Goal: Task Accomplishment & Management: Manage account settings

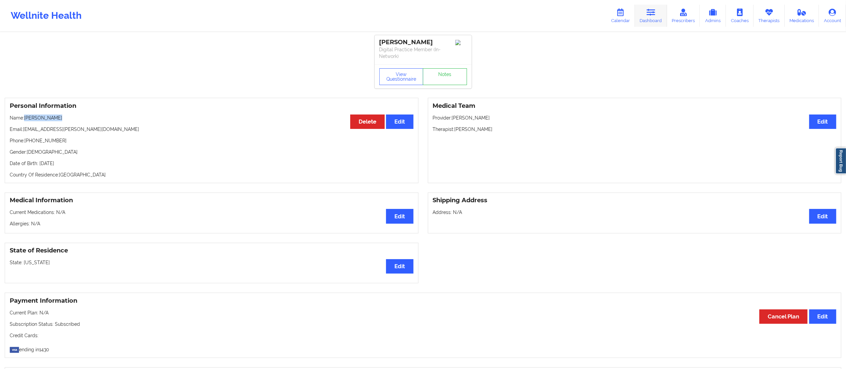
click at [651, 10] on icon at bounding box center [651, 12] width 9 height 7
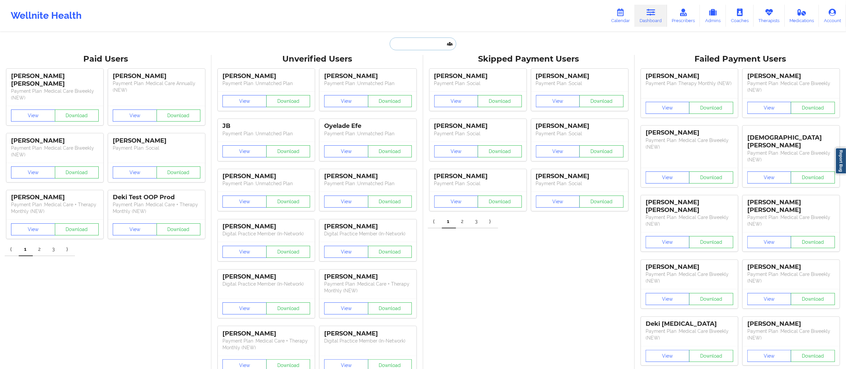
click at [408, 37] on input "text" at bounding box center [423, 43] width 66 height 13
paste input "[PERSON_NAME]"
type input "[PERSON_NAME]"
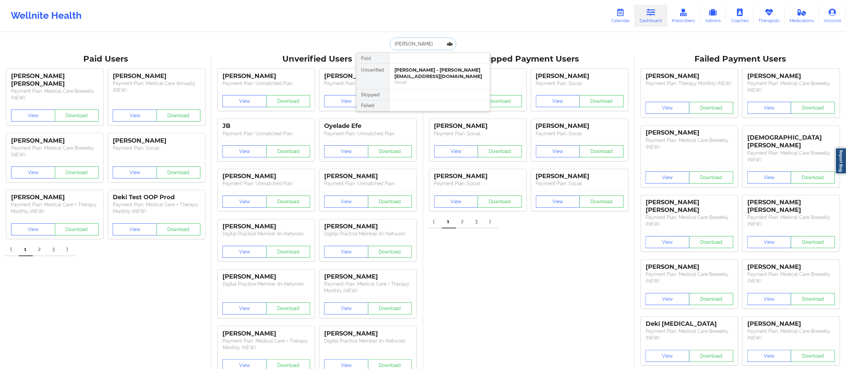
click at [413, 74] on div "Christina Lousell-Perez - lousellc@gmail.com" at bounding box center [440, 73] width 90 height 12
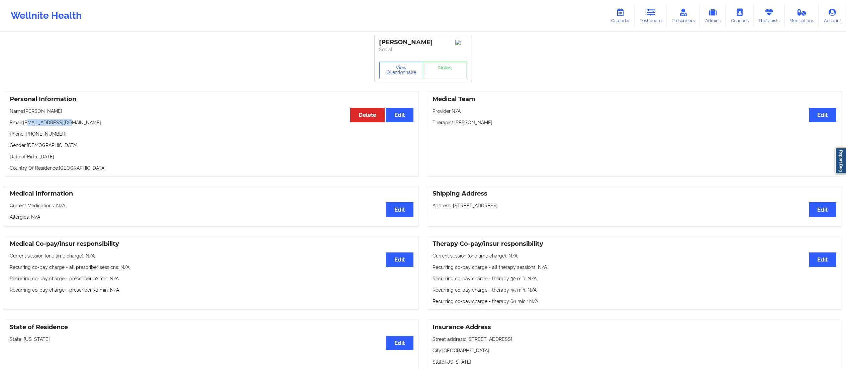
drag, startPoint x: 28, startPoint y: 129, endPoint x: 81, endPoint y: 127, distance: 52.9
click at [83, 126] on p "Email: lousellc@gmail.com" at bounding box center [212, 122] width 404 height 7
drag, startPoint x: 23, startPoint y: 132, endPoint x: 84, endPoint y: 132, distance: 60.6
click at [84, 126] on p "Email: lousellc@gmail.com" at bounding box center [212, 122] width 404 height 7
drag, startPoint x: 63, startPoint y: 132, endPoint x: 57, endPoint y: 133, distance: 6.1
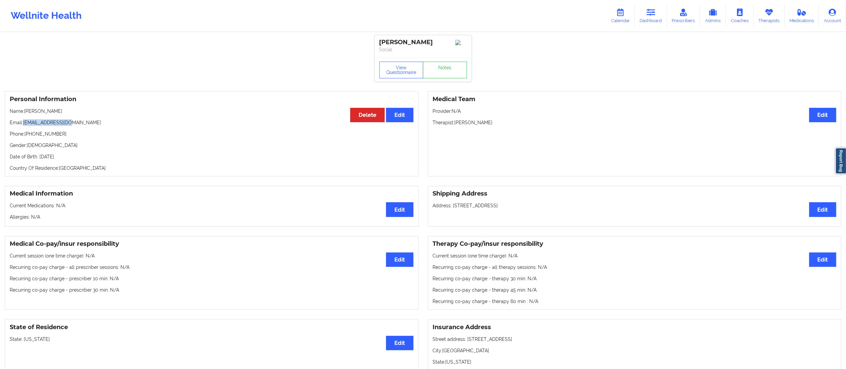
click at [62, 126] on p "Email: lousellc@gmail.com" at bounding box center [212, 122] width 404 height 7
click at [28, 126] on p "Email: lousellc@gmail.com" at bounding box center [212, 122] width 404 height 7
drag, startPoint x: 24, startPoint y: 128, endPoint x: 108, endPoint y: 128, distance: 84.3
click at [108, 126] on p "Email: lousellc@gmail.com" at bounding box center [212, 122] width 404 height 7
copy p "[EMAIL_ADDRESS][DOMAIN_NAME]"
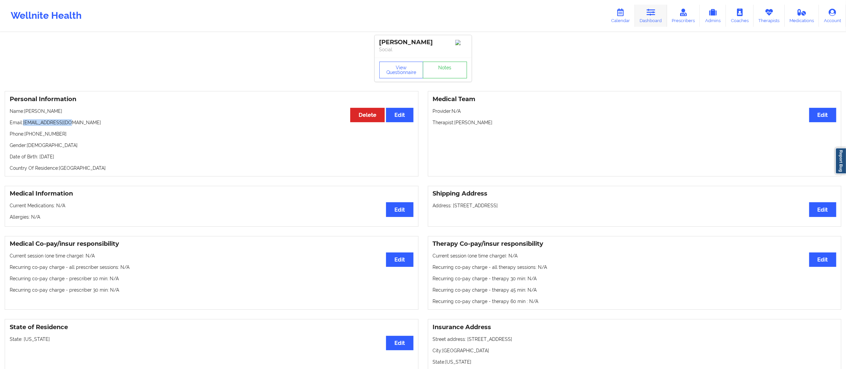
click at [641, 15] on link "Dashboard" at bounding box center [651, 16] width 32 height 22
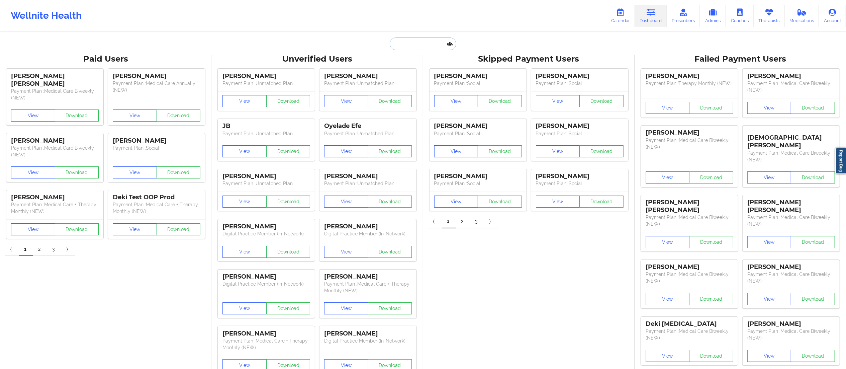
click at [435, 44] on input "text" at bounding box center [423, 43] width 66 height 13
paste input "Red E Vann"
type input "Red E Vann"
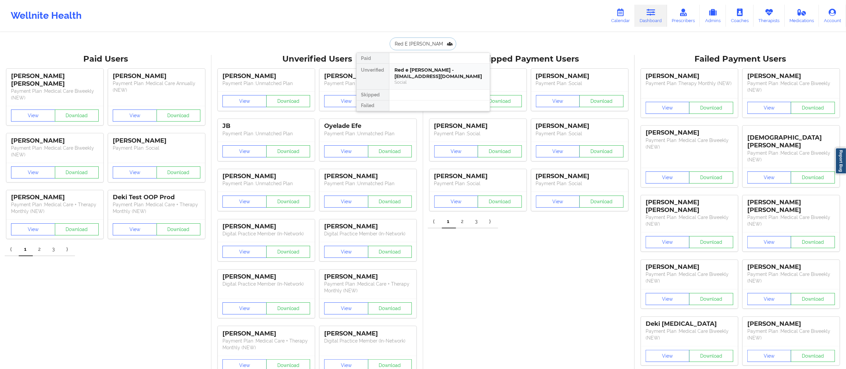
click at [426, 79] on div "Social" at bounding box center [440, 82] width 90 height 6
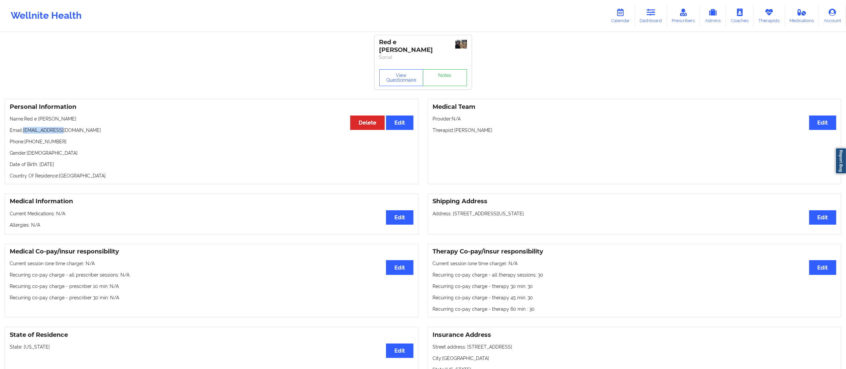
drag, startPoint x: 24, startPoint y: 120, endPoint x: 85, endPoint y: 124, distance: 60.7
click at [85, 127] on p "Email: redvann94@pm.me" at bounding box center [212, 130] width 404 height 7
copy p "[EMAIL_ADDRESS][DOMAIN_NAME]"
click at [648, 17] on link "Dashboard" at bounding box center [651, 16] width 32 height 22
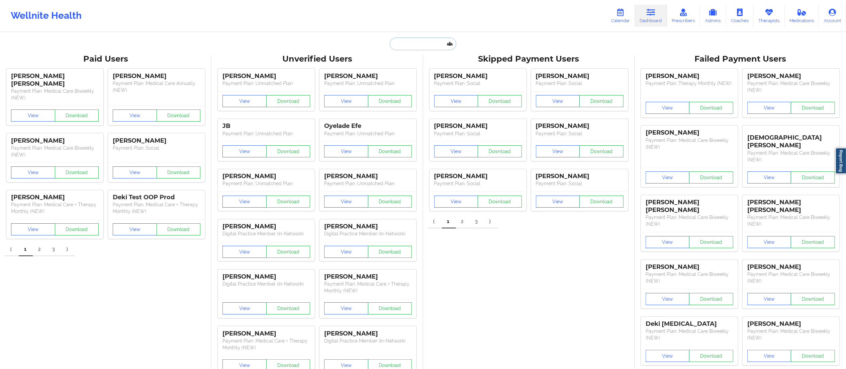
click at [412, 48] on input "text" at bounding box center [423, 43] width 66 height 13
paste input "Katelyn Carte"
type input "Katelyn Carte"
click at [402, 69] on div "Katelyn Carter - katelynk1994@gmail.com" at bounding box center [440, 73] width 90 height 12
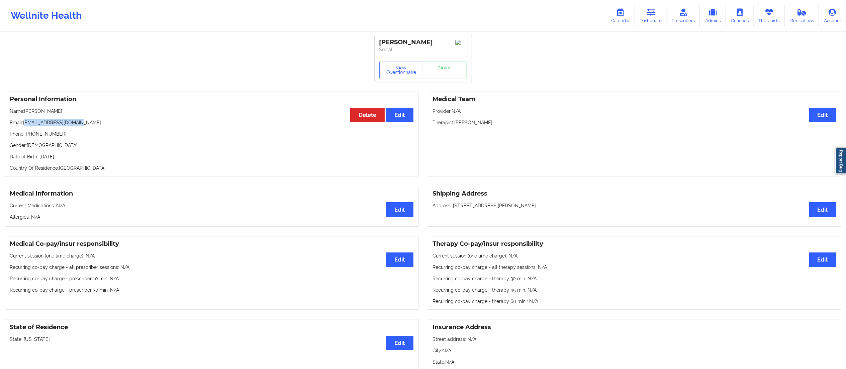
drag, startPoint x: 26, startPoint y: 124, endPoint x: 151, endPoint y: 119, distance: 124.9
click at [151, 119] on div "Personal Information Edit Delete Name: Katelyn Carter Email: katelynk1994@gmail…" at bounding box center [212, 133] width 414 height 85
click at [29, 128] on div "Personal Information Edit Delete Name: Katelyn Carter Email: katelynk1994@gmail…" at bounding box center [212, 133] width 414 height 85
drag, startPoint x: 24, startPoint y: 123, endPoint x: 127, endPoint y: 123, distance: 103.0
click at [127, 123] on p "Email: katelynk1994@gmail.com" at bounding box center [212, 122] width 404 height 7
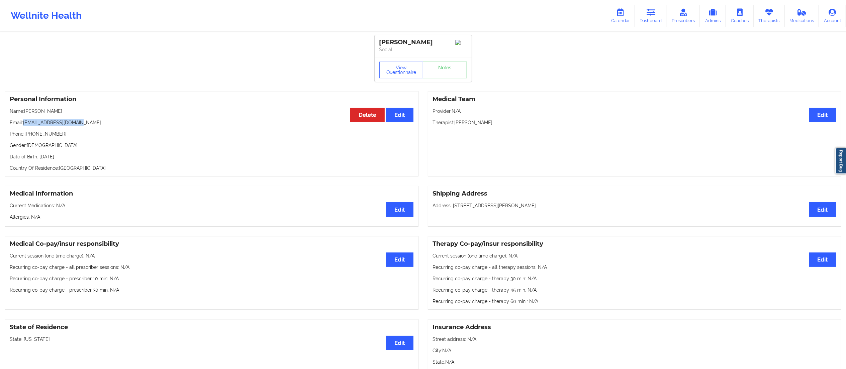
copy p "[EMAIL_ADDRESS][DOMAIN_NAME]"
drag, startPoint x: 660, startPoint y: 12, endPoint x: 657, endPoint y: 13, distance: 3.4
click at [659, 11] on link "Dashboard" at bounding box center [651, 16] width 32 height 22
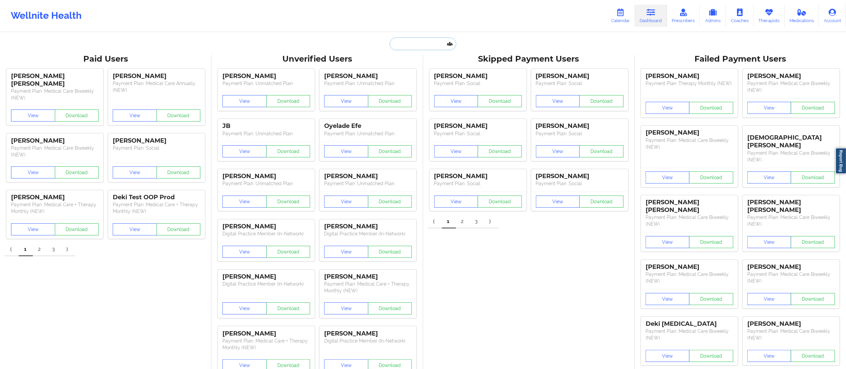
click at [441, 44] on input "text" at bounding box center [423, 43] width 66 height 13
paste input "LOREN DOUGLASS"
type input "LOREN DOUGLASS"
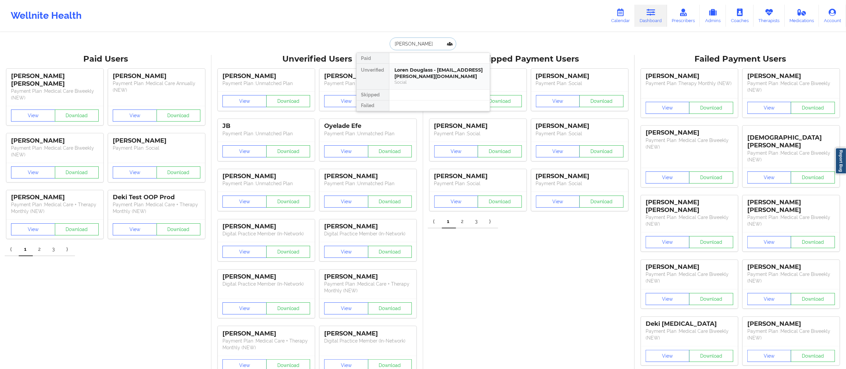
click at [413, 71] on div "Loren Douglass - loren.r.douglass@gmail.com" at bounding box center [440, 73] width 90 height 12
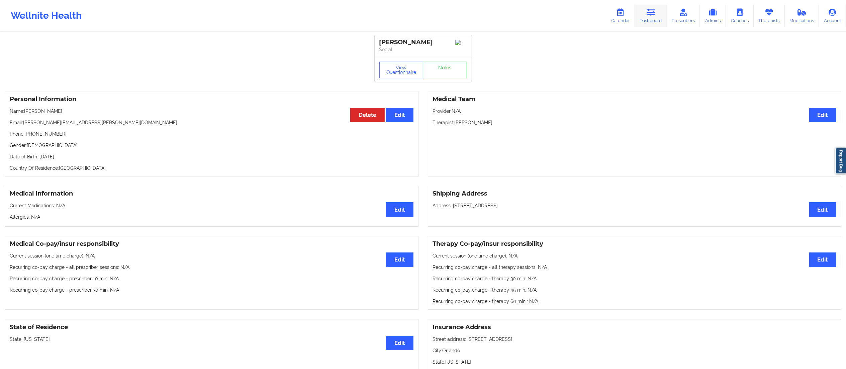
click at [651, 15] on icon at bounding box center [651, 12] width 9 height 7
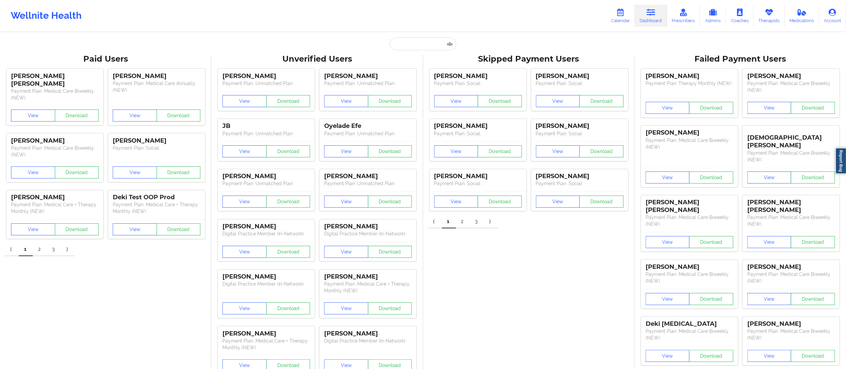
click at [413, 46] on input "text" at bounding box center [423, 43] width 66 height 13
paste input "Jasmine Federick"
type input "Jasmine Federick"
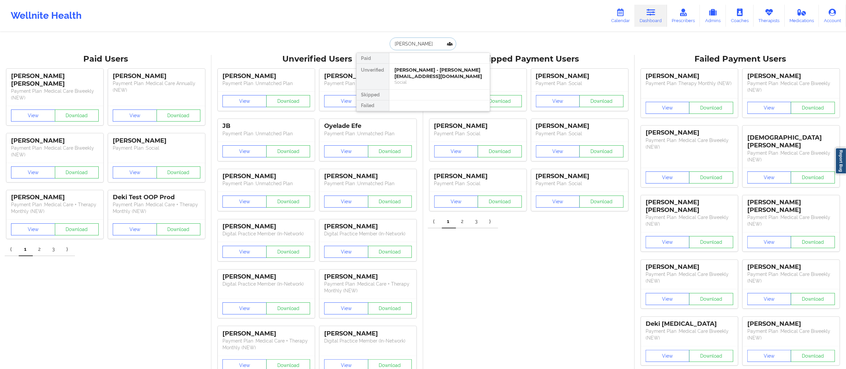
click at [419, 76] on div "Jasmine Federick - jasminefederick@yahoo.com" at bounding box center [440, 73] width 90 height 12
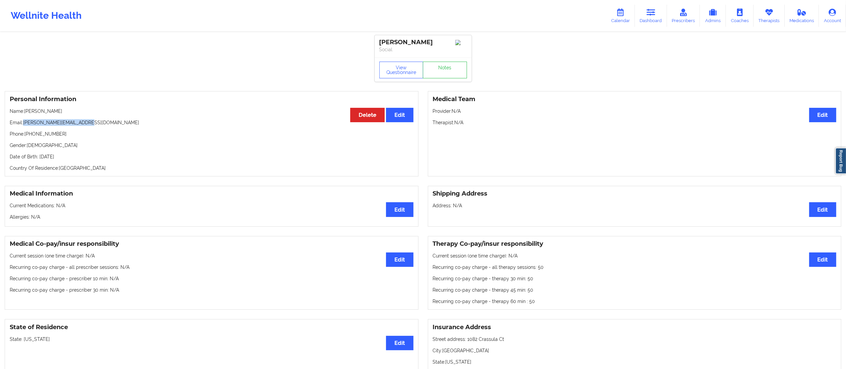
drag, startPoint x: 27, startPoint y: 124, endPoint x: 122, endPoint y: 124, distance: 94.7
click at [122, 124] on p "Email: jasminefederick@yahoo.com" at bounding box center [212, 122] width 404 height 7
copy p "[PERSON_NAME][EMAIL_ADDRESS][DOMAIN_NAME]"
drag, startPoint x: 645, startPoint y: 10, endPoint x: 617, endPoint y: 27, distance: 32.7
click at [645, 10] on link "Dashboard" at bounding box center [651, 16] width 32 height 22
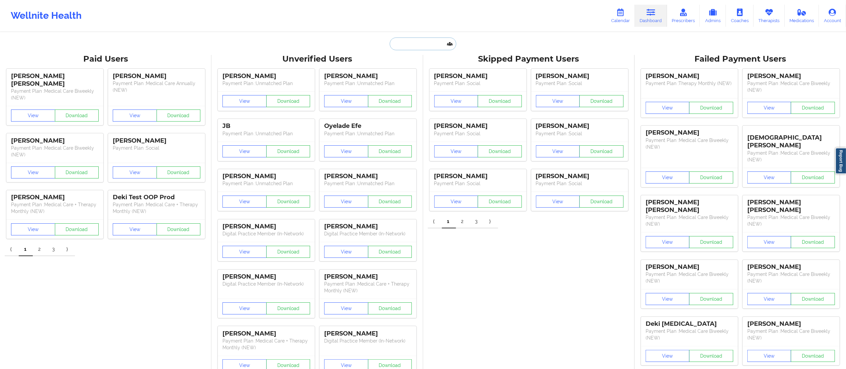
click at [427, 49] on input "text" at bounding box center [423, 43] width 66 height 13
paste input "Evangeline Miranda"
type input "Evangeline Miranda"
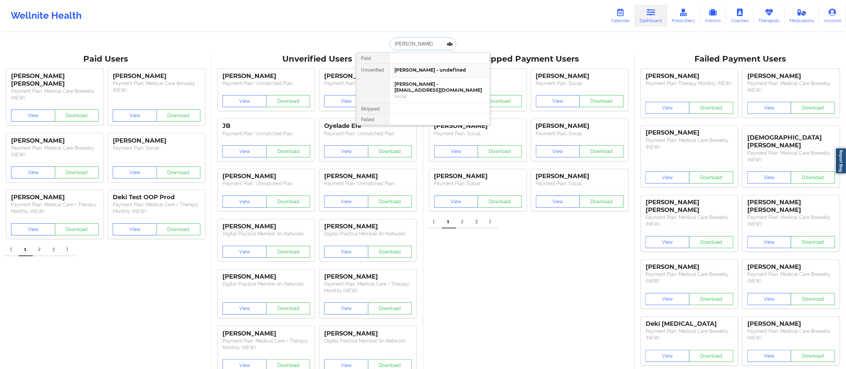
click at [405, 74] on div "Evangeline Miranda - undefined" at bounding box center [439, 71] width 100 height 14
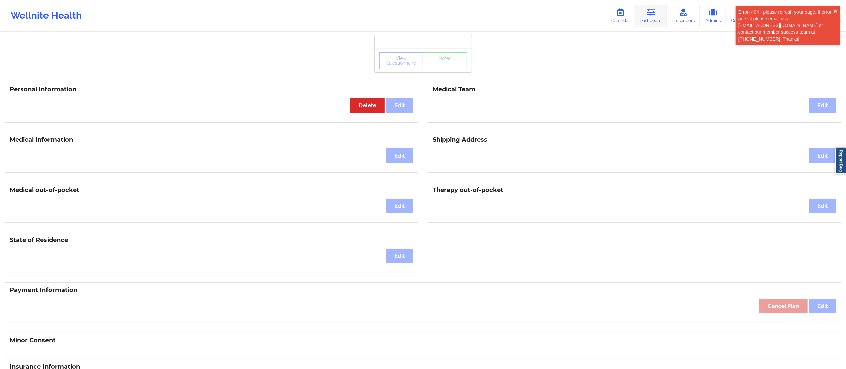
click at [654, 18] on link "Dashboard" at bounding box center [651, 16] width 32 height 22
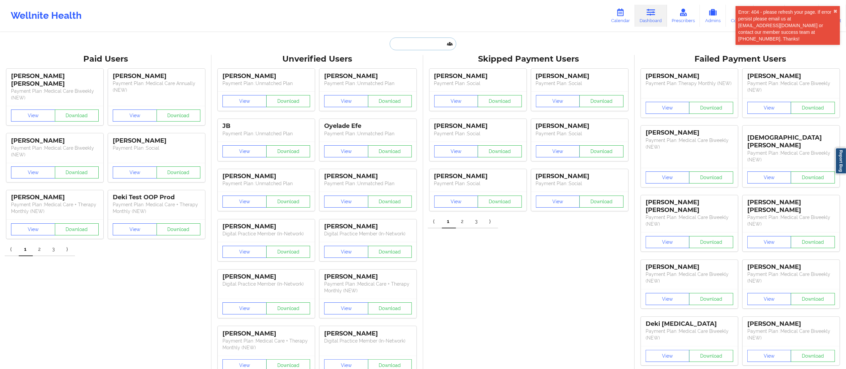
click at [423, 48] on input "text" at bounding box center [423, 43] width 66 height 13
paste input "Evangeline Miranda"
type input "Evangeline Miranda"
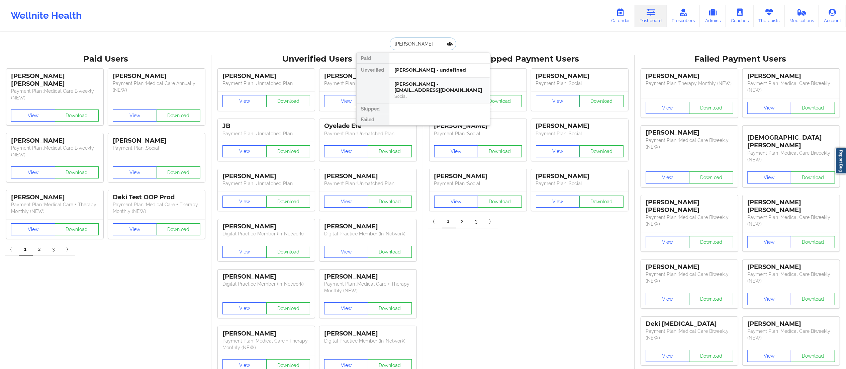
click at [422, 90] on div "Evangeline Miranda - mirandaevangeline62@gmail.com" at bounding box center [440, 87] width 90 height 12
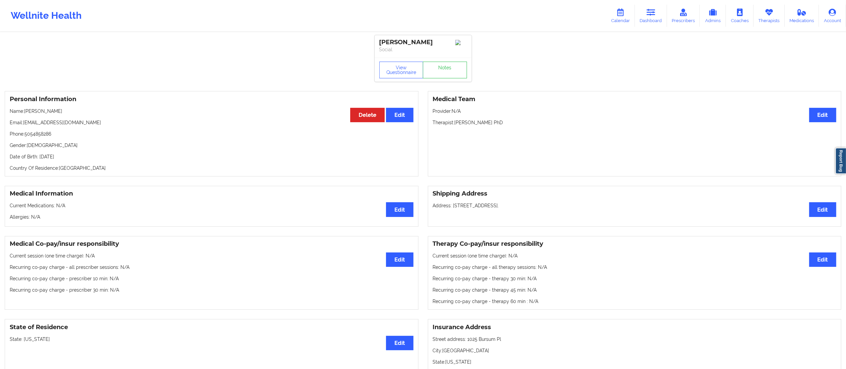
drag, startPoint x: 26, startPoint y: 124, endPoint x: 118, endPoint y: 124, distance: 92.7
click at [118, 124] on p "Email: mirandaevangeline62@gmail.com" at bounding box center [212, 122] width 404 height 7
copy p "[EMAIL_ADDRESS][DOMAIN_NAME]"
click at [442, 73] on link "Notes" at bounding box center [445, 70] width 44 height 17
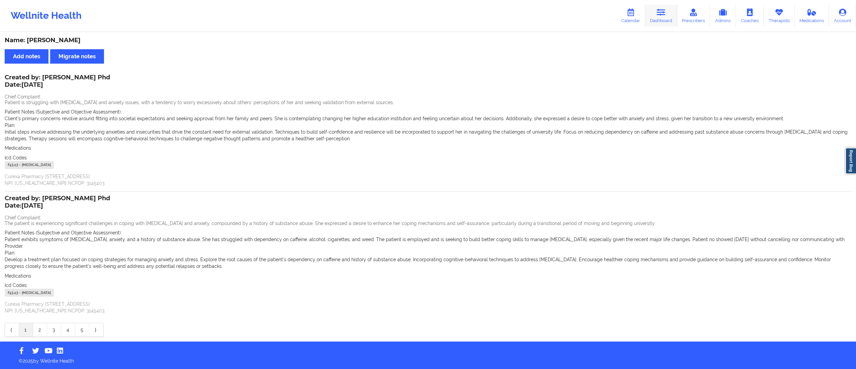
click at [653, 18] on link "Dashboard" at bounding box center [661, 16] width 32 height 22
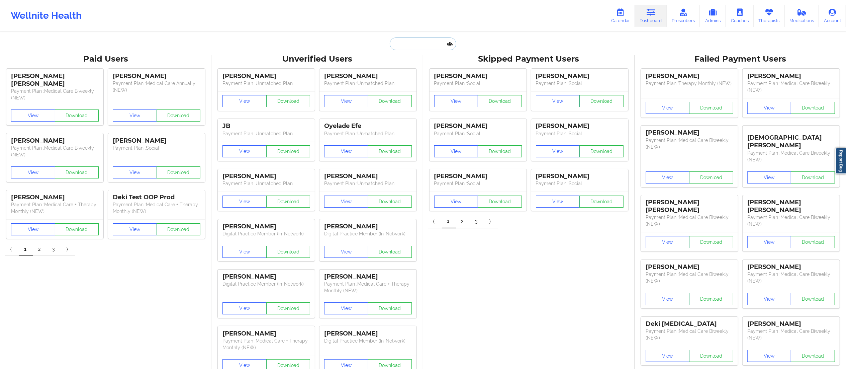
click at [423, 45] on input "text" at bounding box center [423, 43] width 66 height 13
paste input "Catherine Berner"
type input "Catherine Berner"
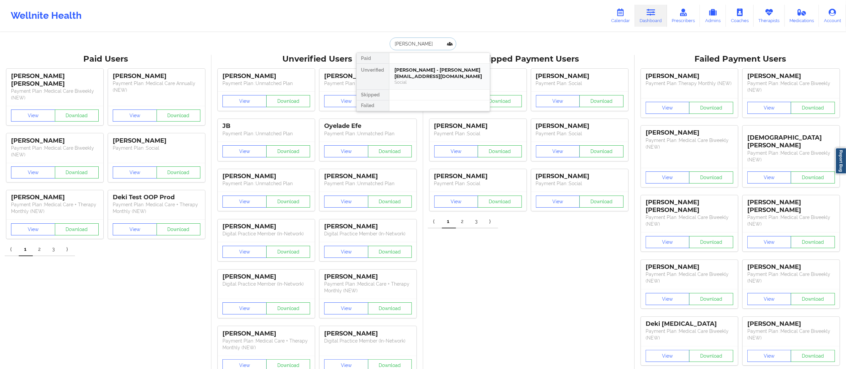
click at [432, 75] on div "Catherine Berner - catherineaberner@gmail.com" at bounding box center [440, 73] width 90 height 12
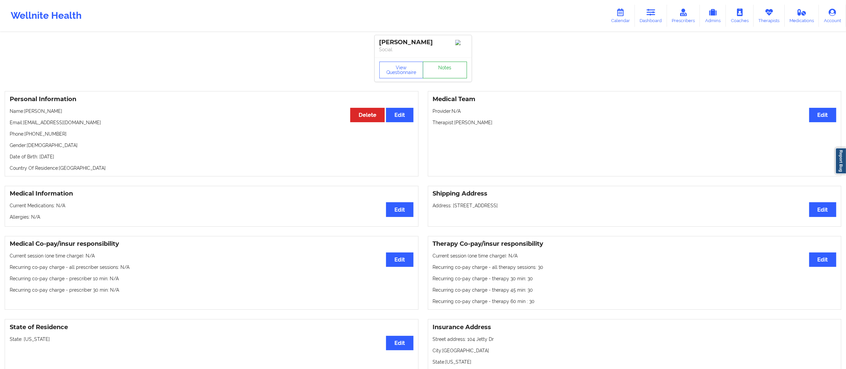
click at [440, 67] on link "Notes" at bounding box center [445, 70] width 44 height 17
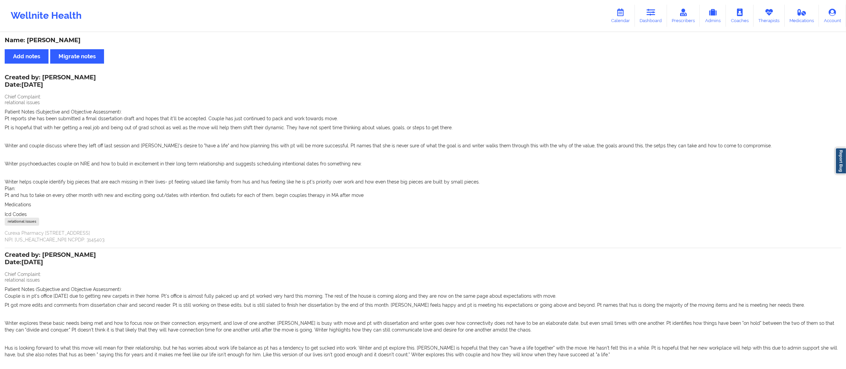
scroll to position [174, 0]
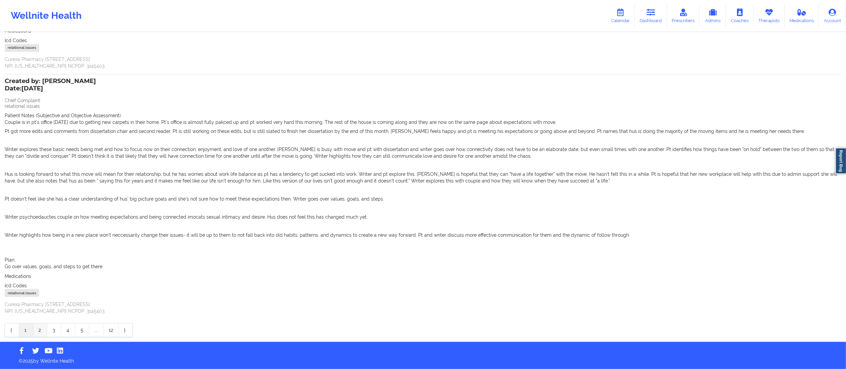
click at [40, 329] on link "2" at bounding box center [40, 329] width 14 height 13
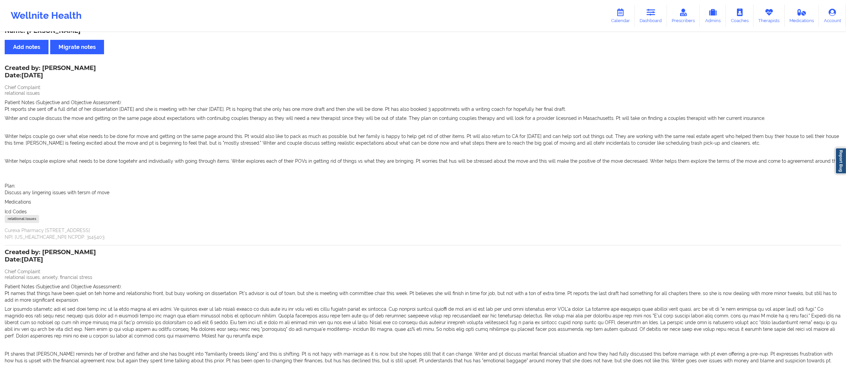
scroll to position [0, 0]
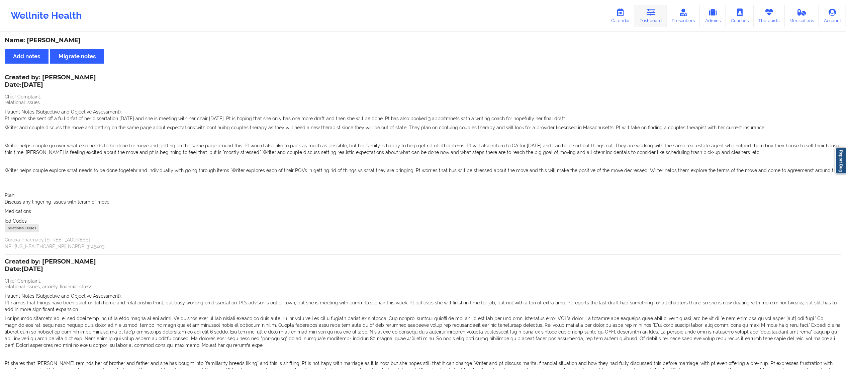
click at [652, 17] on link "Dashboard" at bounding box center [651, 16] width 32 height 22
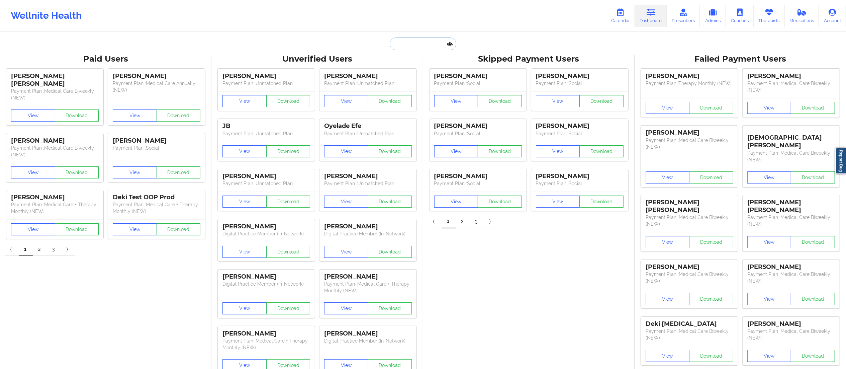
click at [418, 40] on input "text" at bounding box center [423, 43] width 66 height 13
paste input "Catherine Berner"
type input "Catherine Berner"
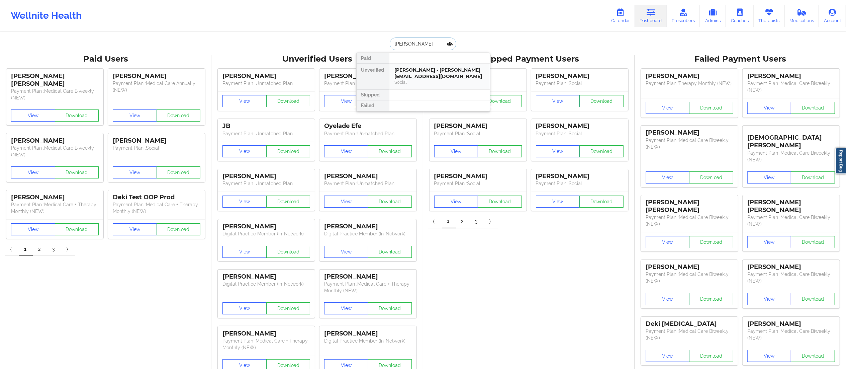
click at [411, 79] on div "Catherine Berner - catherineaberner@gmail.com" at bounding box center [440, 73] width 90 height 12
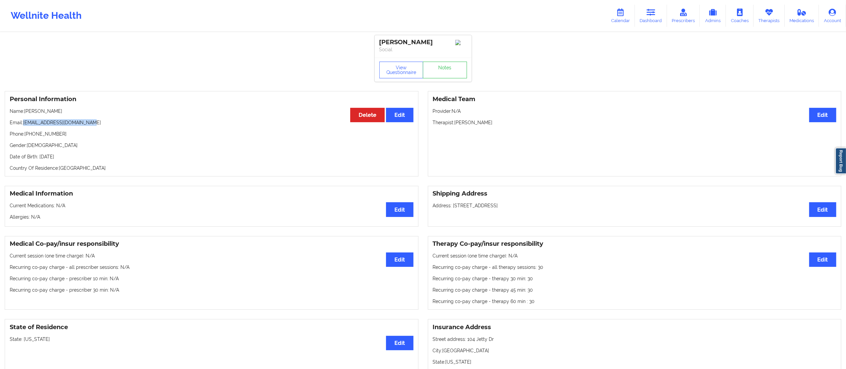
drag, startPoint x: 24, startPoint y: 123, endPoint x: 136, endPoint y: 124, distance: 112.1
click at [136, 124] on p "Email: catherineaberner@gmail.com" at bounding box center [212, 122] width 404 height 7
copy p "catherineaberner@gmail.com"
drag, startPoint x: 655, startPoint y: 12, endPoint x: 638, endPoint y: 21, distance: 19.5
click at [655, 12] on icon at bounding box center [651, 12] width 9 height 7
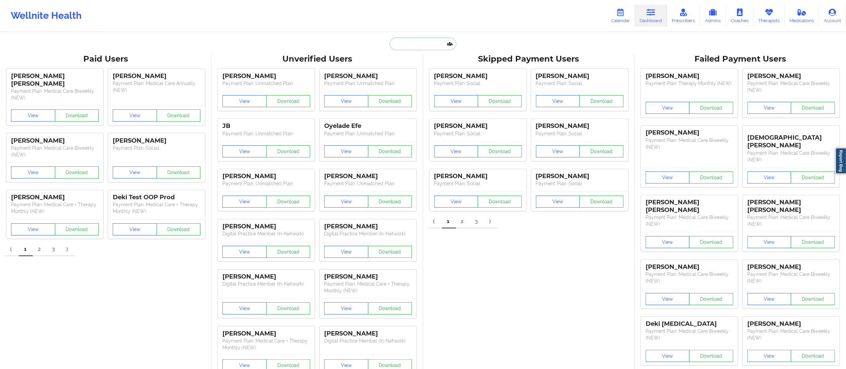
click at [395, 41] on input "text" at bounding box center [423, 43] width 66 height 13
paste input "Margarita Medina"
click at [418, 75] on div at bounding box center [439, 79] width 101 height 11
click at [434, 45] on input "Margarita Medina" at bounding box center [423, 43] width 66 height 13
drag, startPoint x: 434, startPoint y: 45, endPoint x: 416, endPoint y: 43, distance: 18.4
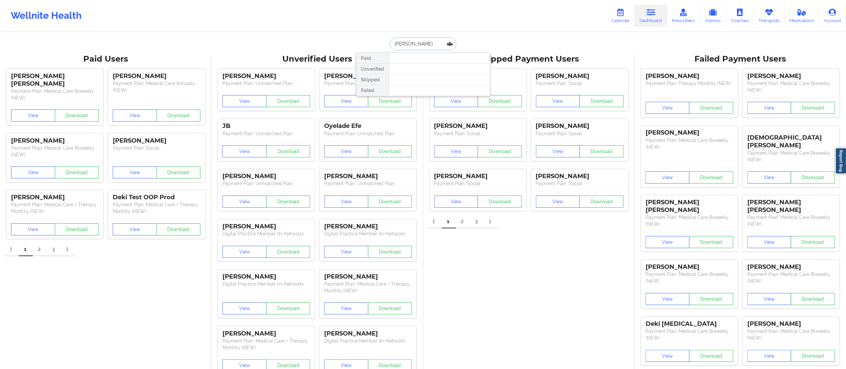
click at [416, 43] on input "Margarita Medina" at bounding box center [423, 43] width 66 height 13
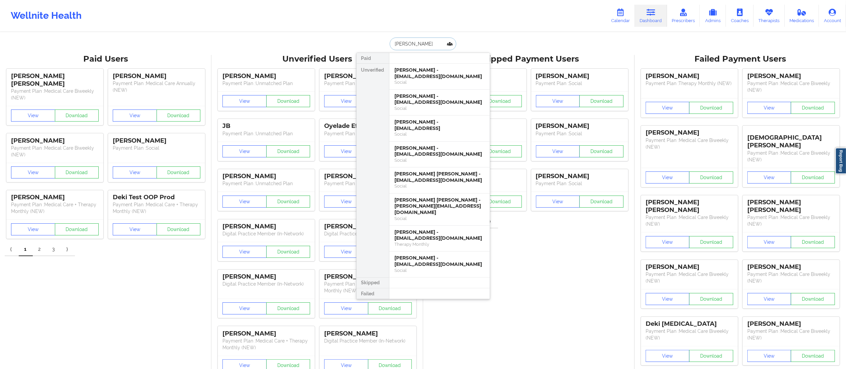
drag, startPoint x: 431, startPoint y: 47, endPoint x: 361, endPoint y: 47, distance: 69.6
click at [361, 47] on div "Margarita Paid Unverified Margarita Beltran - mbeltran0819@gmail.com Social Mar…" at bounding box center [423, 43] width 134 height 13
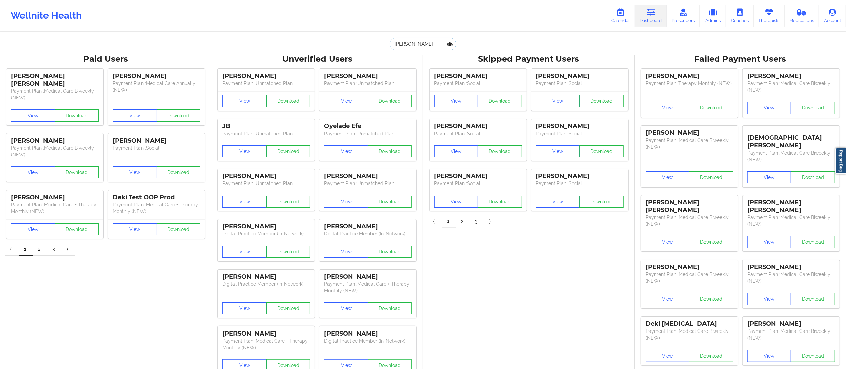
paste input "en Nhi Le"
type input "en Nhi Le"
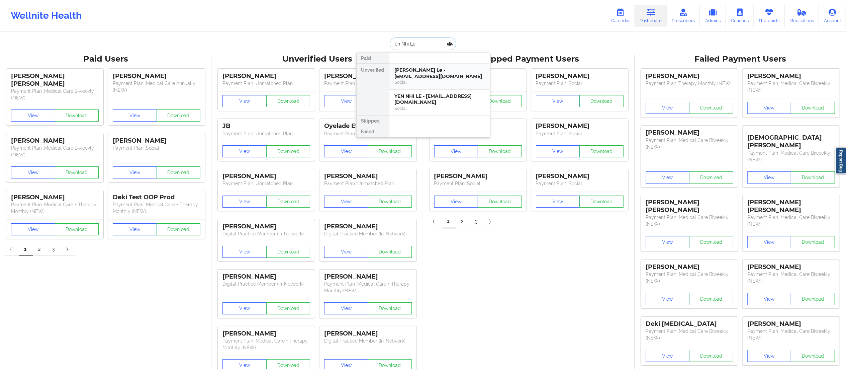
click at [427, 83] on div "Social" at bounding box center [440, 82] width 90 height 6
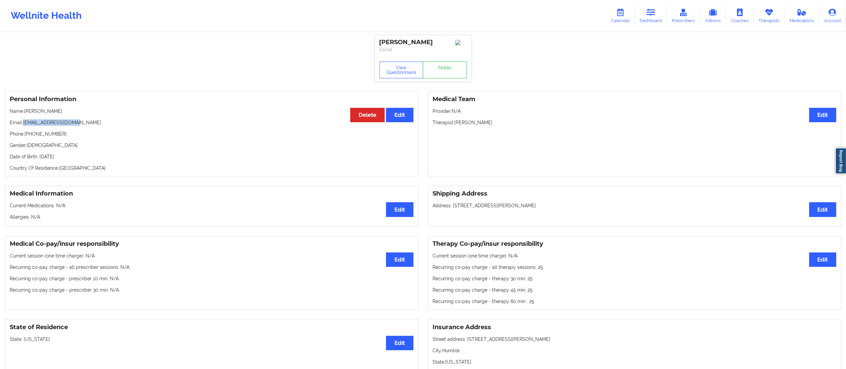
drag, startPoint x: 25, startPoint y: 121, endPoint x: 162, endPoint y: 121, distance: 137.2
click at [162, 121] on p "Email: phongnhi255@gmail.com" at bounding box center [212, 122] width 404 height 7
copy p "phongnhi255@gmail.com"
click at [654, 19] on link "Dashboard" at bounding box center [651, 16] width 32 height 22
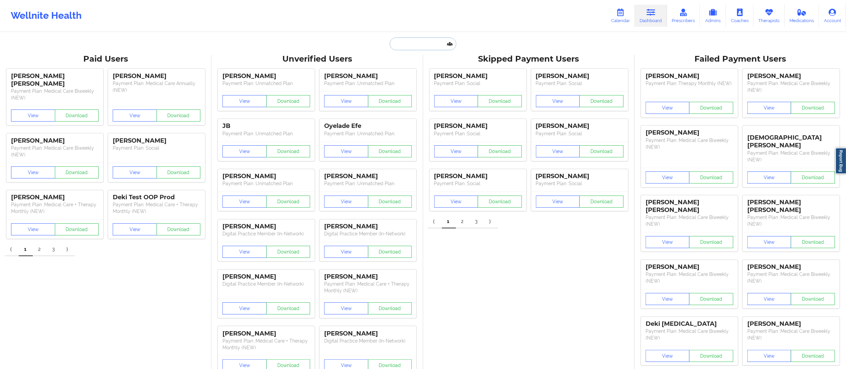
click at [413, 42] on input "text" at bounding box center [423, 43] width 66 height 13
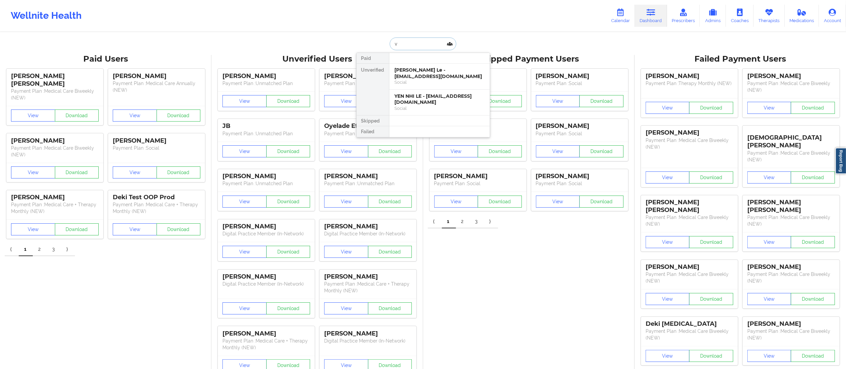
type input "v"
click at [407, 101] on div "YEN NHI LE - yennhi.le171@gmail.com" at bounding box center [440, 99] width 90 height 12
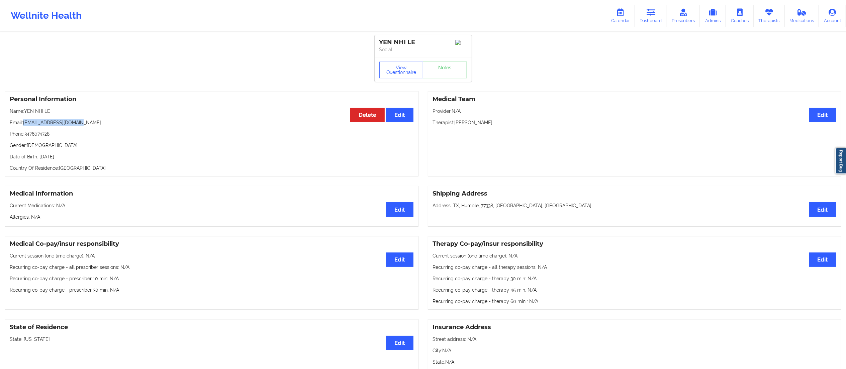
drag, startPoint x: 23, startPoint y: 124, endPoint x: 145, endPoint y: 117, distance: 121.6
click at [145, 117] on div "Personal Information Edit Delete Name: YEN NHI LE Email: yennhi.le171@gmail.com…" at bounding box center [212, 133] width 414 height 85
copy p "[EMAIL_ADDRESS][DOMAIN_NAME]"
click at [437, 70] on link "Notes" at bounding box center [445, 70] width 44 height 17
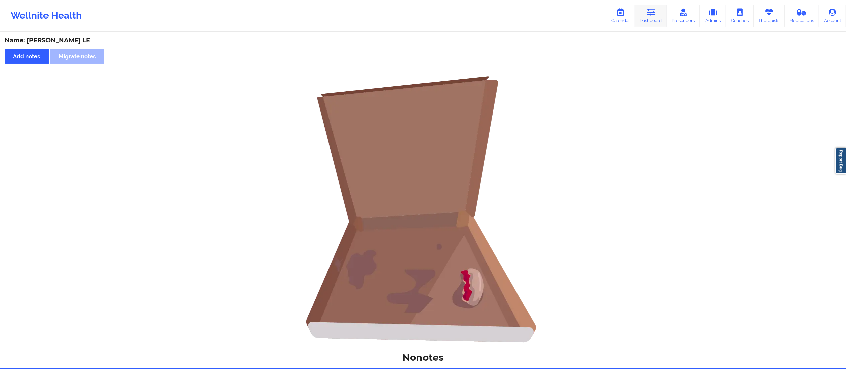
click at [654, 18] on link "Dashboard" at bounding box center [651, 16] width 32 height 22
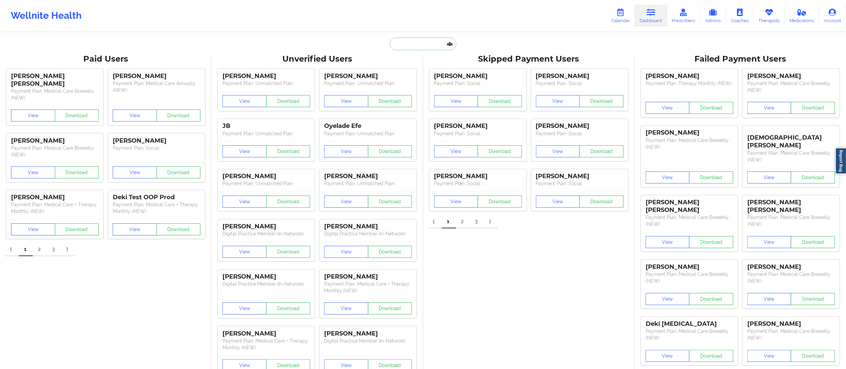
click at [422, 47] on input "text" at bounding box center [423, 43] width 66 height 13
paste input "en Nhi Le"
type input "en Nhi Le"
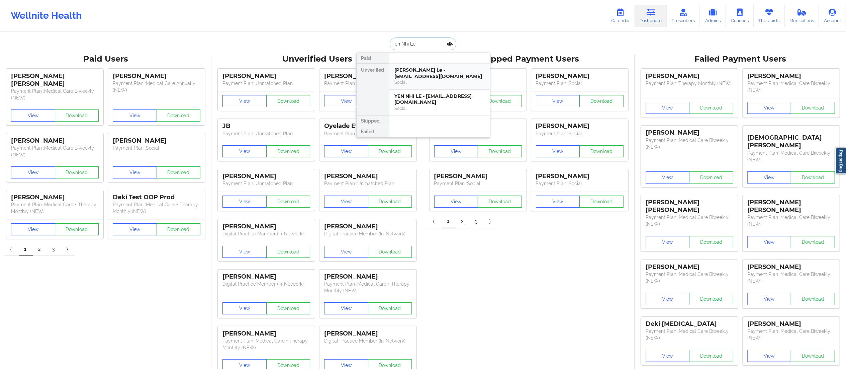
click at [439, 77] on div "Yen Nhi Le - phongnhi255@gmail.com" at bounding box center [440, 73] width 90 height 12
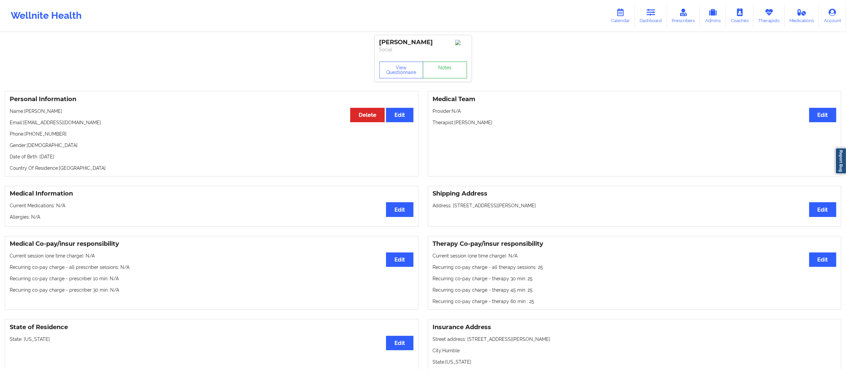
click at [443, 65] on link "Notes" at bounding box center [445, 70] width 44 height 17
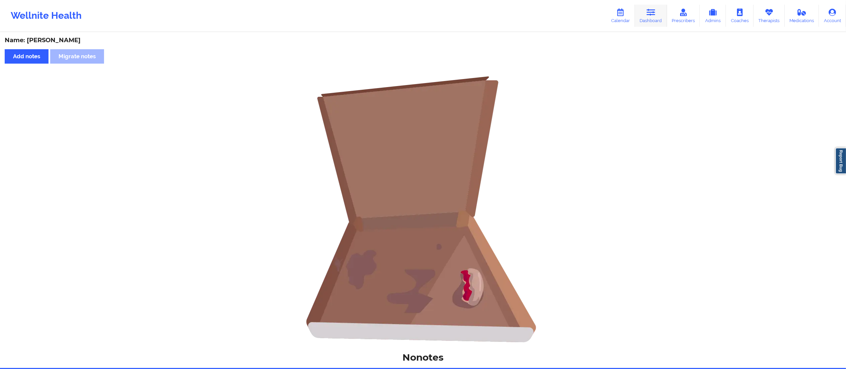
click at [660, 20] on link "Dashboard" at bounding box center [651, 16] width 32 height 22
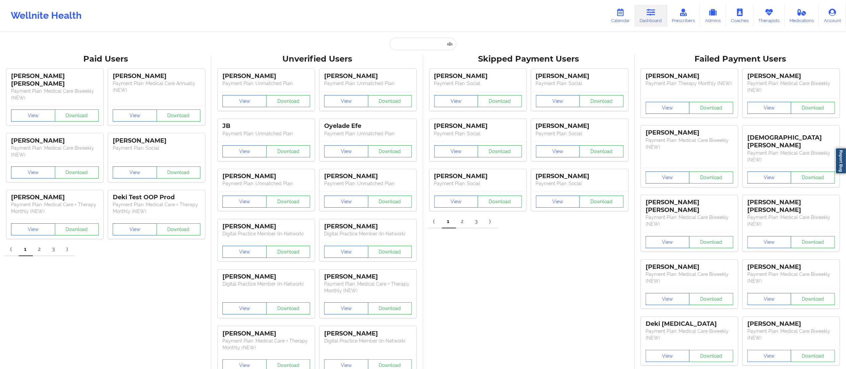
paste input "[PERSON_NAME]"
type input "[PERSON_NAME]"
click at [416, 40] on input "[PERSON_NAME]" at bounding box center [423, 43] width 66 height 13
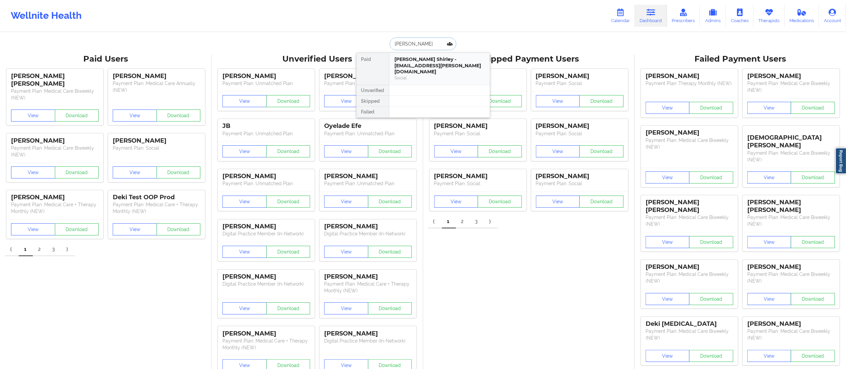
click at [426, 59] on div "Leslee Shirley - leslee.shirley@yahoo.com" at bounding box center [440, 65] width 90 height 19
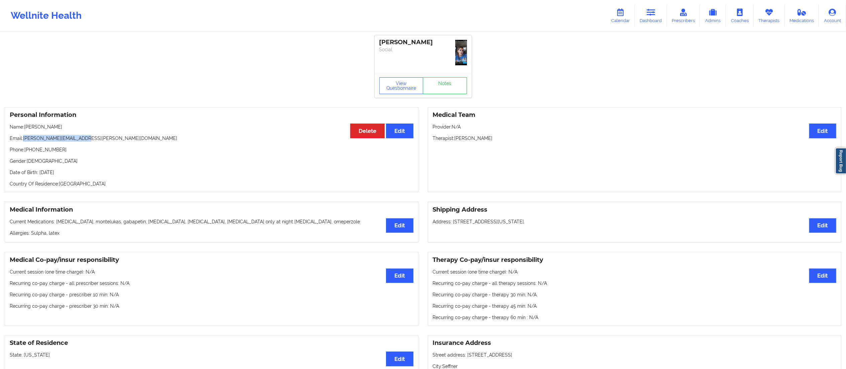
drag, startPoint x: 24, startPoint y: 136, endPoint x: 115, endPoint y: 137, distance: 91.0
click at [115, 137] on p "Email: leslee.shirley@yahoo.com" at bounding box center [212, 138] width 404 height 7
copy p "[PERSON_NAME][EMAIL_ADDRESS][PERSON_NAME][DOMAIN_NAME]"
click at [652, 11] on icon at bounding box center [651, 12] width 9 height 7
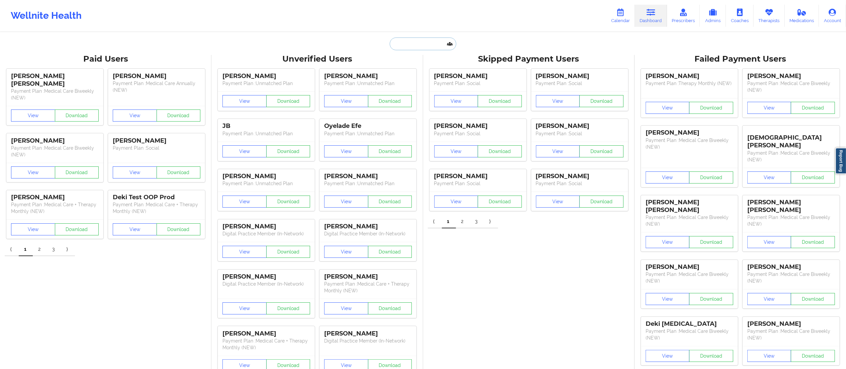
click at [410, 44] on input "text" at bounding box center [423, 43] width 66 height 13
paste input "Melody Rey"
type input "Melody Rey"
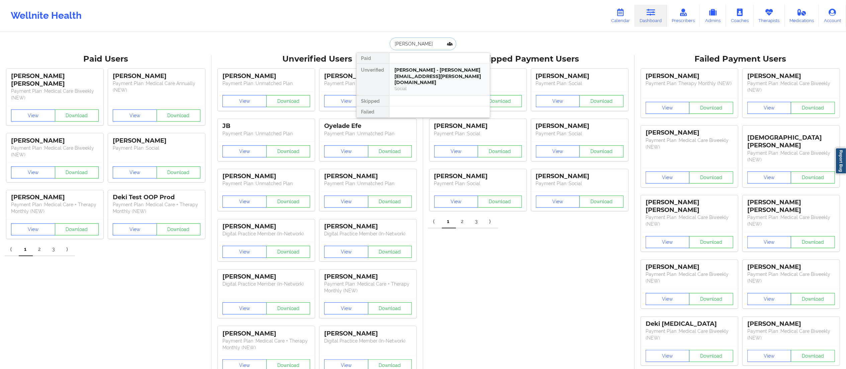
click at [427, 68] on div "Melody Rey - melody.m.rey@gmail.com" at bounding box center [440, 76] width 90 height 19
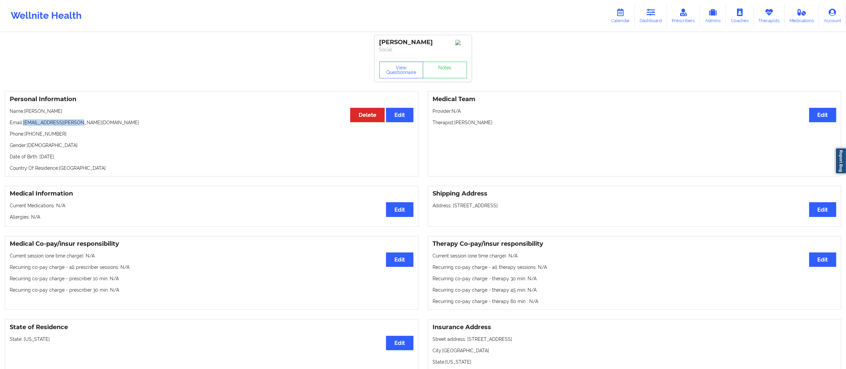
drag, startPoint x: 24, startPoint y: 123, endPoint x: 103, endPoint y: 120, distance: 79.0
click at [103, 120] on div "Personal Information Edit Delete Name: Melody Rey Email: melody.m.rey@gmail.com…" at bounding box center [212, 133] width 414 height 85
copy p "melody.m.rey@gmail.com"
click at [651, 16] on link "Dashboard" at bounding box center [651, 16] width 32 height 22
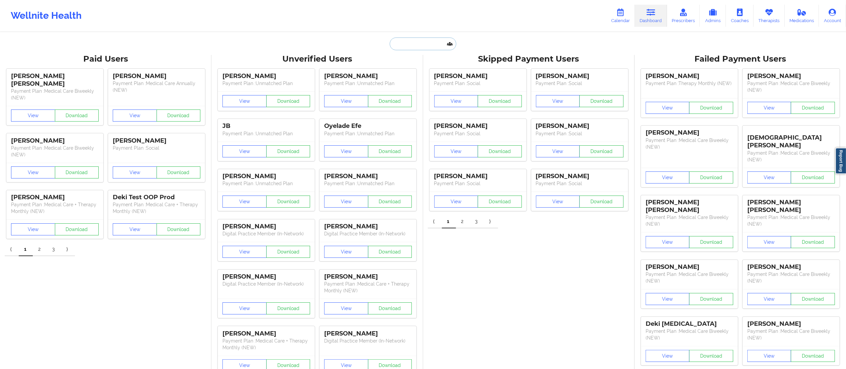
click at [423, 47] on input "text" at bounding box center [423, 43] width 66 height 13
paste input "Shatema Smith"
type input "Shatema Smith"
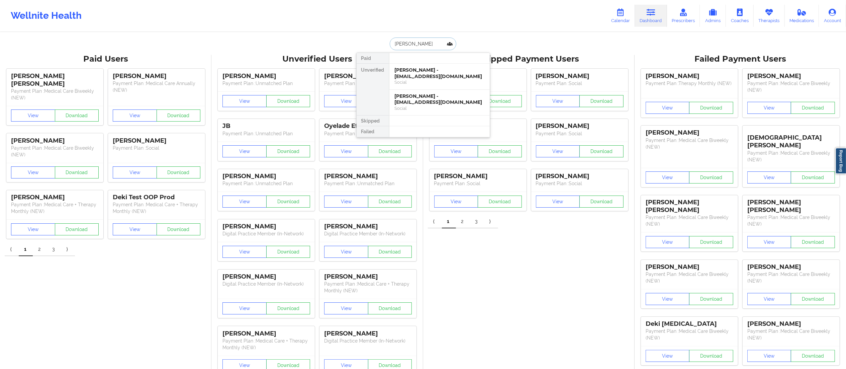
click at [415, 76] on div "Shatema smith - shatemas@gmail.com" at bounding box center [440, 73] width 90 height 12
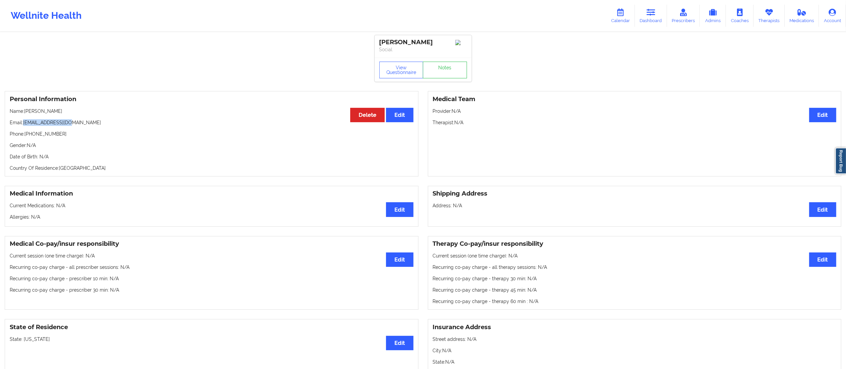
drag, startPoint x: 23, startPoint y: 125, endPoint x: 137, endPoint y: 121, distance: 113.8
click at [137, 121] on p "Email: shatemas@gmail.com" at bounding box center [212, 122] width 404 height 7
click at [654, 18] on link "Dashboard" at bounding box center [651, 16] width 32 height 22
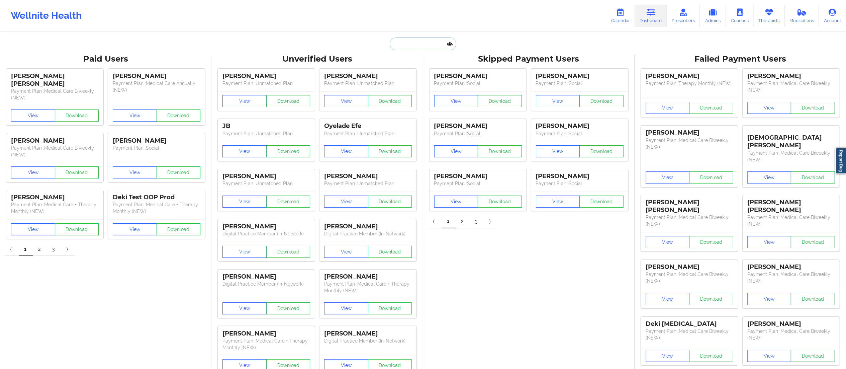
click at [419, 48] on input "text" at bounding box center [423, 43] width 66 height 13
paste input "Shatema Smith"
type input "Shatema Smith"
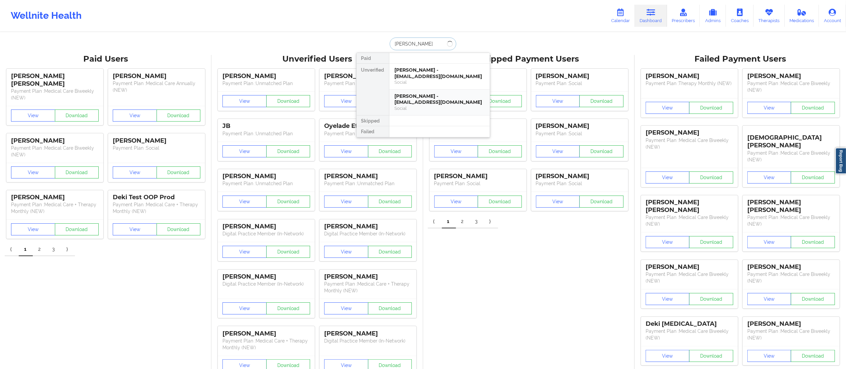
click at [424, 108] on div "Social" at bounding box center [440, 108] width 90 height 6
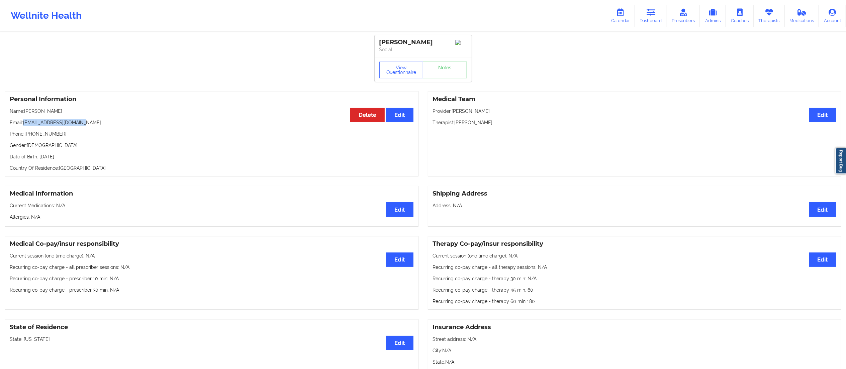
drag, startPoint x: 24, startPoint y: 123, endPoint x: 149, endPoint y: 127, distance: 124.9
click at [149, 126] on p "Email: smithshatema3@gmail.com" at bounding box center [212, 122] width 404 height 7
click at [657, 15] on link "Dashboard" at bounding box center [651, 16] width 32 height 22
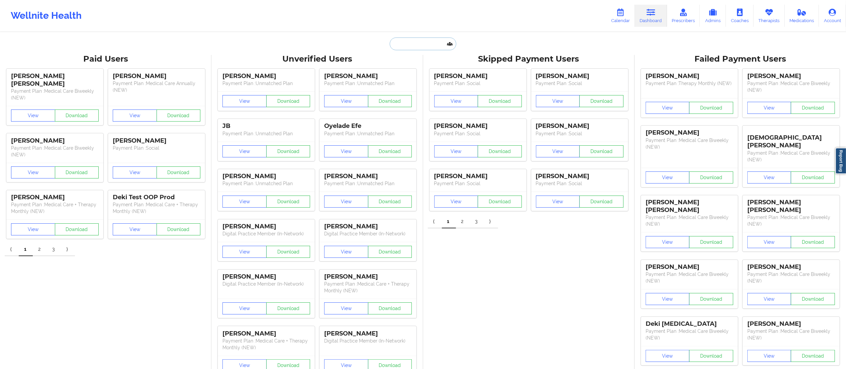
click at [421, 45] on input "text" at bounding box center [423, 43] width 66 height 13
paste input "[EMAIL_ADDRESS][DOMAIN_NAME]"
type input "[EMAIL_ADDRESS][DOMAIN_NAME]"
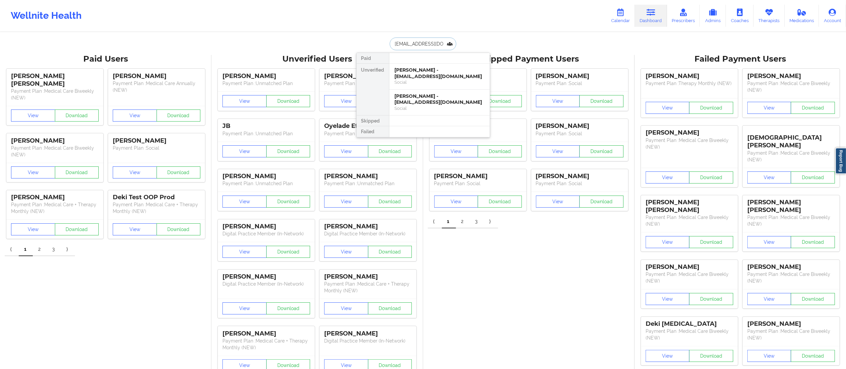
scroll to position [0, 4]
click at [420, 72] on div "SANDRINE JEAN - sandrineyjean@gmail.com" at bounding box center [440, 73] width 90 height 12
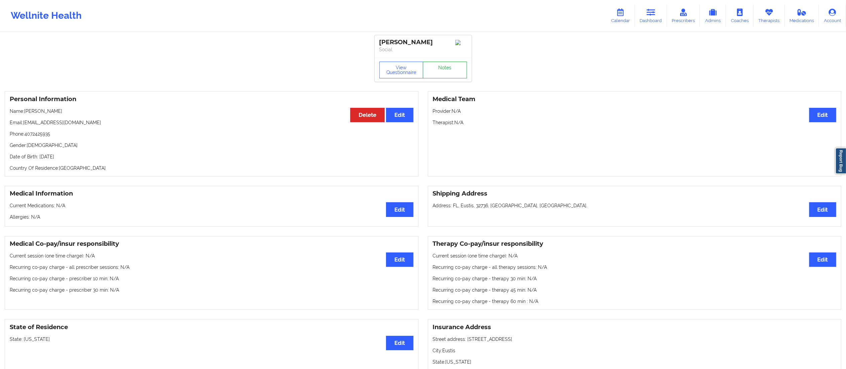
click at [431, 69] on link "Notes" at bounding box center [445, 70] width 44 height 17
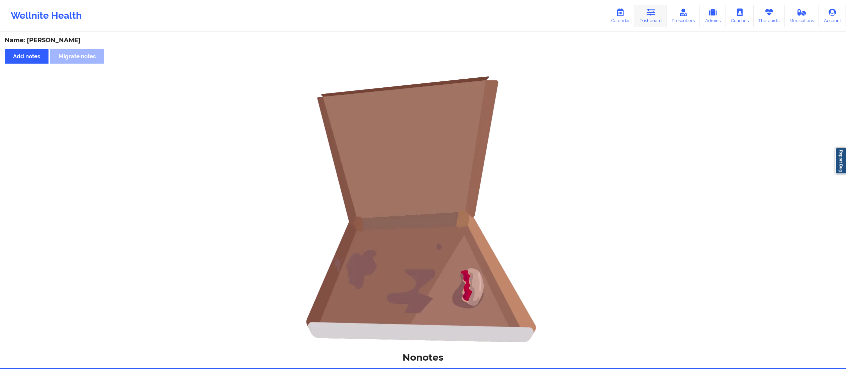
click at [648, 17] on link "Dashboard" at bounding box center [651, 16] width 32 height 22
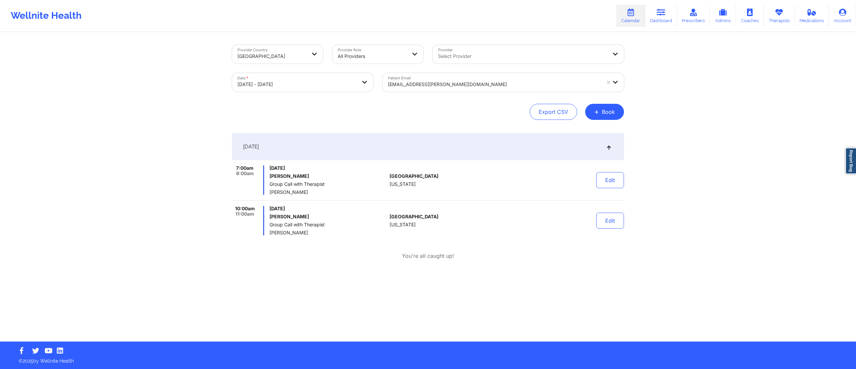
select select "2025-9"
select select "2025-10"
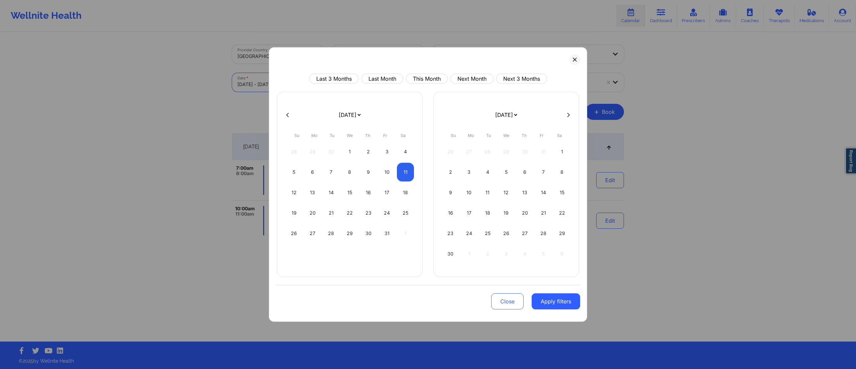
click at [287, 85] on body "Wellnite Health Calendar Dashboard Prescribers Admins Coaches Therapists Medica…" at bounding box center [428, 184] width 856 height 369
click at [288, 113] on icon at bounding box center [287, 114] width 3 height 5
select select "2025-8"
select select "2025-9"
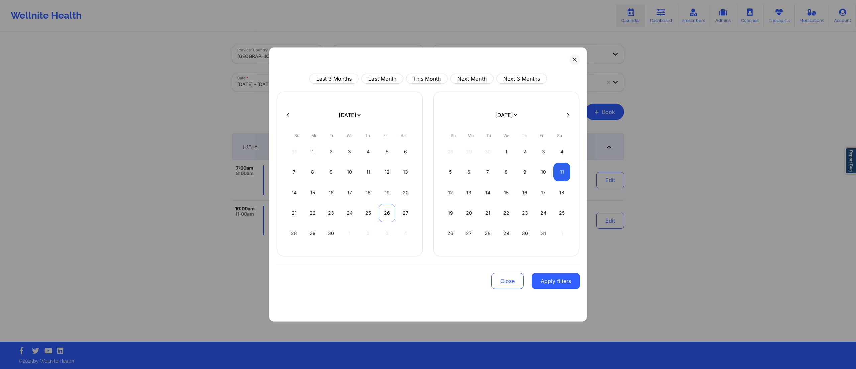
click at [382, 216] on div "26" at bounding box center [387, 212] width 17 height 19
select select "2025-8"
select select "2025-9"
click at [385, 212] on div "26" at bounding box center [387, 212] width 17 height 19
select select "2025-8"
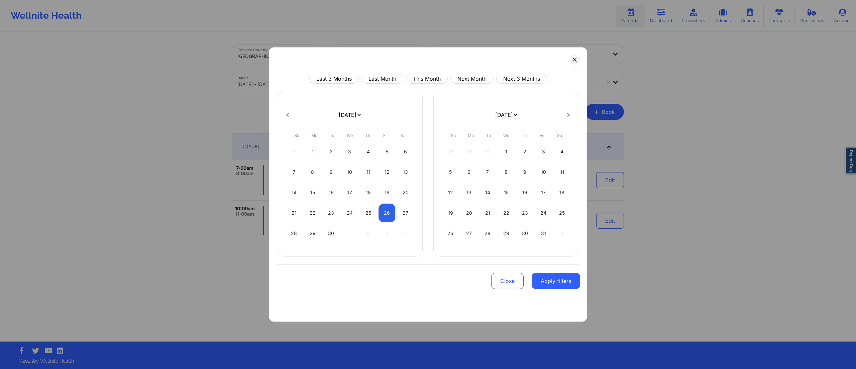
select select "2025-9"
click at [546, 286] on button "Apply filters" at bounding box center [556, 281] width 49 height 16
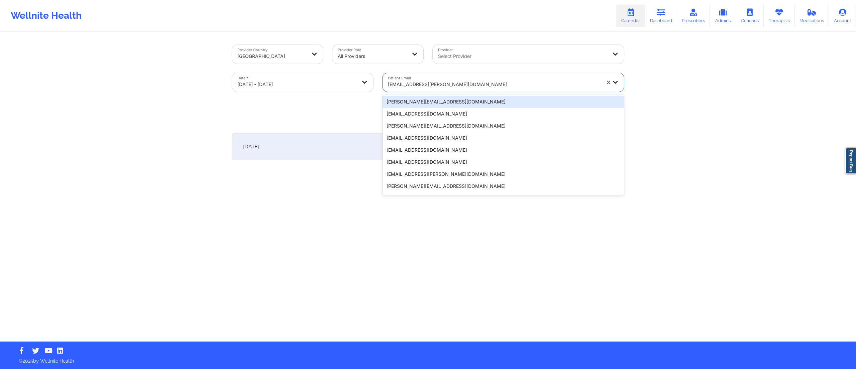
drag, startPoint x: 481, startPoint y: 83, endPoint x: 418, endPoint y: 89, distance: 63.2
click at [418, 89] on div "[EMAIL_ADDRESS][PERSON_NAME][DOMAIN_NAME]" at bounding box center [492, 82] width 219 height 19
paste input "[EMAIL_ADDRESS][DOMAIN_NAME]"
type input "[EMAIL_ADDRESS][DOMAIN_NAME]"
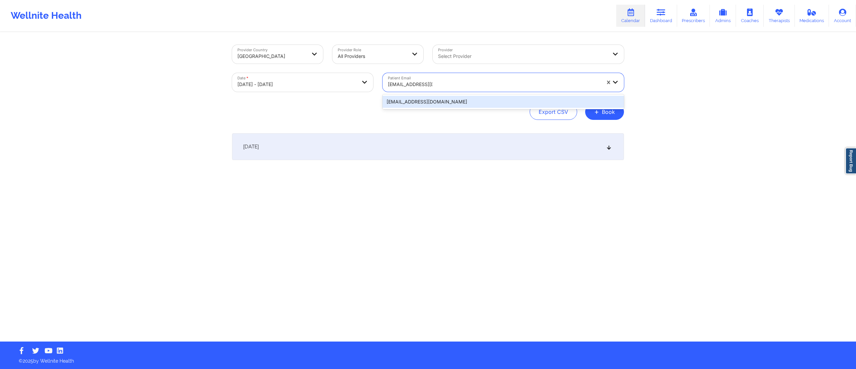
click at [456, 106] on div "[EMAIL_ADDRESS][DOMAIN_NAME]" at bounding box center [504, 102] width 242 height 12
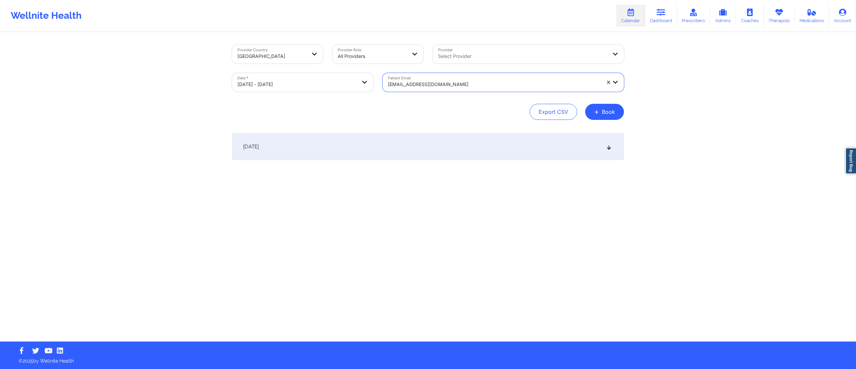
click at [407, 143] on div "[DATE]" at bounding box center [428, 146] width 392 height 27
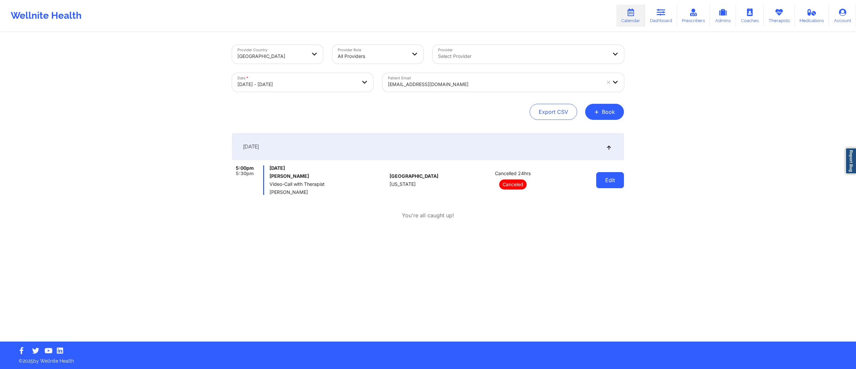
click at [610, 180] on button "Edit" at bounding box center [611, 180] width 28 height 16
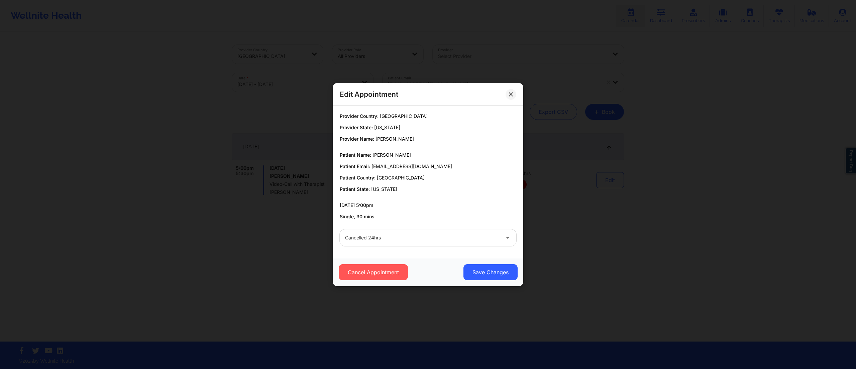
click at [419, 240] on div at bounding box center [422, 238] width 155 height 8
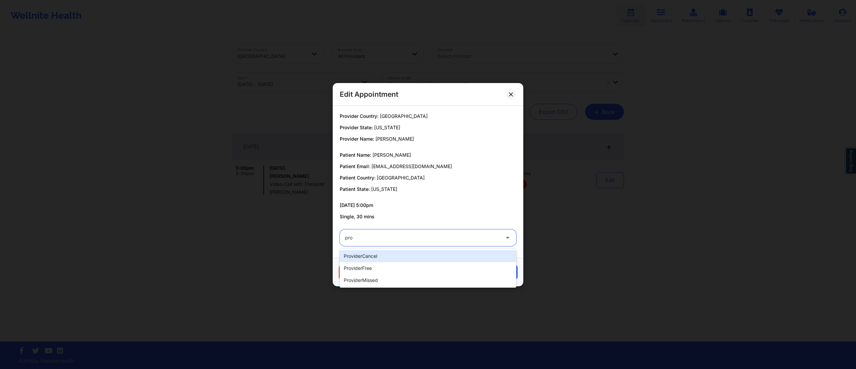
type input "prov"
click at [414, 255] on div "providerCancel" at bounding box center [428, 256] width 177 height 12
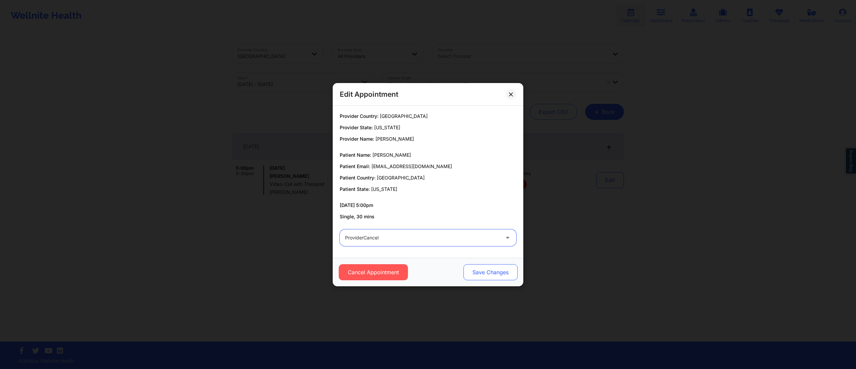
click at [482, 272] on button "Save Changes" at bounding box center [491, 272] width 54 height 16
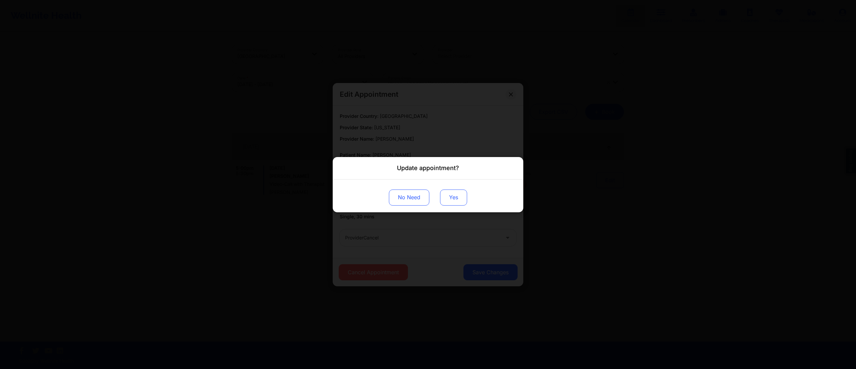
click at [450, 191] on button "Yes" at bounding box center [453, 197] width 27 height 16
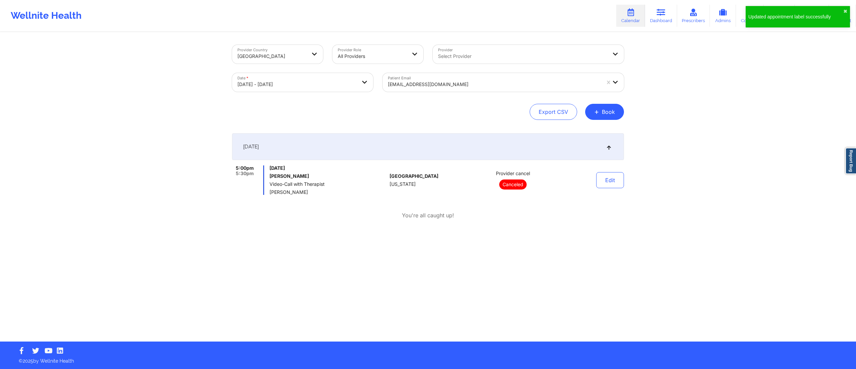
click at [596, 180] on div "Edit" at bounding box center [593, 179] width 62 height 29
click at [612, 177] on button "Edit" at bounding box center [611, 180] width 28 height 16
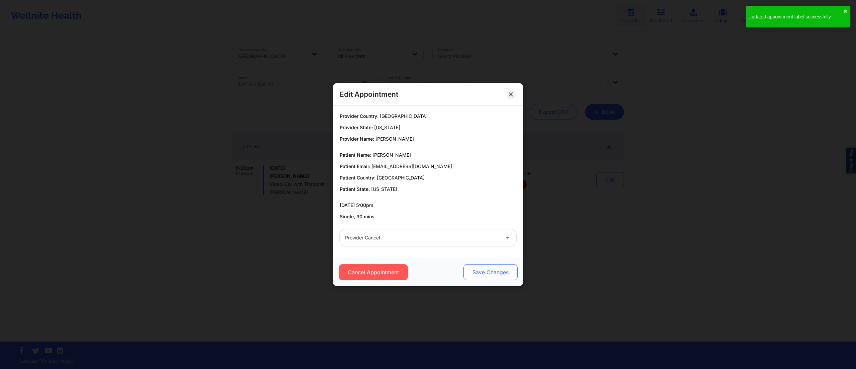
click at [490, 273] on button "Save Changes" at bounding box center [491, 272] width 54 height 16
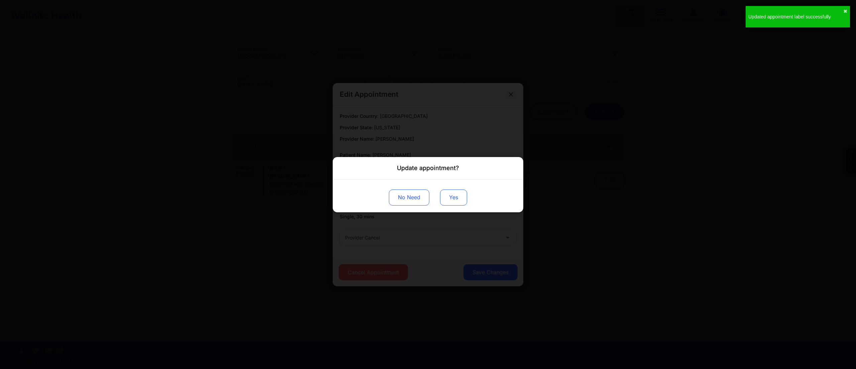
click at [461, 199] on button "Yes" at bounding box center [453, 197] width 27 height 16
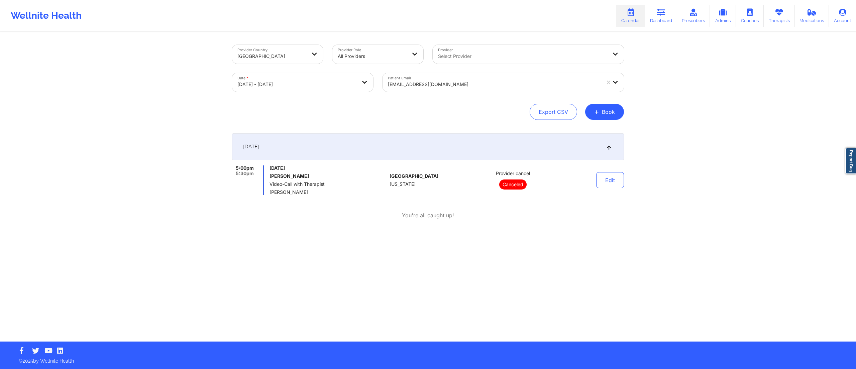
click at [319, 89] on body "Updated appointment label successfully ✖︎ Wellnite Health Calendar Dashboard Pr…" at bounding box center [428, 184] width 856 height 369
select select "2025-8"
select select "2025-9"
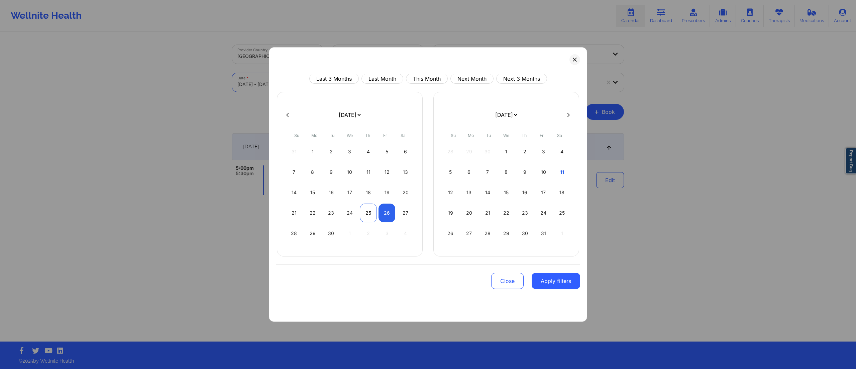
click at [370, 207] on div "25" at bounding box center [368, 212] width 17 height 19
select select "2025-8"
select select "2025-9"
click at [377, 215] on div "21 22 23 24 25 26 27" at bounding box center [350, 212] width 128 height 19
select select "2025-8"
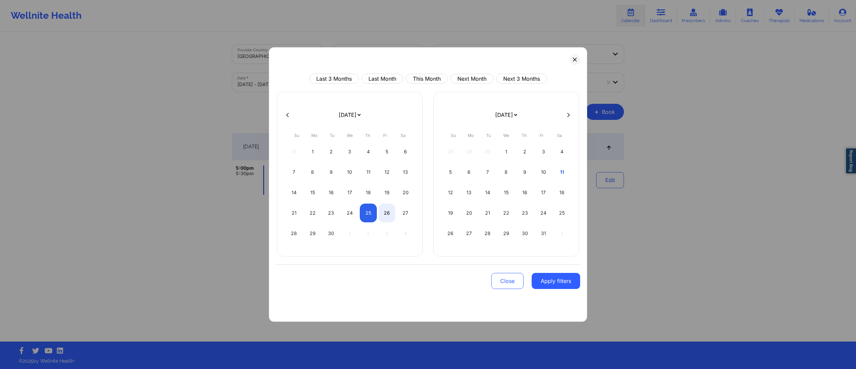
select select "2025-9"
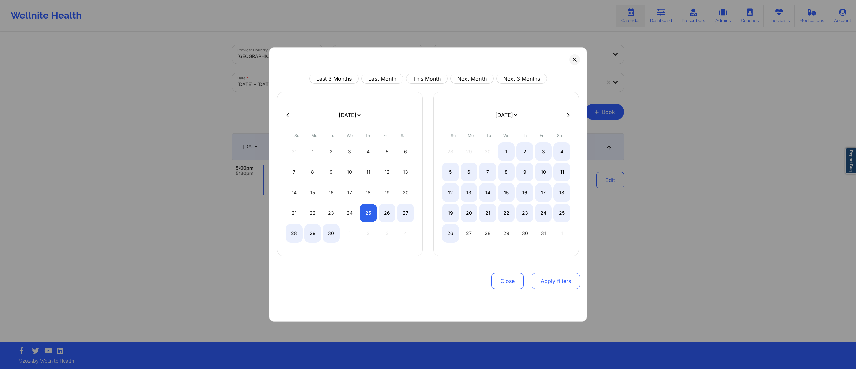
click at [547, 275] on button "Apply filters" at bounding box center [556, 281] width 49 height 16
select select "2025-8"
select select "2025-9"
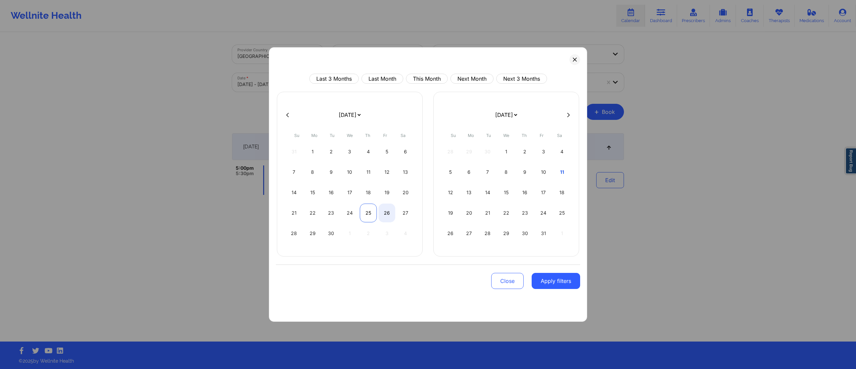
select select "2025-8"
select select "2025-9"
click at [369, 214] on div "25" at bounding box center [368, 212] width 17 height 19
select select "2025-8"
select select "2025-9"
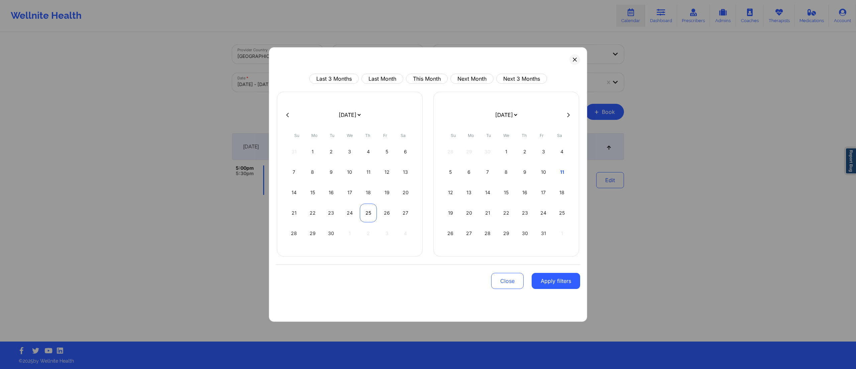
click at [369, 214] on div "25" at bounding box center [368, 212] width 17 height 19
select select "2025-8"
select select "2025-9"
click at [556, 287] on button "Apply filters" at bounding box center [556, 281] width 49 height 16
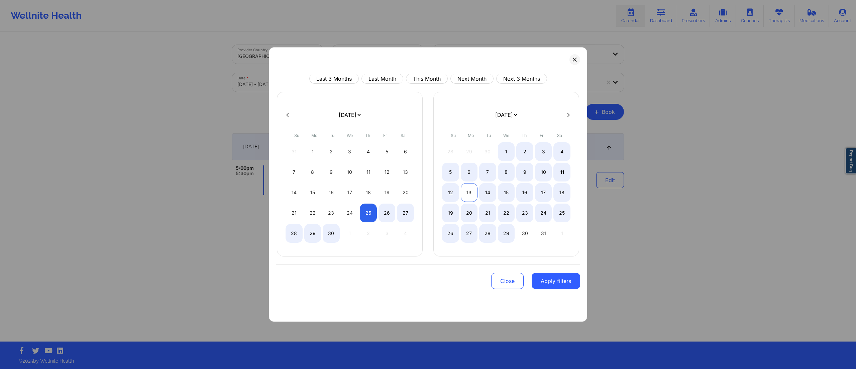
select select "2025-8"
select select "2025-9"
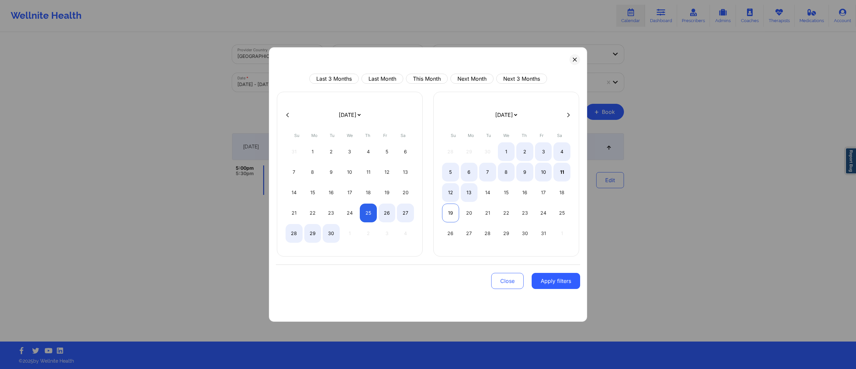
select select "2025-8"
select select "2025-9"
select select "2025-8"
select select "2025-9"
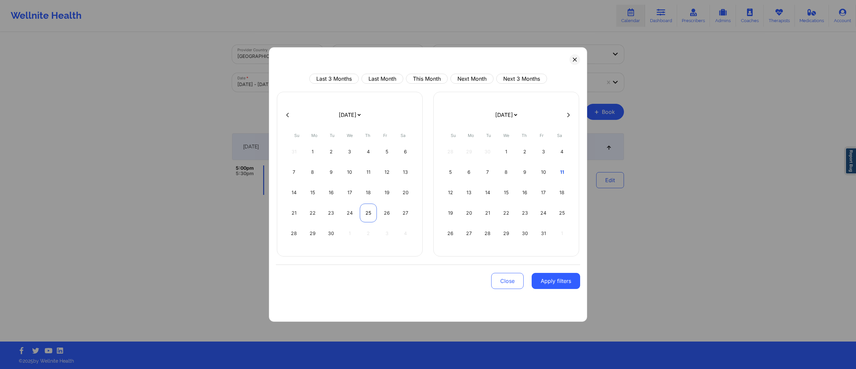
click at [367, 216] on div "25" at bounding box center [368, 212] width 17 height 19
select select "2025-8"
select select "2025-9"
click at [367, 216] on div "25" at bounding box center [368, 212] width 17 height 19
select select "2025-8"
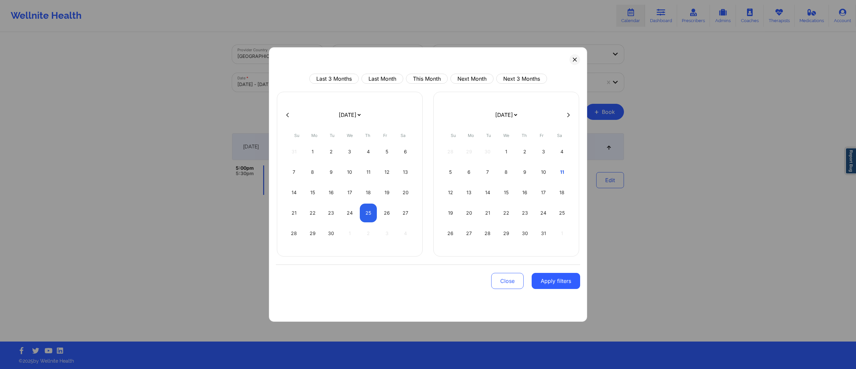
select select "2025-9"
click at [558, 281] on button "Apply filters" at bounding box center [556, 281] width 49 height 16
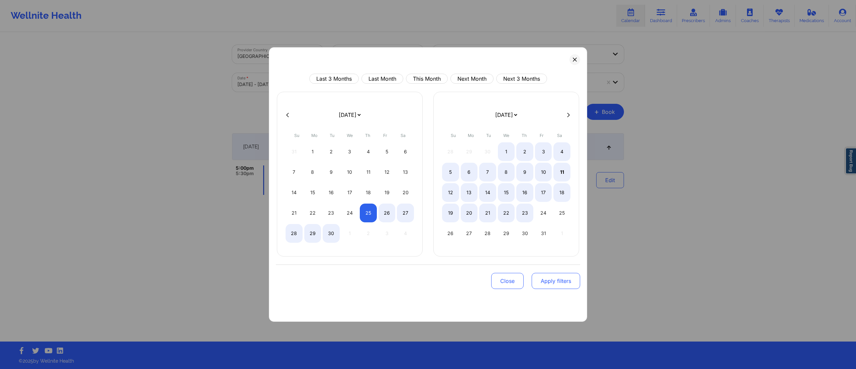
select select "2025-8"
select select "2025-9"
select select "2025-8"
select select "2025-9"
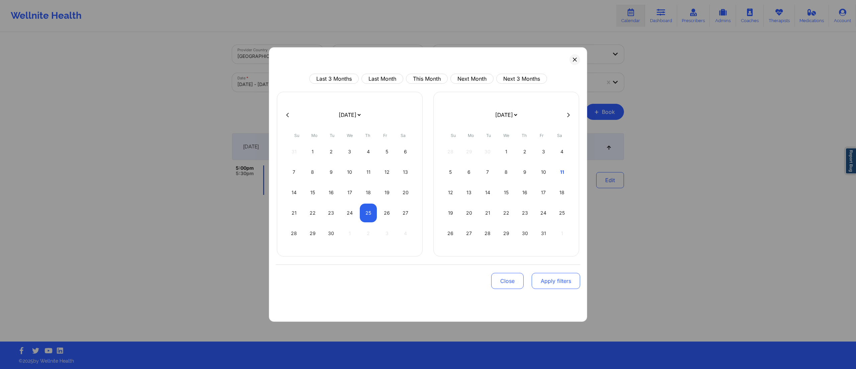
click at [563, 283] on button "Apply filters" at bounding box center [556, 281] width 49 height 16
select select "2025-8"
select select "2025-9"
select select "2025-8"
select select "2025-9"
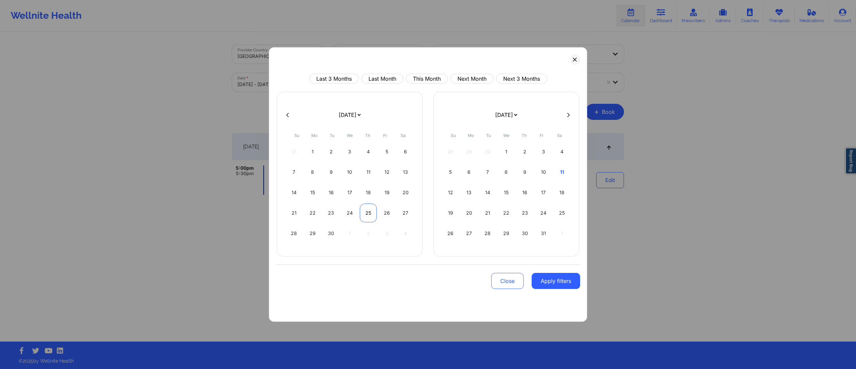
click at [363, 214] on div "25" at bounding box center [368, 212] width 17 height 19
select select "2025-8"
select select "2025-9"
click at [384, 216] on div "26" at bounding box center [387, 212] width 17 height 19
select select "2025-8"
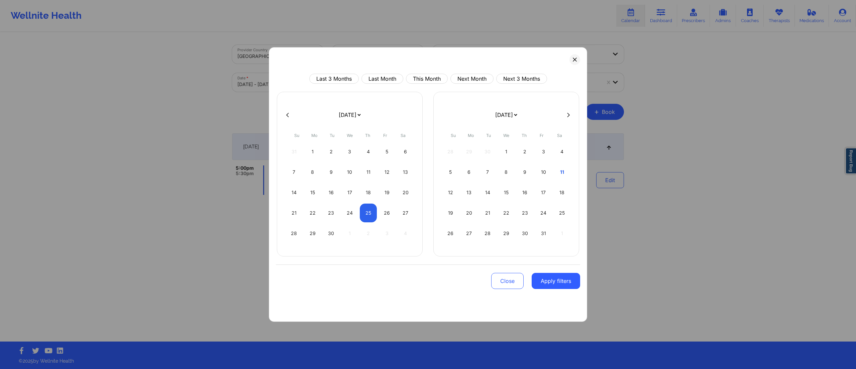
select select "2025-9"
select select "2025-8"
select select "2025-9"
click at [362, 214] on div "25" at bounding box center [368, 212] width 17 height 19
select select "2025-8"
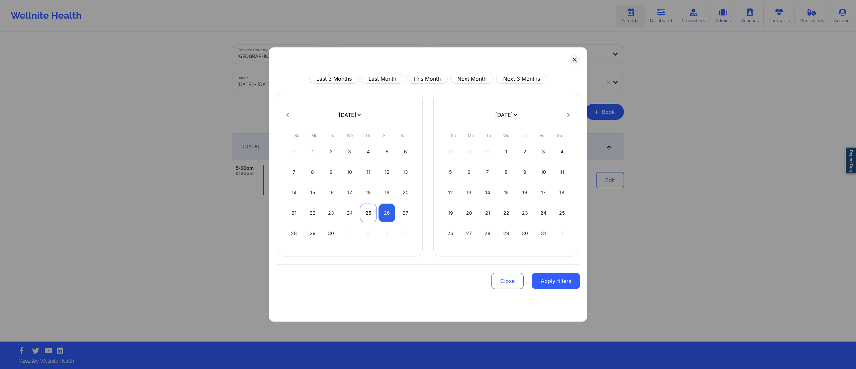
select select "2025-9"
select select "2025-8"
select select "2025-9"
click at [384, 216] on div "26" at bounding box center [387, 212] width 17 height 19
select select "2025-8"
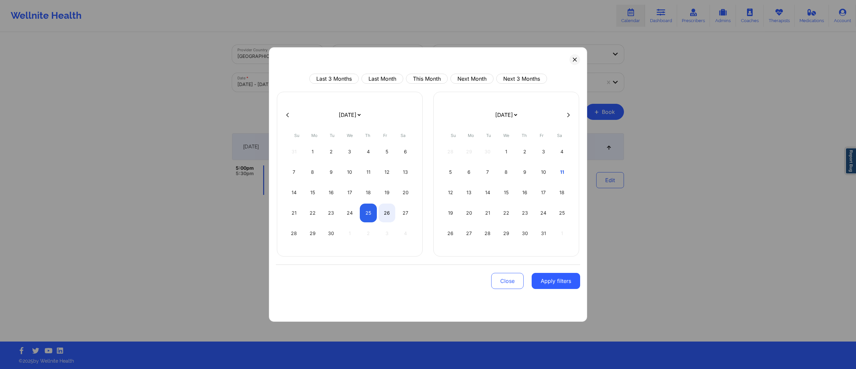
select select "2025-9"
click at [547, 280] on button "Apply filters" at bounding box center [556, 281] width 49 height 16
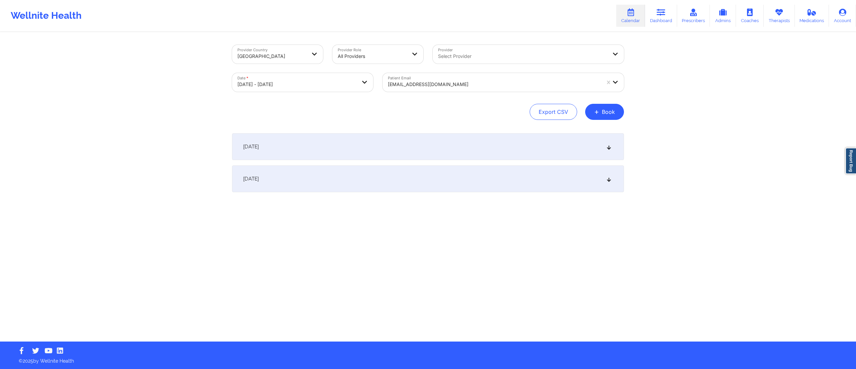
click at [349, 150] on div "[DATE]" at bounding box center [428, 146] width 392 height 27
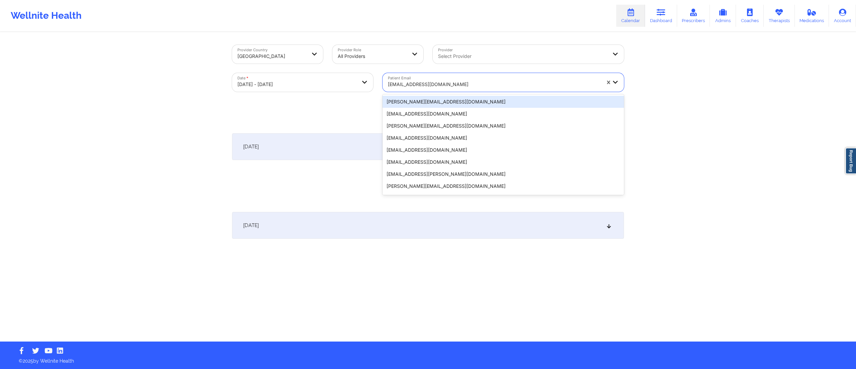
drag, startPoint x: 441, startPoint y: 85, endPoint x: 368, endPoint y: 92, distance: 73.0
click at [368, 92] on div "Provider Country [GEOGRAPHIC_DATA] Provider Role All Providers Provider Select …" at bounding box center [427, 68] width 401 height 56
paste input "[EMAIL_ADDRESS][DOMAIN_NAME]"
type input "[EMAIL_ADDRESS][DOMAIN_NAME]"
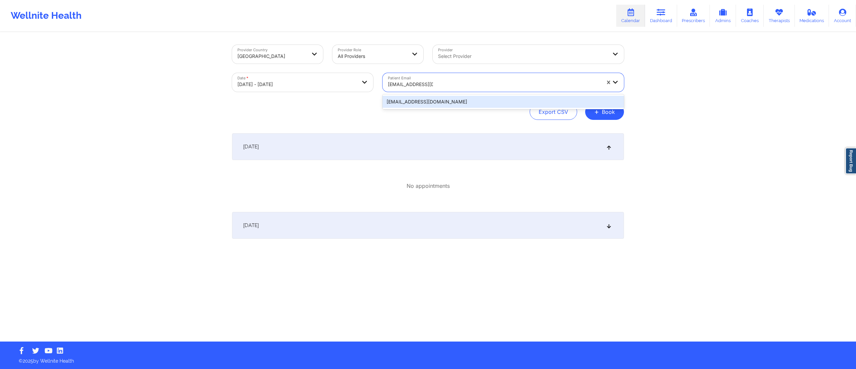
click at [424, 100] on div "[EMAIL_ADDRESS][DOMAIN_NAME]" at bounding box center [504, 102] width 242 height 12
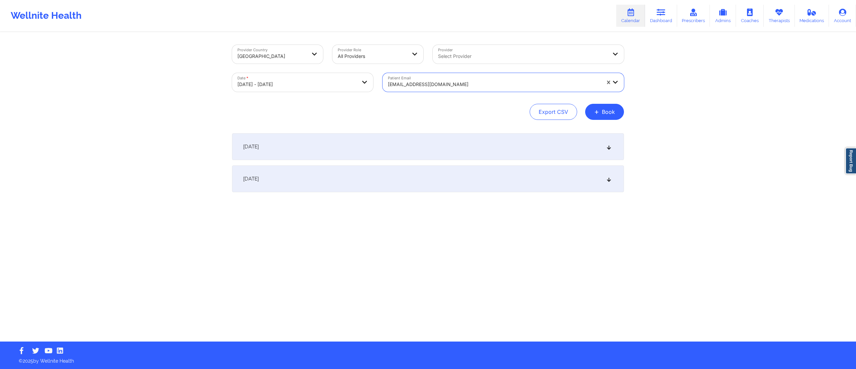
click at [388, 149] on div "[DATE]" at bounding box center [428, 146] width 392 height 27
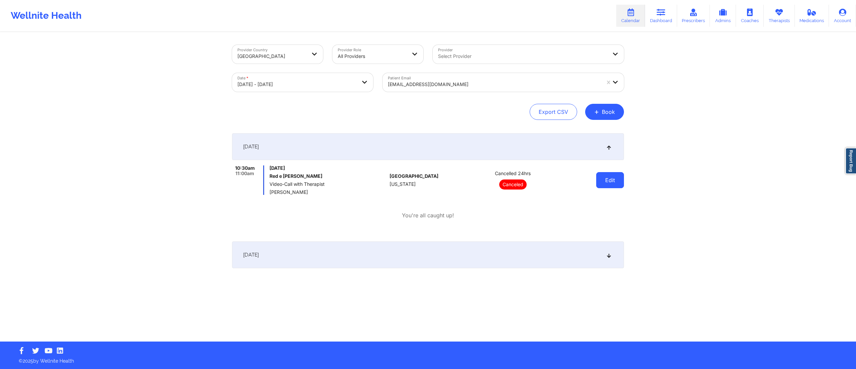
click at [622, 185] on button "Edit" at bounding box center [611, 180] width 28 height 16
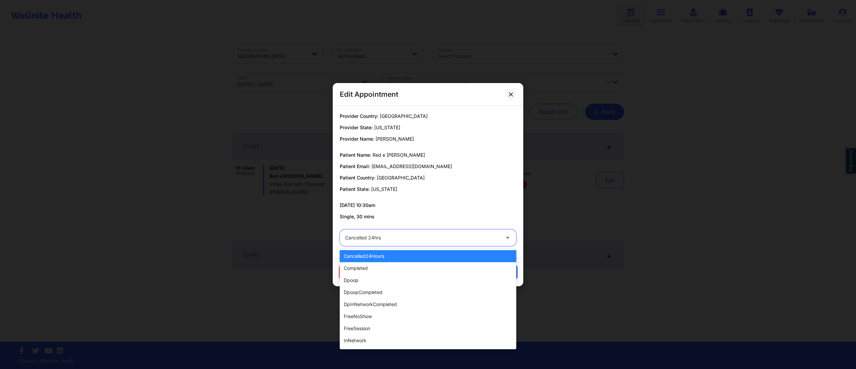
click at [385, 236] on div at bounding box center [422, 238] width 155 height 8
click at [573, 207] on div "Edit Appointment Provider Country: [GEOGRAPHIC_DATA] Provider State: [US_STATE]…" at bounding box center [428, 184] width 856 height 369
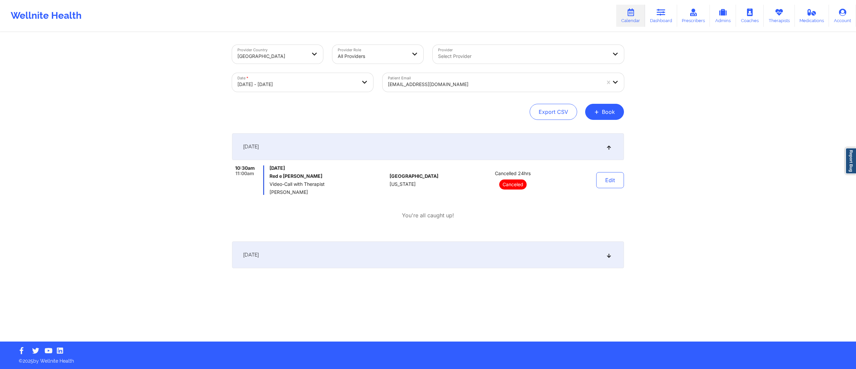
click at [574, 207] on div "10:30am 11:00am [DATE] Red e [PERSON_NAME] Video-Call with Therapist [PERSON_NA…" at bounding box center [428, 192] width 392 height 54
click at [525, 144] on div "[DATE]" at bounding box center [428, 146] width 392 height 27
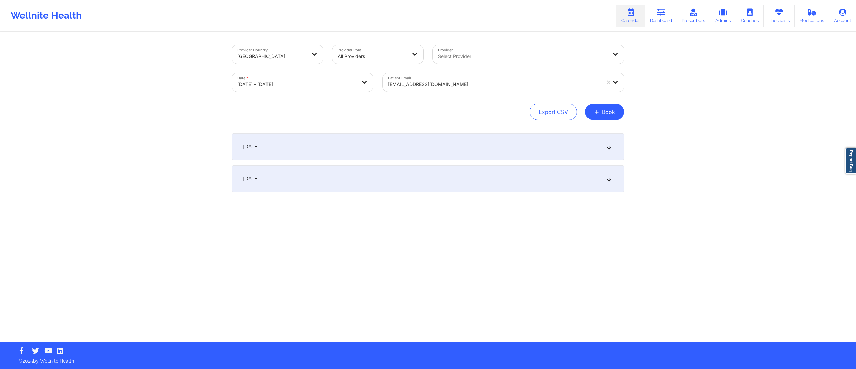
click at [592, 145] on div "[DATE]" at bounding box center [428, 146] width 392 height 27
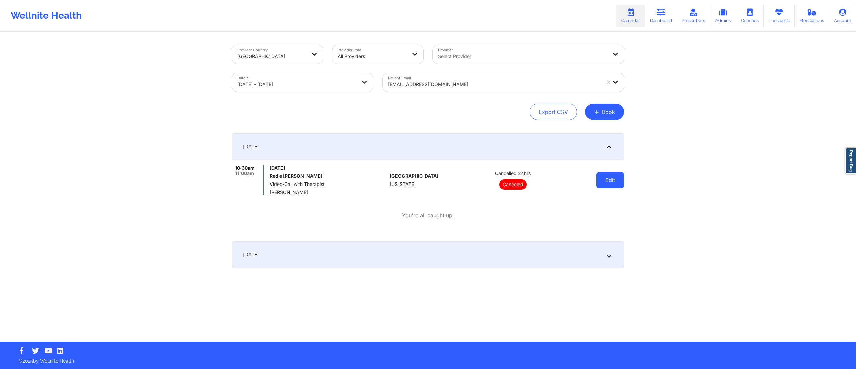
click at [613, 180] on button "Edit" at bounding box center [611, 180] width 28 height 16
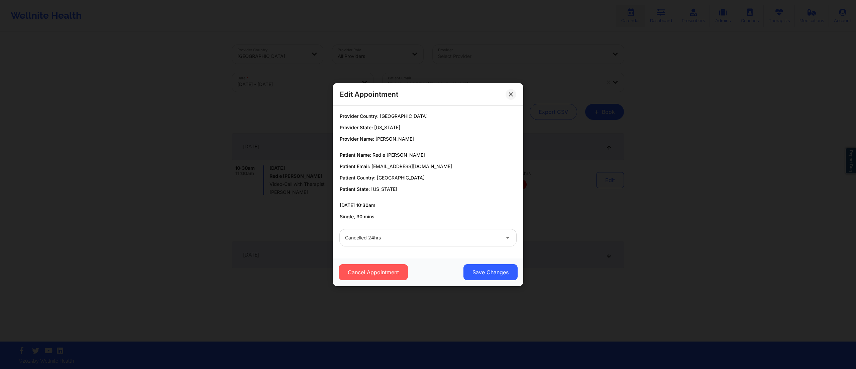
click at [403, 243] on div "Cancelled 24hrs" at bounding box center [422, 237] width 155 height 17
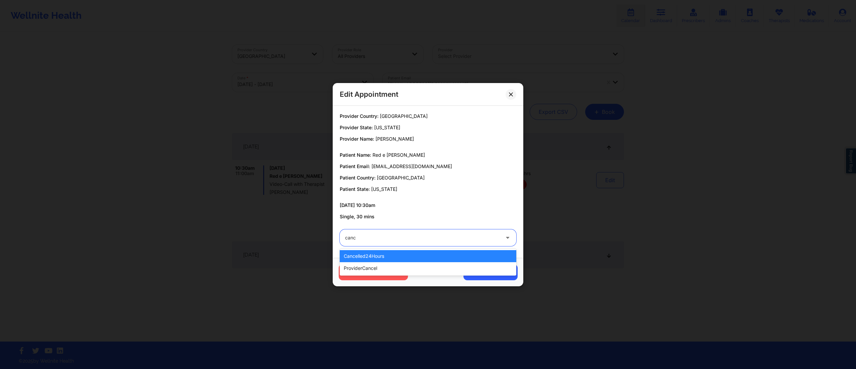
type input "cance"
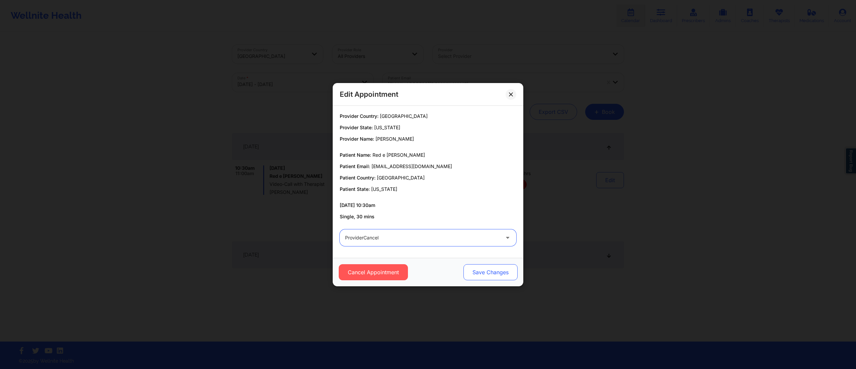
click at [477, 269] on button "Save Changes" at bounding box center [491, 272] width 54 height 16
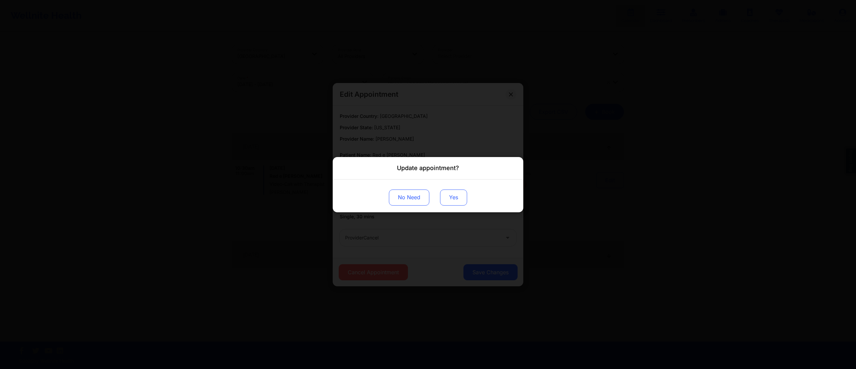
click at [445, 192] on button "Yes" at bounding box center [453, 197] width 27 height 16
click at [668, 199] on div "Update appointment? No Need" at bounding box center [428, 184] width 856 height 369
click at [593, 195] on div "Update appointment? No Need" at bounding box center [428, 184] width 856 height 369
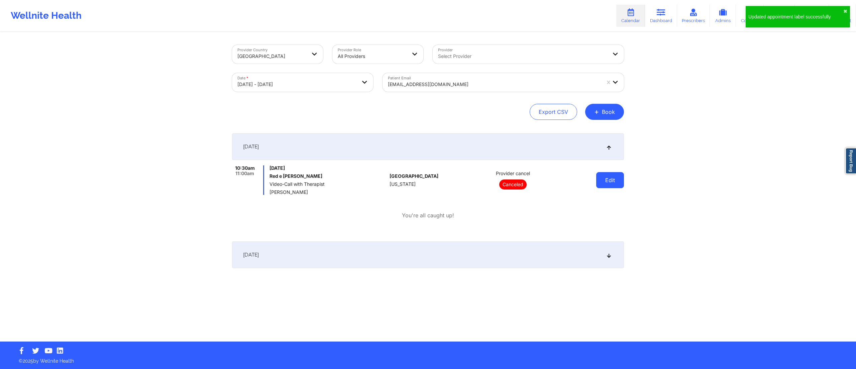
click at [615, 184] on button "Edit" at bounding box center [611, 180] width 28 height 16
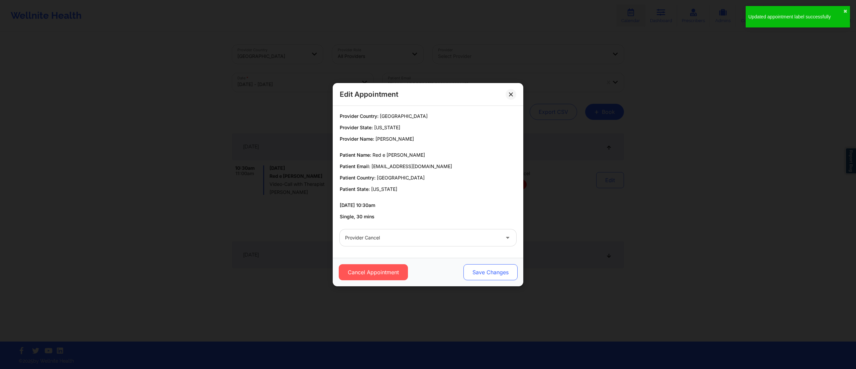
click at [481, 272] on button "Save Changes" at bounding box center [491, 272] width 54 height 16
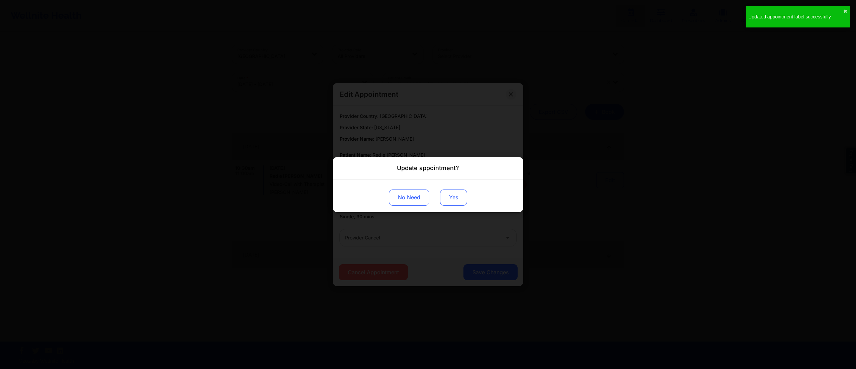
click at [450, 203] on button "Yes" at bounding box center [453, 197] width 27 height 16
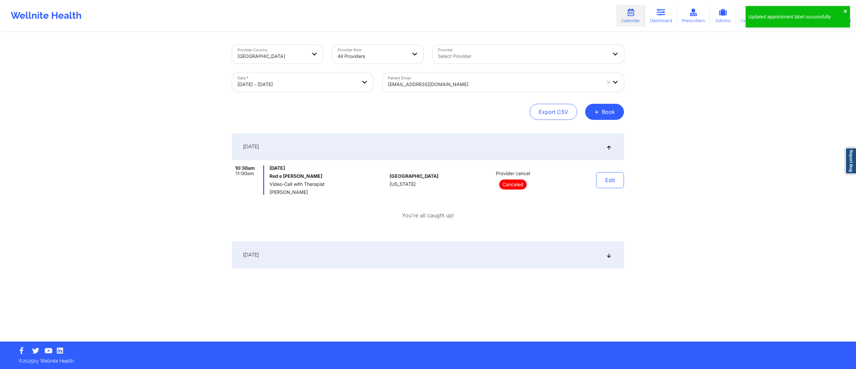
click at [304, 78] on body "Updated appointment label successfully ✖︎ Wellnite Health Calendar Dashboard Pr…" at bounding box center [428, 184] width 856 height 369
select select "2025-8"
select select "2025-9"
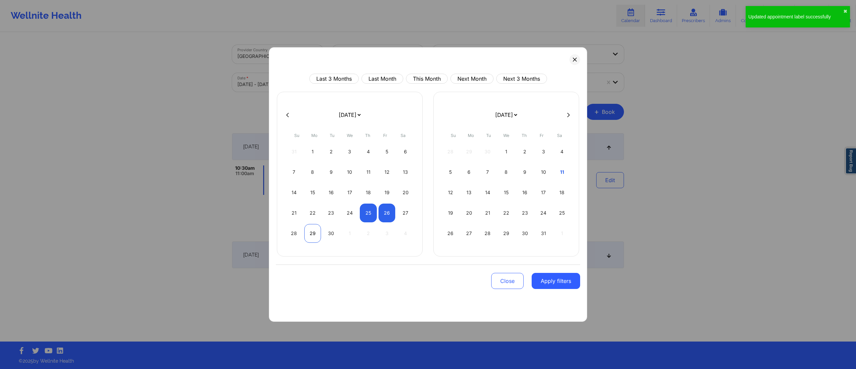
click at [315, 235] on div "29" at bounding box center [312, 233] width 17 height 19
select select "2025-8"
select select "2025-9"
click at [315, 234] on div "29" at bounding box center [312, 233] width 17 height 19
select select "2025-8"
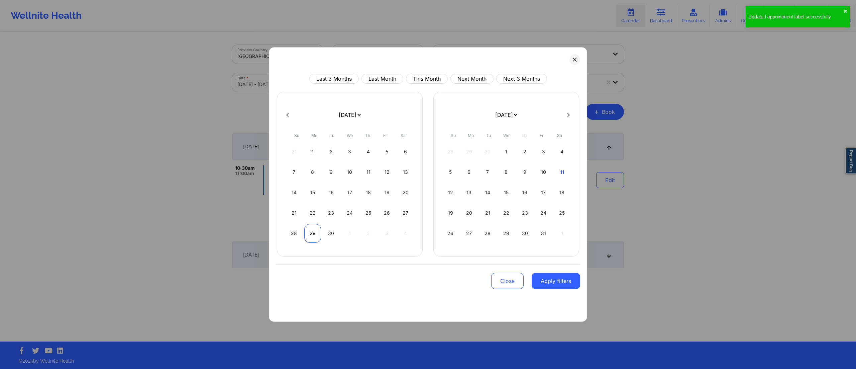
select select "2025-9"
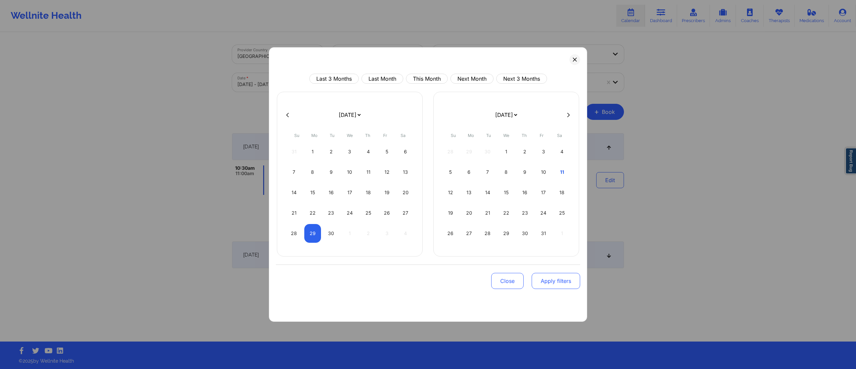
click at [548, 282] on button "Apply filters" at bounding box center [556, 281] width 49 height 16
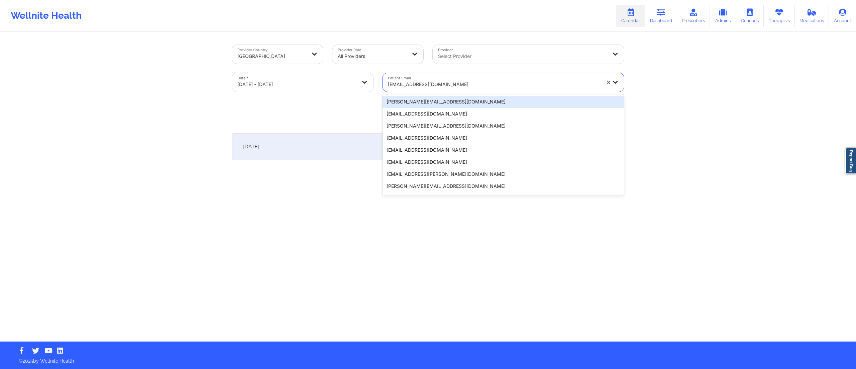
click at [444, 82] on div at bounding box center [494, 84] width 213 height 8
paste input "[EMAIL_ADDRESS][DOMAIN_NAME]"
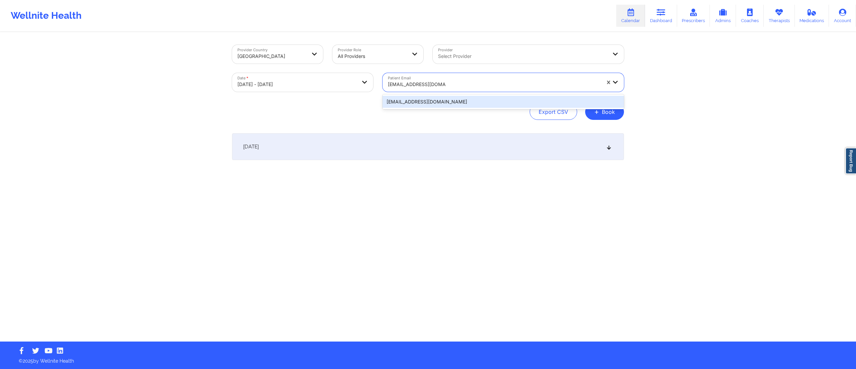
type input "[EMAIL_ADDRESS][DOMAIN_NAME]"
click at [414, 149] on div "[DATE]" at bounding box center [428, 146] width 392 height 27
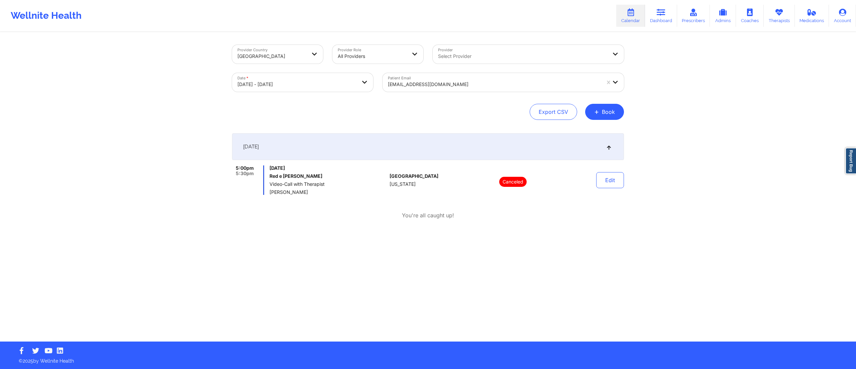
click at [446, 82] on div at bounding box center [494, 84] width 213 height 8
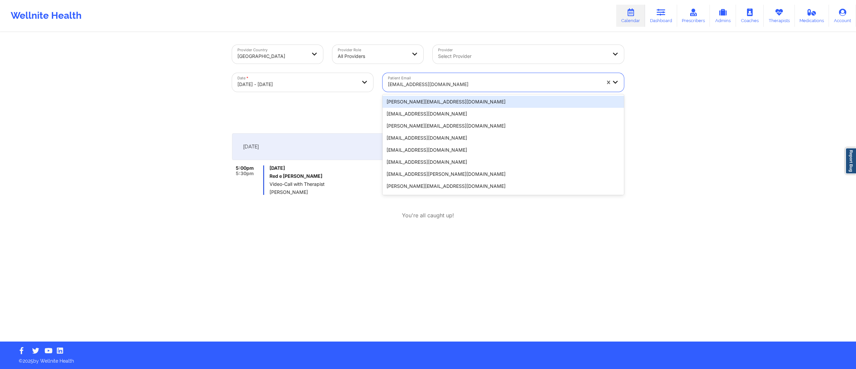
paste input "[EMAIL_ADDRESS][DOMAIN_NAME]"
type input "[EMAIL_ADDRESS][DOMAIN_NAME]"
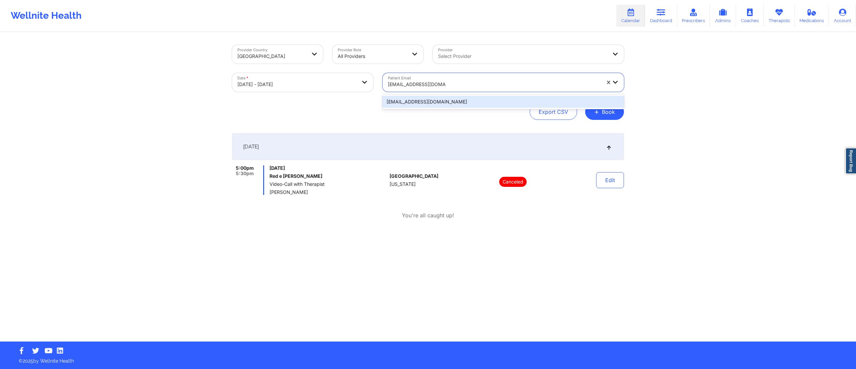
click at [441, 100] on div "[EMAIL_ADDRESS][DOMAIN_NAME]" at bounding box center [504, 102] width 242 height 12
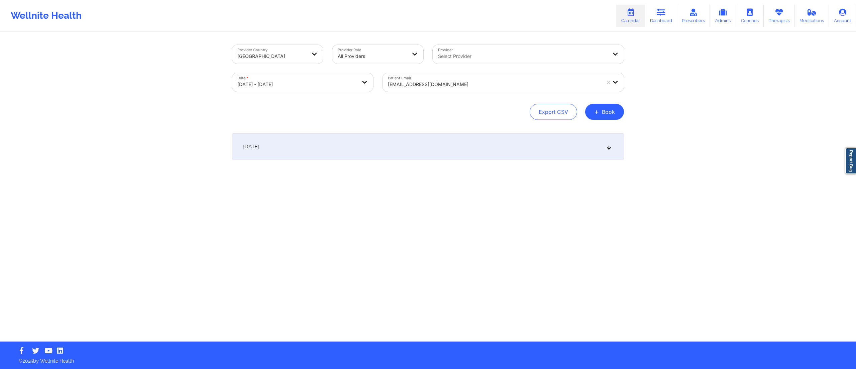
click at [374, 149] on div "[DATE]" at bounding box center [428, 146] width 392 height 27
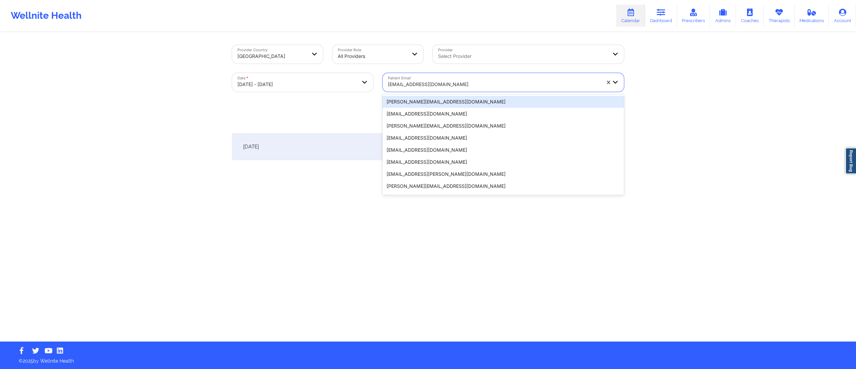
click at [447, 84] on div at bounding box center [494, 84] width 213 height 8
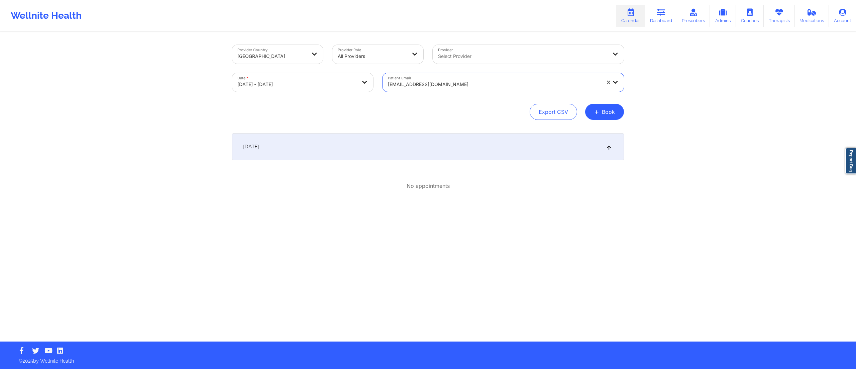
select select "2025-8"
select select "2025-9"
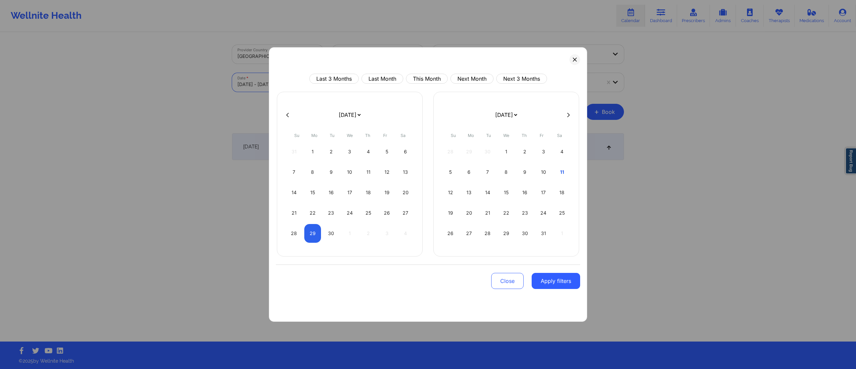
click at [305, 87] on body "Wellnite Health Calendar Dashboard Prescribers Admins Coaches Therapists Medica…" at bounding box center [428, 184] width 856 height 369
click at [409, 214] on div "27" at bounding box center [405, 212] width 17 height 19
select select "2025-8"
select select "2025-9"
click at [409, 214] on div "27" at bounding box center [405, 212] width 17 height 19
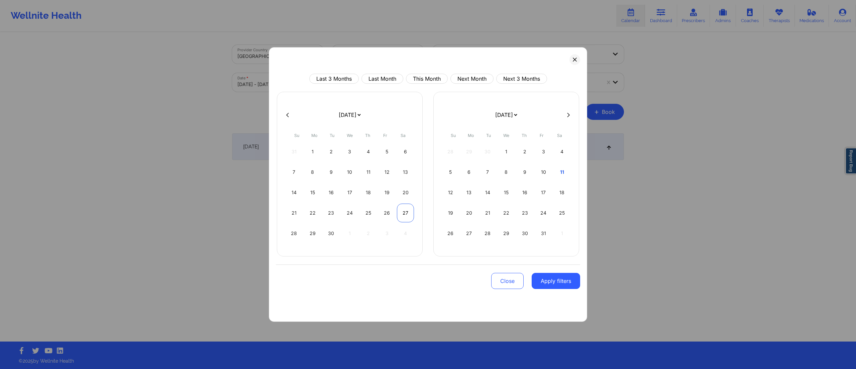
select select "2025-8"
select select "2025-9"
click at [553, 282] on button "Apply filters" at bounding box center [556, 281] width 49 height 16
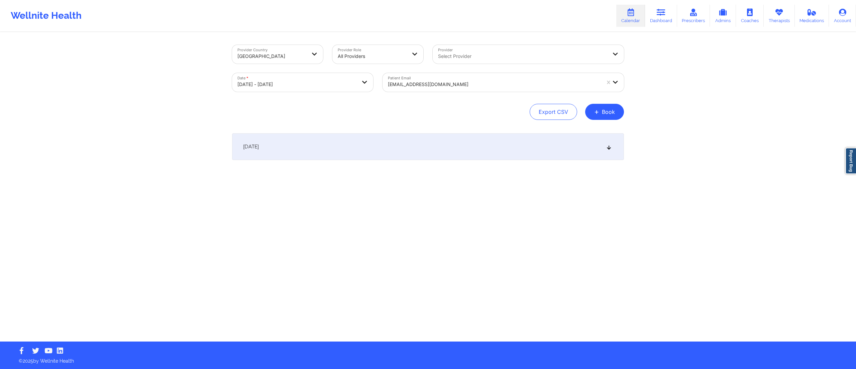
click at [462, 87] on div at bounding box center [494, 84] width 213 height 8
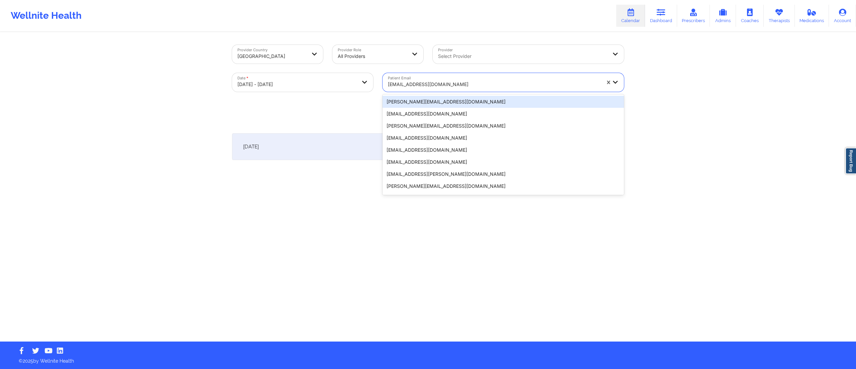
paste input "[EMAIL_ADDRESS][DOMAIN_NAME]"
type input "[EMAIL_ADDRESS][DOMAIN_NAME]"
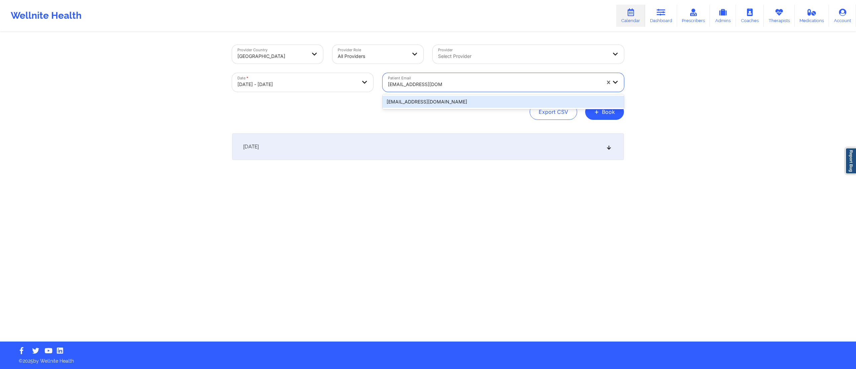
click at [453, 102] on div "[EMAIL_ADDRESS][DOMAIN_NAME]" at bounding box center [504, 102] width 242 height 12
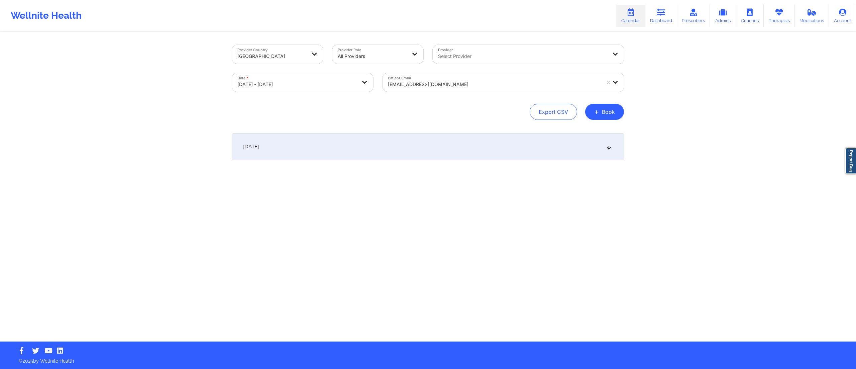
click at [439, 139] on div "[DATE]" at bounding box center [428, 146] width 392 height 27
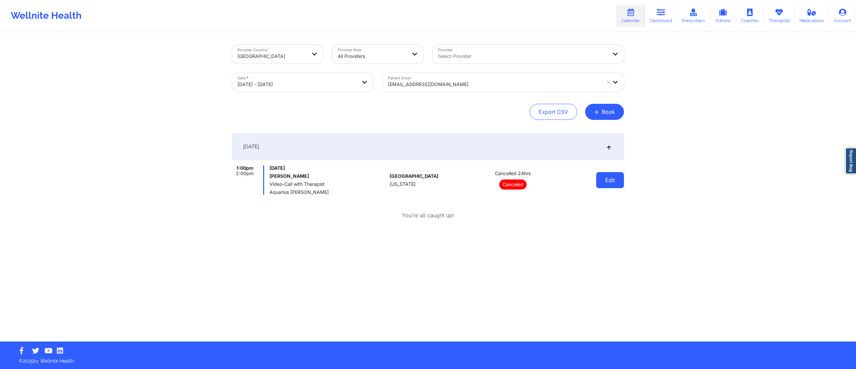
click at [608, 185] on button "Edit" at bounding box center [611, 180] width 28 height 16
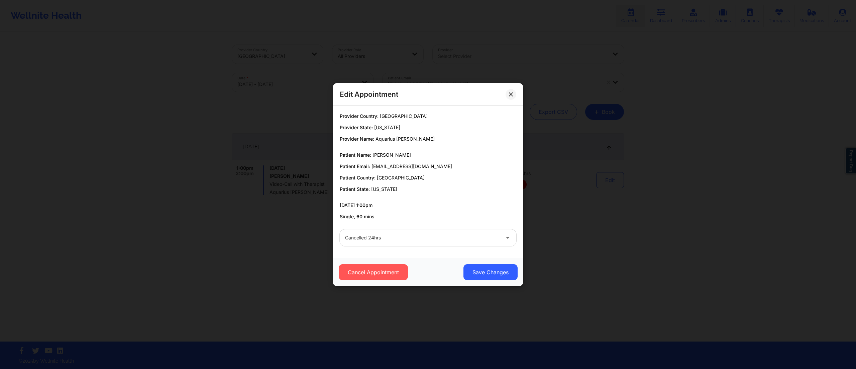
click at [430, 230] on div "Cancelled 24hrs" at bounding box center [422, 237] width 155 height 17
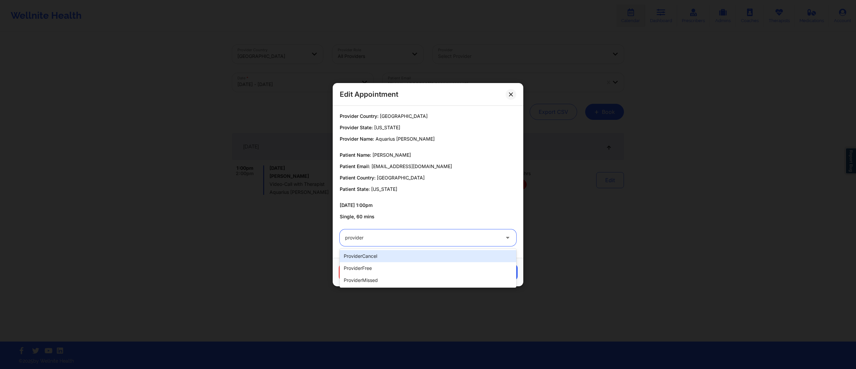
type input "provider"
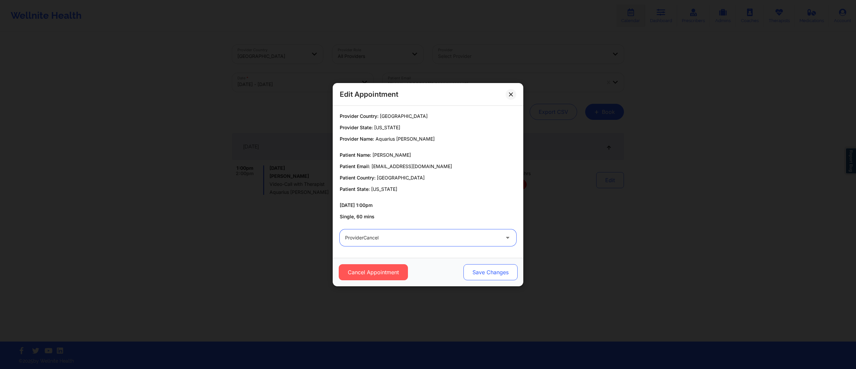
click at [477, 271] on button "Save Changes" at bounding box center [491, 272] width 54 height 16
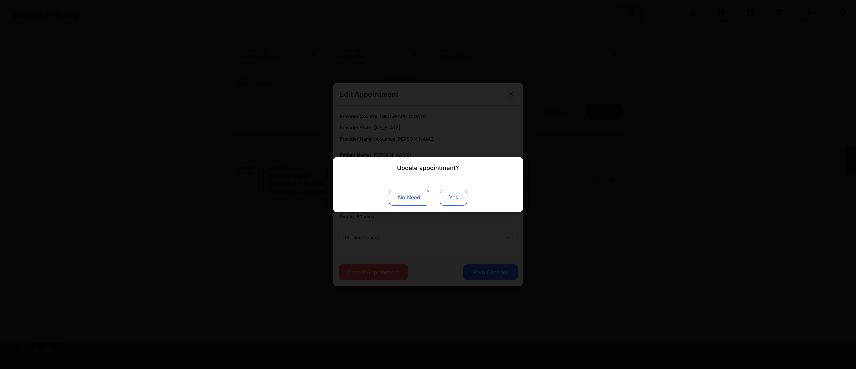
click at [462, 198] on button "Yes" at bounding box center [453, 197] width 27 height 16
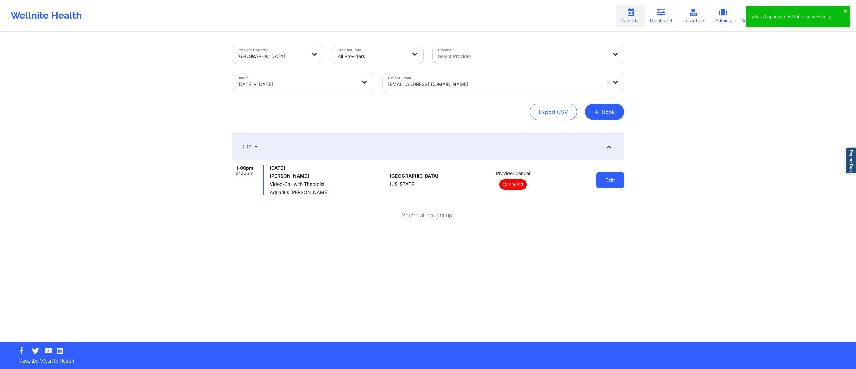
click at [609, 179] on button "Edit" at bounding box center [611, 180] width 28 height 16
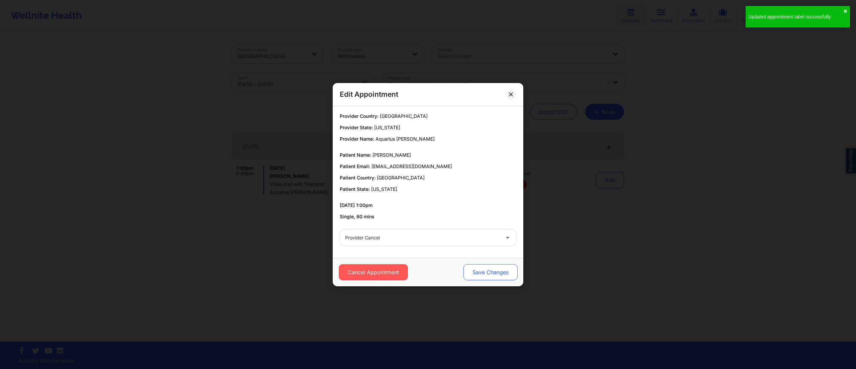
click at [496, 270] on button "Save Changes" at bounding box center [491, 272] width 54 height 16
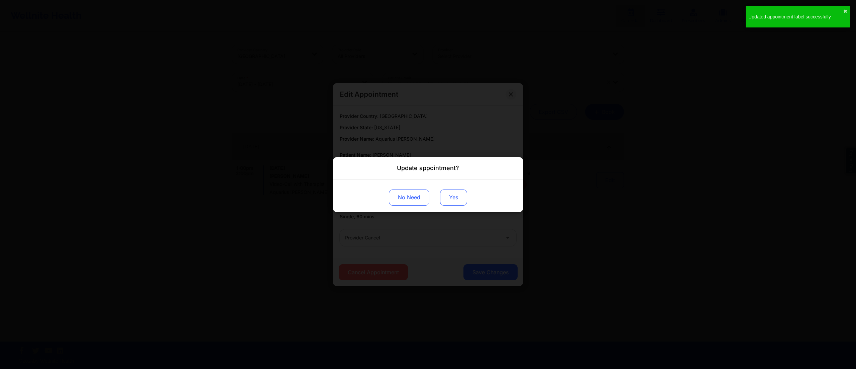
click at [453, 197] on button "Yes" at bounding box center [453, 197] width 27 height 16
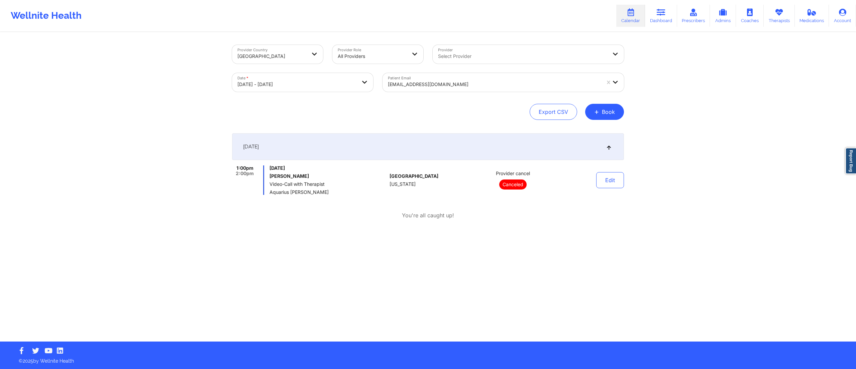
click at [432, 84] on div at bounding box center [494, 84] width 213 height 8
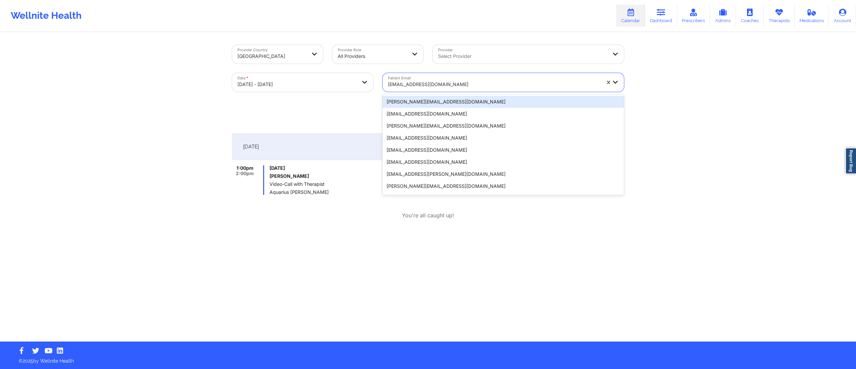
paste input "[PERSON_NAME][EMAIL_ADDRESS][DOMAIN_NAME]"
type input "[PERSON_NAME][EMAIL_ADDRESS][DOMAIN_NAME]"
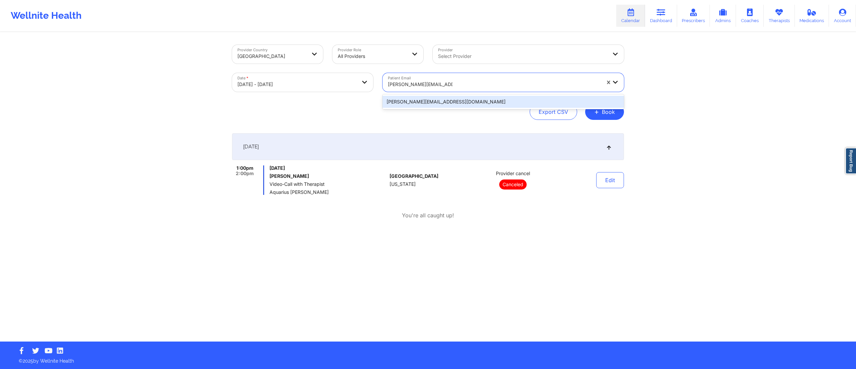
click at [430, 108] on div "[PERSON_NAME][EMAIL_ADDRESS][DOMAIN_NAME]" at bounding box center [504, 101] width 242 height 15
click at [430, 101] on div "[PERSON_NAME][EMAIL_ADDRESS][DOMAIN_NAME]" at bounding box center [504, 102] width 242 height 12
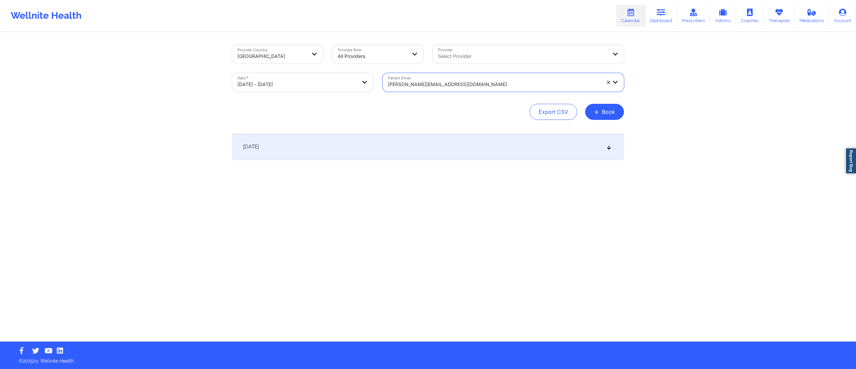
click at [424, 145] on div "[DATE]" at bounding box center [428, 146] width 392 height 27
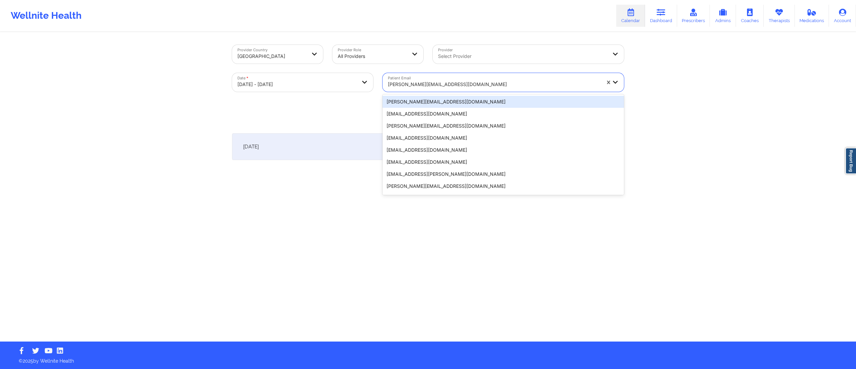
click at [460, 77] on div "[PERSON_NAME][EMAIL_ADDRESS][DOMAIN_NAME]" at bounding box center [494, 84] width 213 height 15
paste input "[EMAIL_ADDRESS][DOMAIN_NAME]"
type input "[EMAIL_ADDRESS][DOMAIN_NAME]"
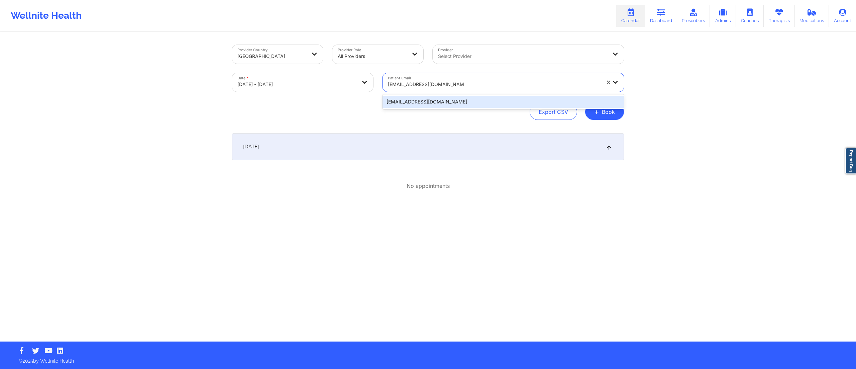
click at [471, 97] on div "[EMAIL_ADDRESS][DOMAIN_NAME]" at bounding box center [504, 102] width 242 height 12
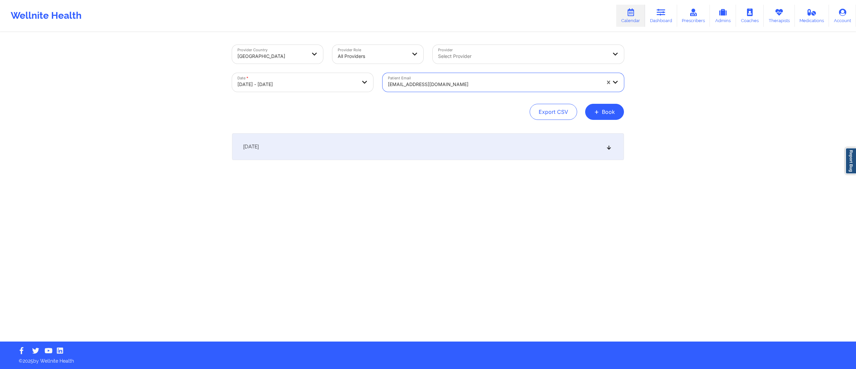
click at [331, 148] on div "[DATE]" at bounding box center [428, 146] width 392 height 27
click at [277, 84] on body "Wellnite Health Calendar Dashboard Prescribers Admins Coaches Therapists Medica…" at bounding box center [428, 184] width 856 height 369
select select "2025-8"
select select "2025-9"
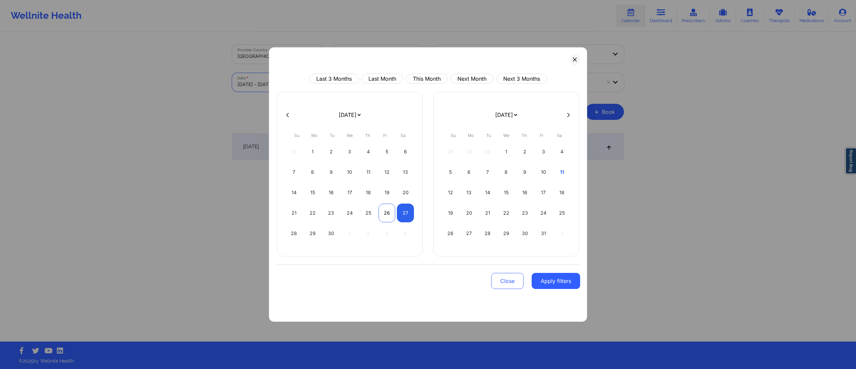
click at [387, 215] on div "26" at bounding box center [387, 212] width 17 height 19
select select "2025-8"
select select "2025-9"
click at [390, 214] on div "26" at bounding box center [387, 212] width 17 height 19
select select "2025-8"
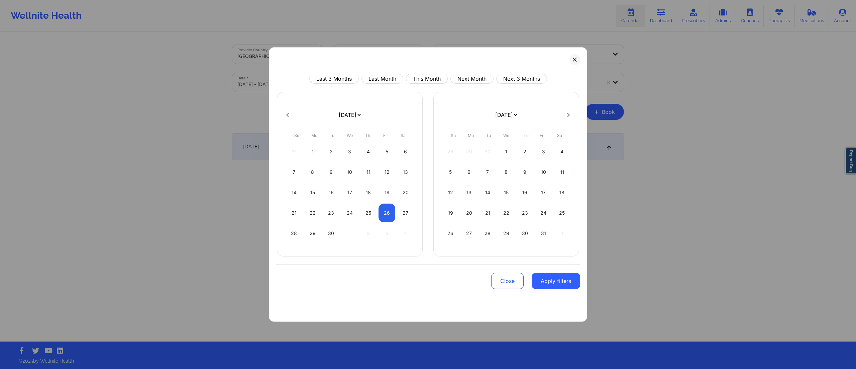
select select "2025-9"
click at [556, 285] on button "Apply filters" at bounding box center [556, 281] width 49 height 16
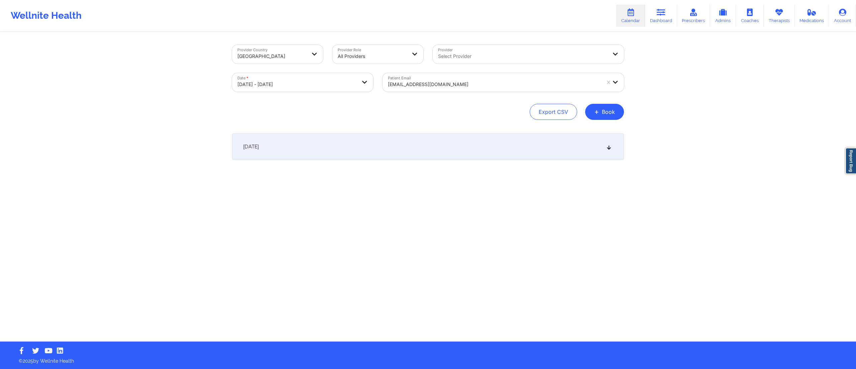
click at [485, 84] on div at bounding box center [494, 84] width 213 height 8
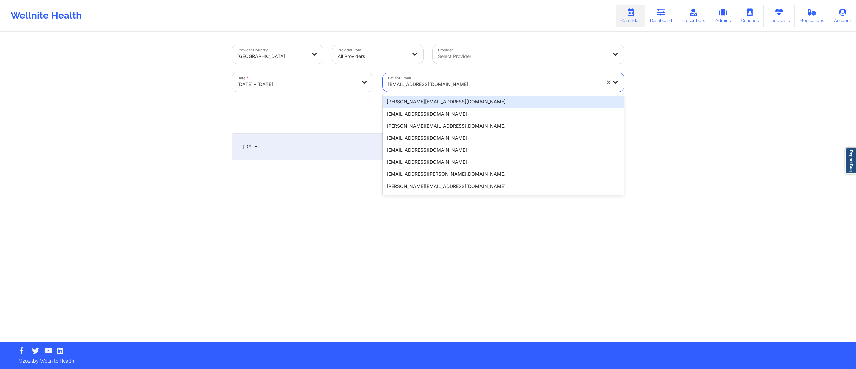
paste input "[EMAIL_ADDRESS][DOMAIN_NAME]"
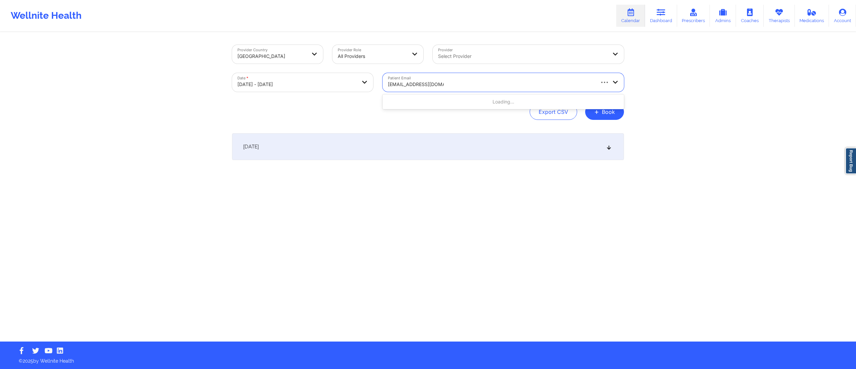
type input "[EMAIL_ADDRESS][DOMAIN_NAME]"
click at [342, 151] on div "[DATE]" at bounding box center [428, 146] width 392 height 27
click at [342, 149] on div "[DATE]" at bounding box center [428, 146] width 392 height 27
click at [279, 83] on body "Wellnite Health Calendar Dashboard Prescribers Admins Coaches Therapists Medica…" at bounding box center [428, 184] width 856 height 369
select select "2025-8"
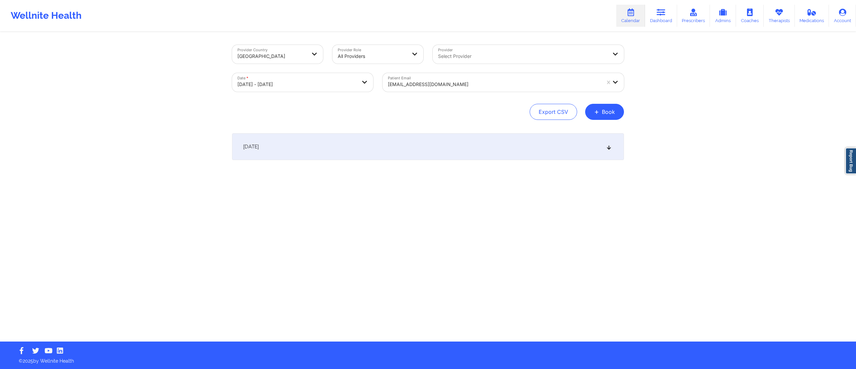
select select "2025-9"
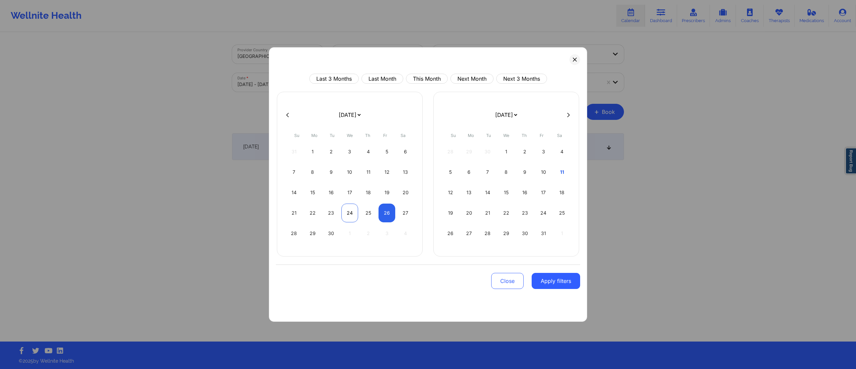
click at [343, 212] on div "24" at bounding box center [350, 212] width 17 height 19
select select "2025-8"
select select "2025-9"
select select "2025-8"
select select "2025-9"
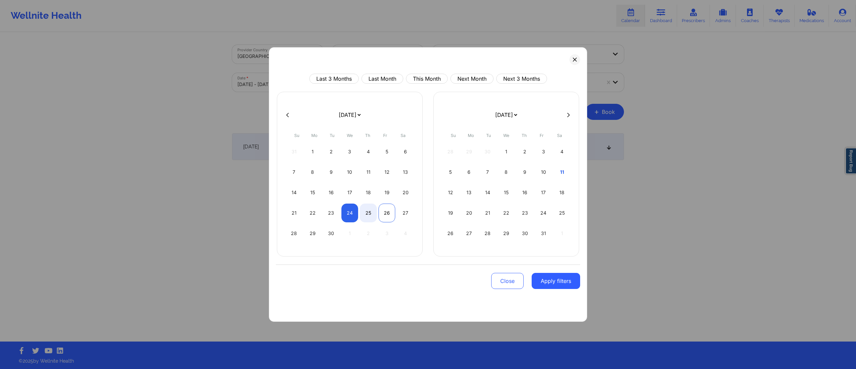
select select "2025-8"
select select "2025-9"
click at [383, 215] on div "26" at bounding box center [387, 212] width 17 height 19
select select "2025-8"
select select "2025-9"
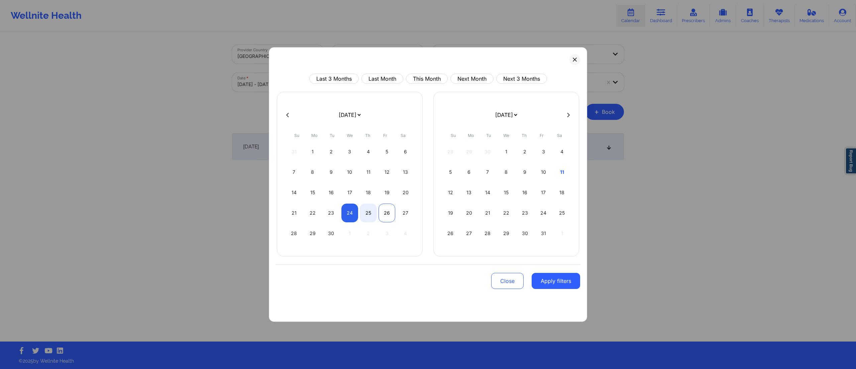
click at [383, 215] on div "26" at bounding box center [387, 212] width 17 height 19
select select "2025-8"
select select "2025-9"
click at [384, 212] on div "26" at bounding box center [387, 212] width 17 height 19
select select "2025-8"
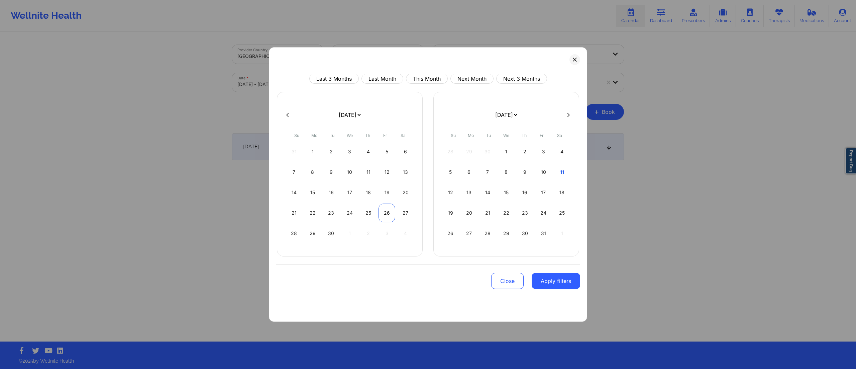
select select "2025-9"
click at [550, 281] on button "Apply filters" at bounding box center [556, 281] width 49 height 16
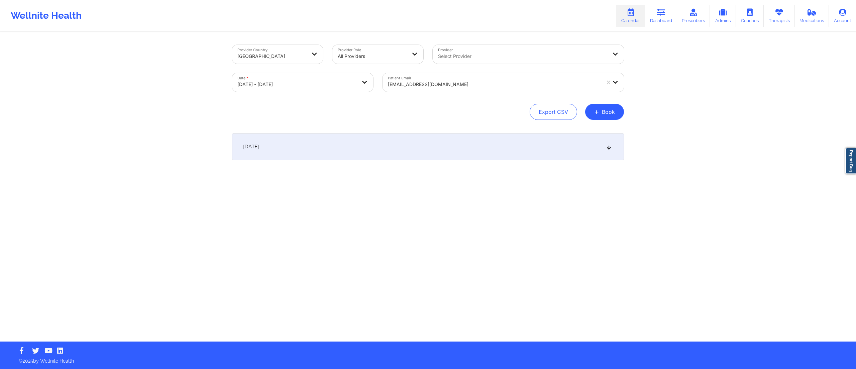
click at [443, 82] on div at bounding box center [494, 84] width 213 height 8
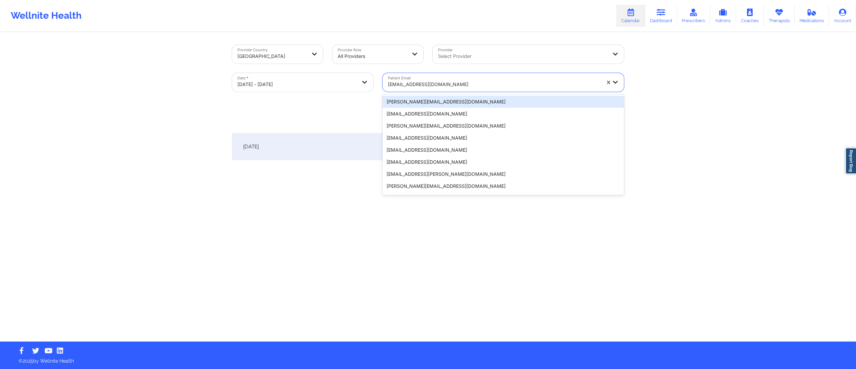
paste input "[PERSON_NAME][EMAIL_ADDRESS][PERSON_NAME][DOMAIN_NAME]"
type input "[PERSON_NAME][EMAIL_ADDRESS][PERSON_NAME][DOMAIN_NAME]"
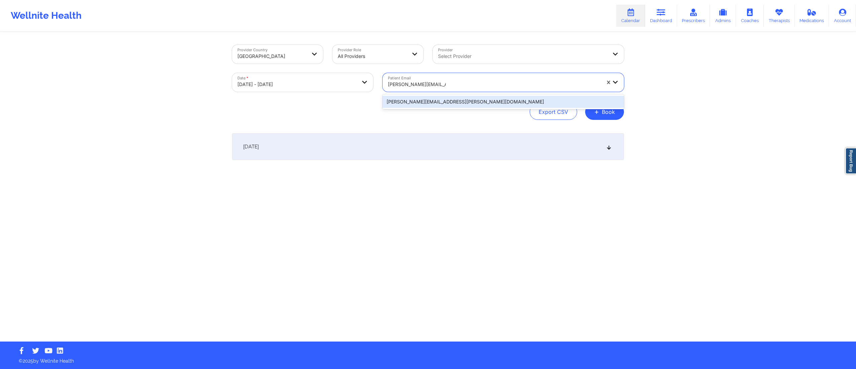
click at [446, 104] on div "[PERSON_NAME][EMAIL_ADDRESS][PERSON_NAME][DOMAIN_NAME]" at bounding box center [504, 102] width 242 height 12
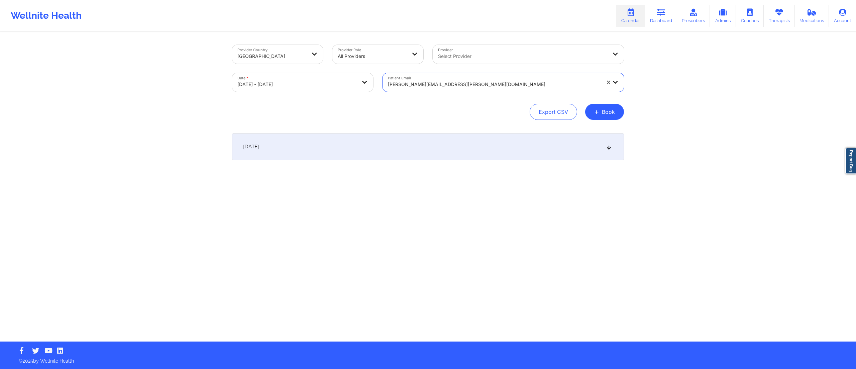
click at [422, 140] on div "[DATE]" at bounding box center [428, 146] width 392 height 27
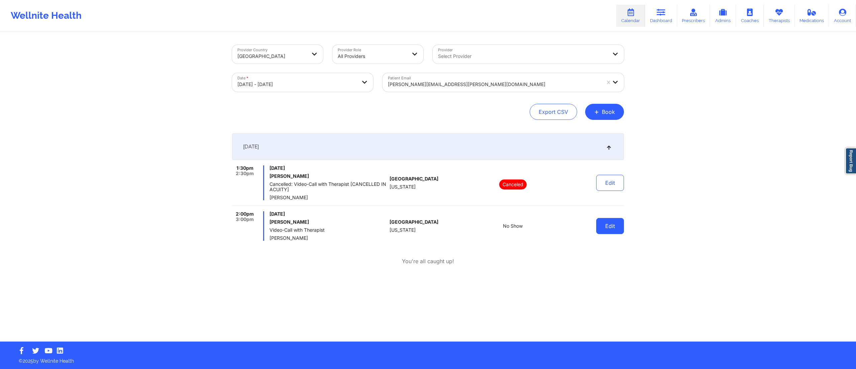
click at [606, 227] on button "Edit" at bounding box center [611, 226] width 28 height 16
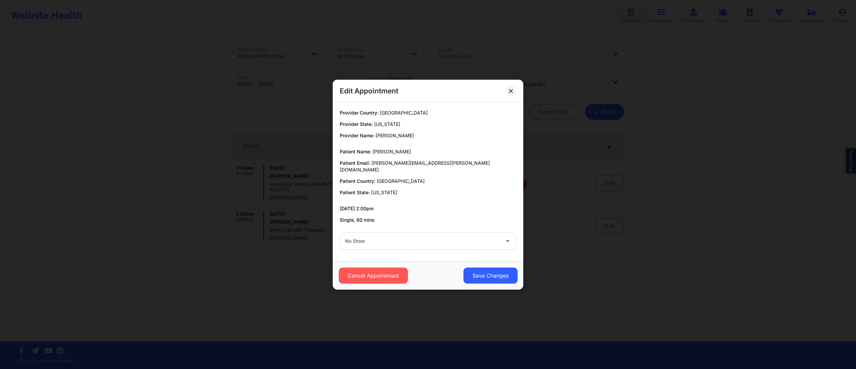
click at [395, 242] on div at bounding box center [422, 241] width 155 height 8
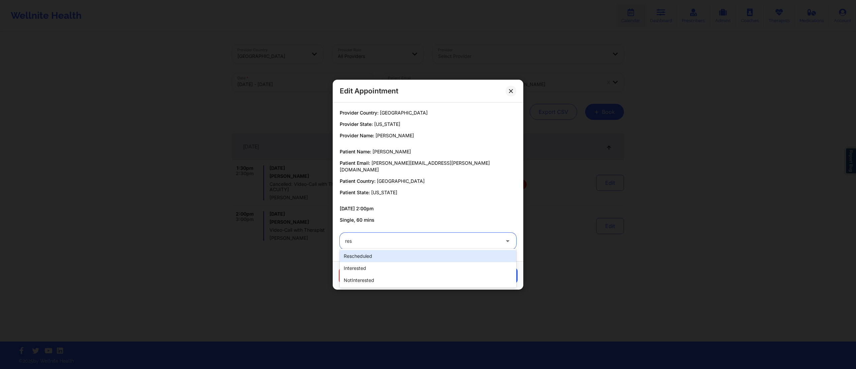
type input "resc"
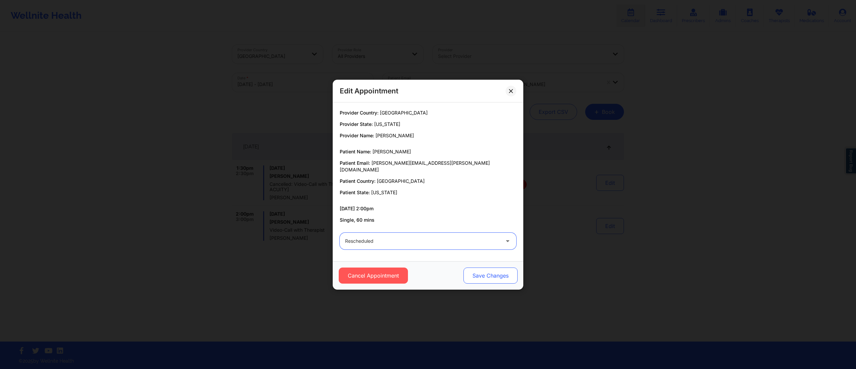
click at [490, 278] on button "Save Changes" at bounding box center [491, 275] width 54 height 16
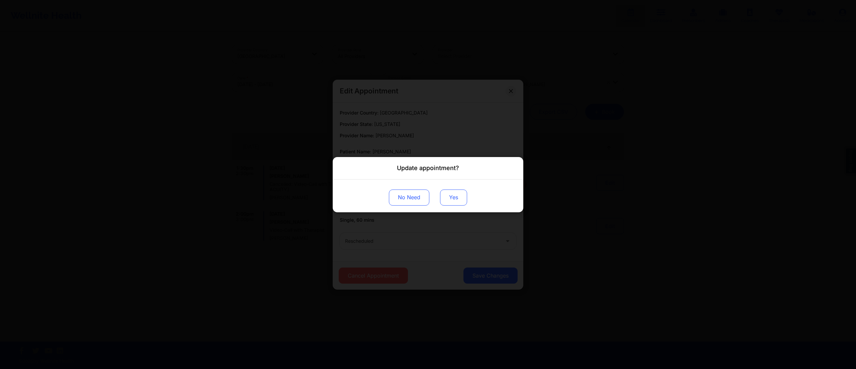
click at [459, 203] on button "Yes" at bounding box center [453, 197] width 27 height 16
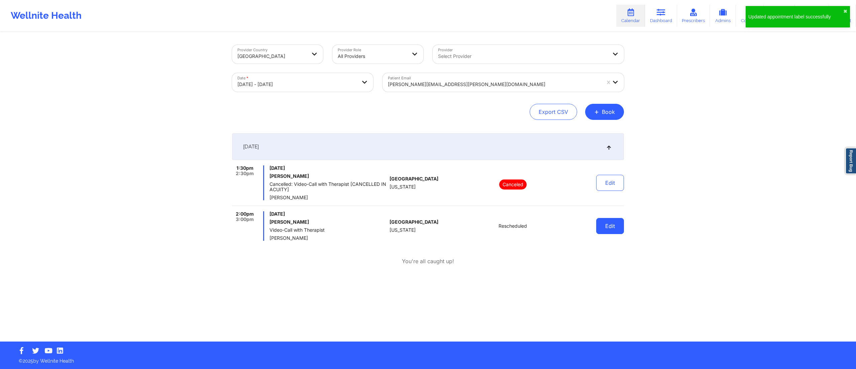
click at [610, 231] on button "Edit" at bounding box center [611, 226] width 28 height 16
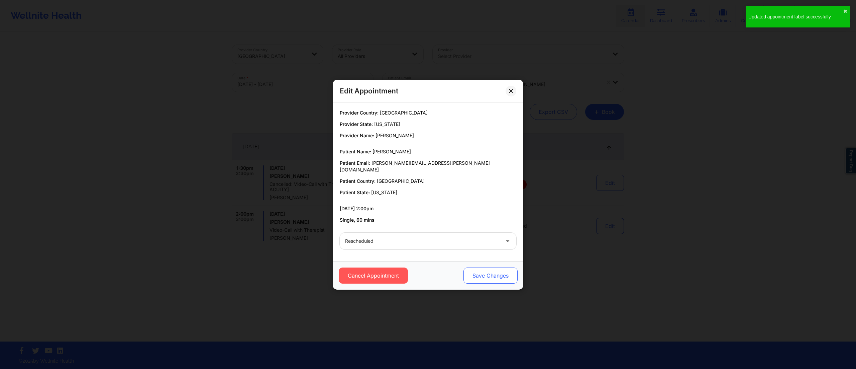
click at [483, 269] on button "Save Changes" at bounding box center [491, 275] width 54 height 16
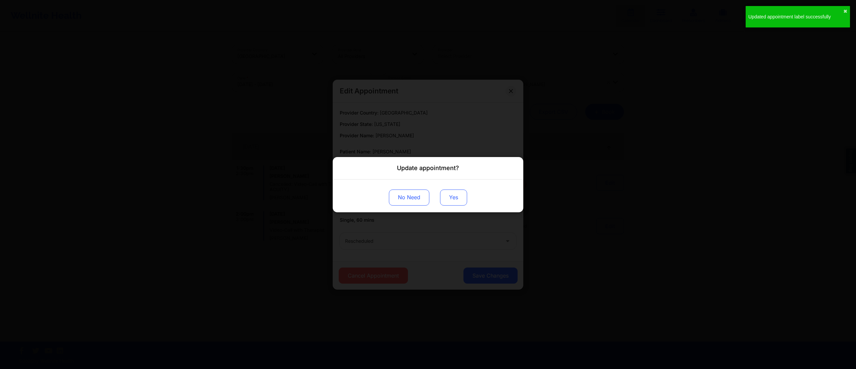
click at [458, 201] on button "Yes" at bounding box center [453, 197] width 27 height 16
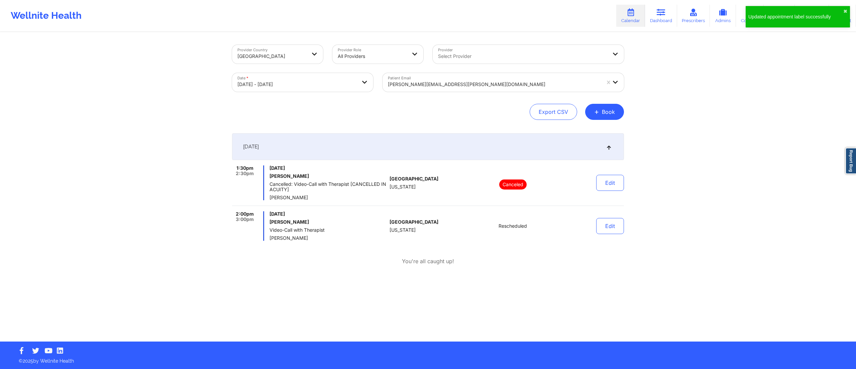
click at [447, 78] on div "[PERSON_NAME][EMAIL_ADDRESS][PERSON_NAME][DOMAIN_NAME]" at bounding box center [494, 84] width 213 height 15
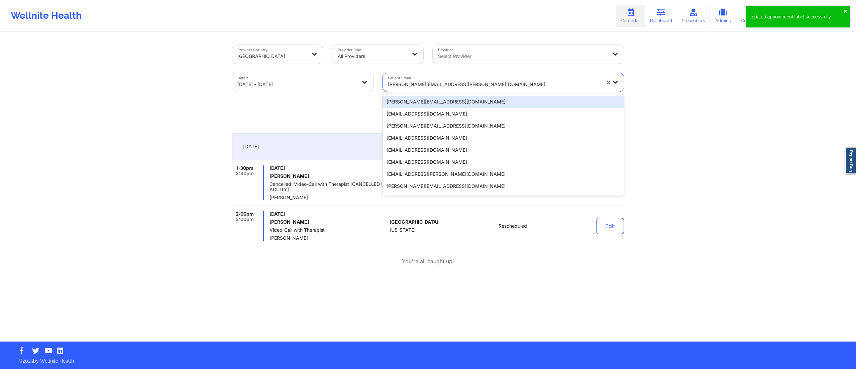
paste input "[EMAIL_ADDRESS][DOMAIN_NAME]"
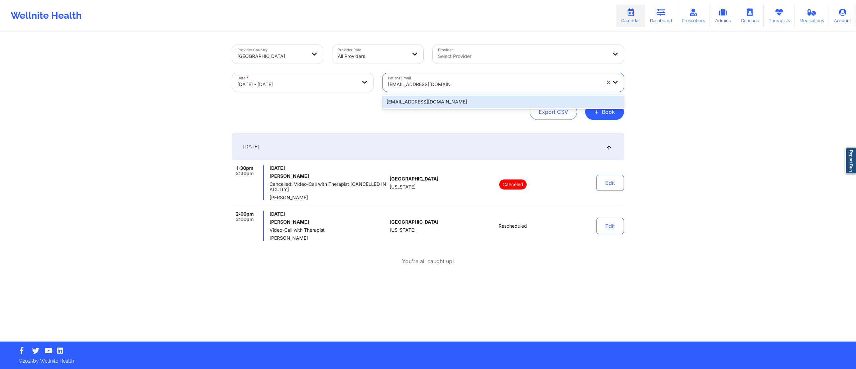
type input "[EMAIL_ADDRESS][DOMAIN_NAME]"
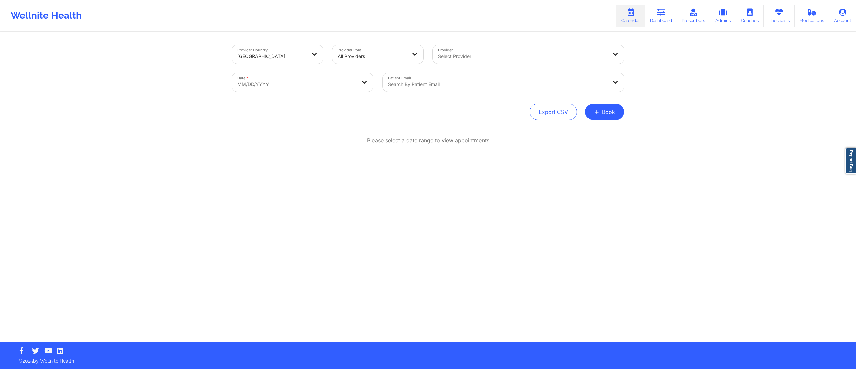
select select "2025-8"
select select "2025-9"
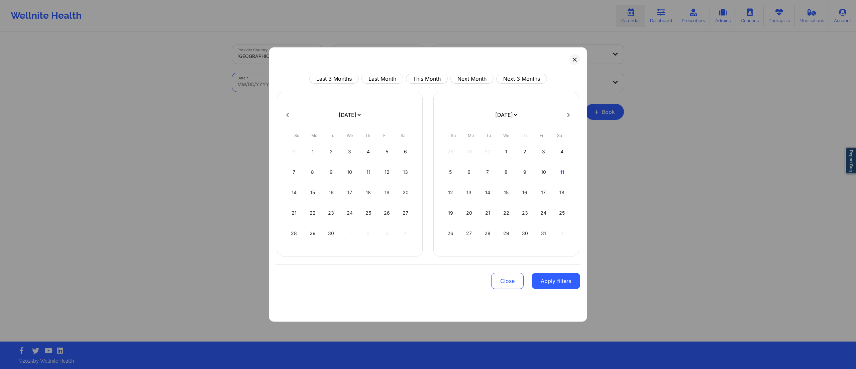
click at [295, 85] on body "Wellnite Health Calendar Dashboard Prescribers Admins Coaches Therapists Medica…" at bounding box center [428, 184] width 856 height 369
click at [557, 170] on div "11" at bounding box center [562, 172] width 17 height 19
select select "2025-9"
select select "2025-10"
select select "2025-9"
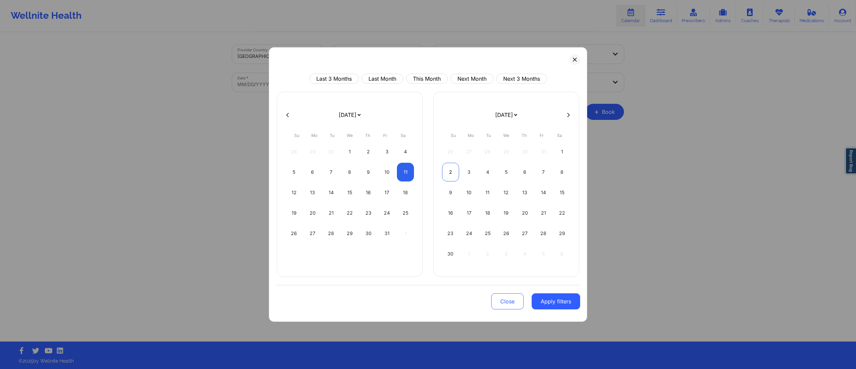
select select "2025-10"
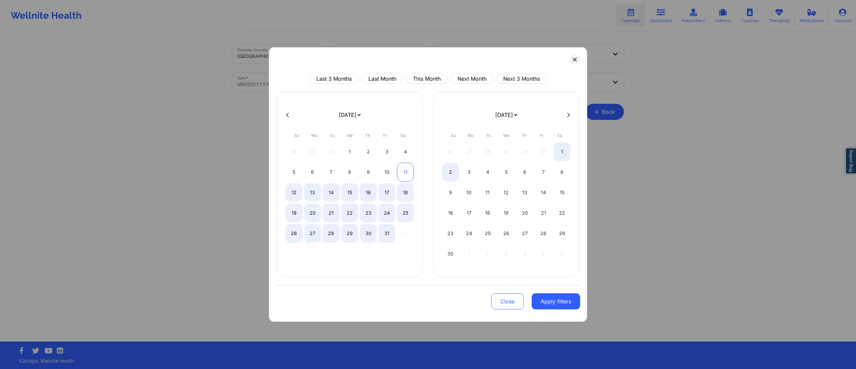
select select "2025-9"
select select "2025-10"
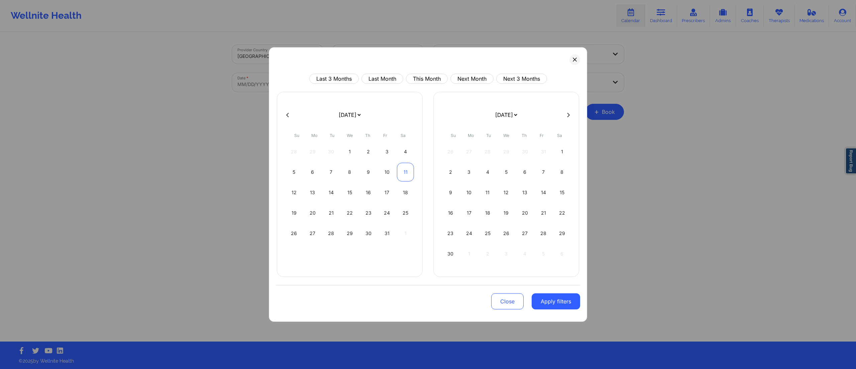
click at [406, 170] on div "11" at bounding box center [405, 172] width 17 height 19
select select "2025-9"
select select "2025-10"
click at [546, 302] on button "Apply filters" at bounding box center [556, 301] width 49 height 16
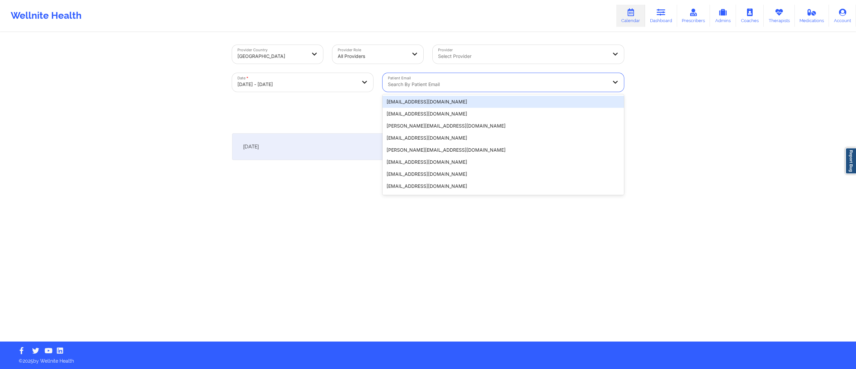
click at [427, 75] on div "Search by patient email" at bounding box center [495, 82] width 225 height 19
paste input "[EMAIL_ADDRESS][PERSON_NAME][DOMAIN_NAME]"
type input "[EMAIL_ADDRESS][PERSON_NAME][DOMAIN_NAME]"
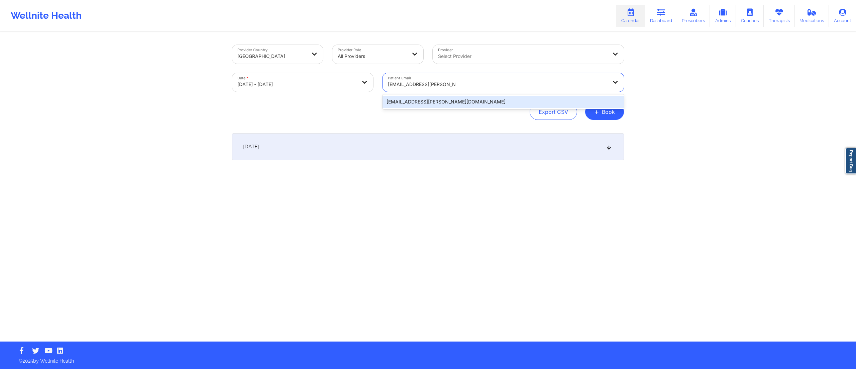
click at [420, 100] on div "[EMAIL_ADDRESS][PERSON_NAME][DOMAIN_NAME]" at bounding box center [504, 102] width 242 height 12
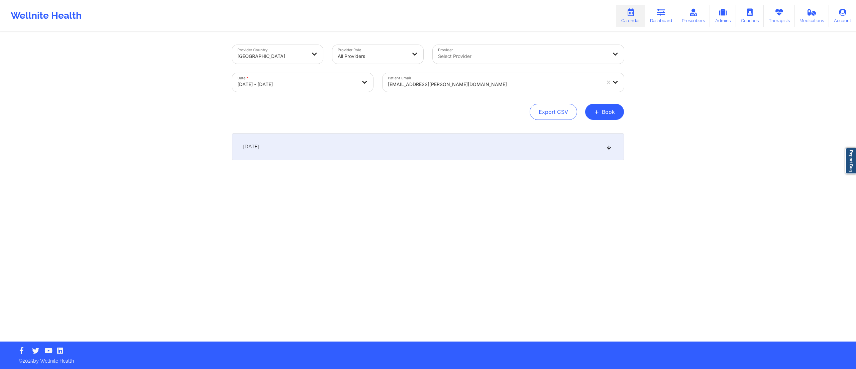
click at [388, 140] on div "[DATE]" at bounding box center [428, 146] width 392 height 27
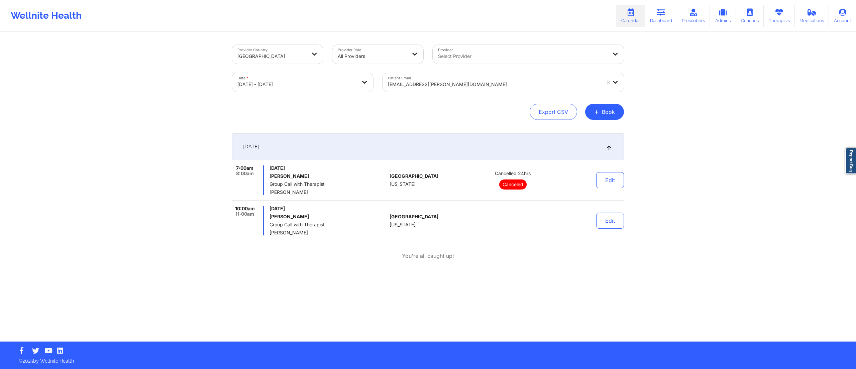
click at [633, 179] on div "Provider Country United States Provider Role All Providers Provider Select Prov…" at bounding box center [428, 170] width 856 height 341
click at [614, 180] on button "Edit" at bounding box center [611, 180] width 28 height 16
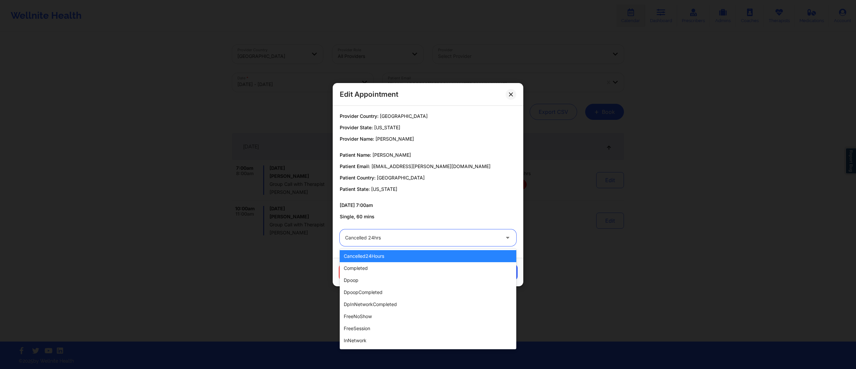
click at [408, 236] on div at bounding box center [422, 238] width 155 height 8
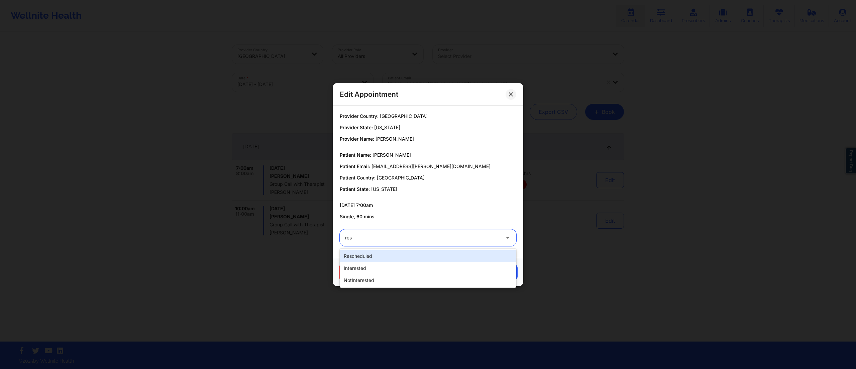
type input "resc"
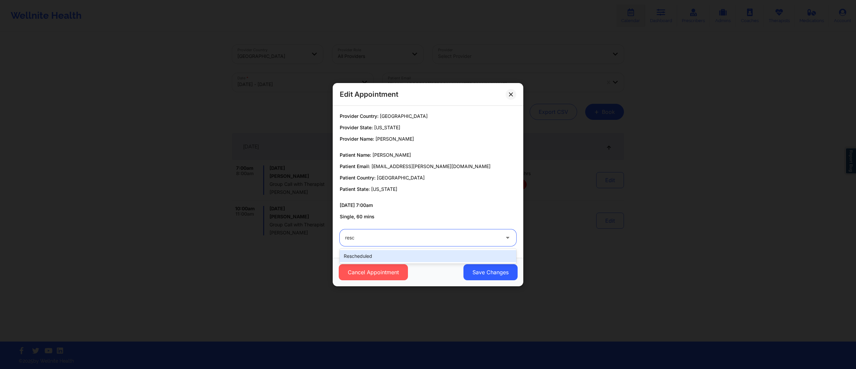
click at [398, 254] on div "rescheduled" at bounding box center [428, 256] width 177 height 12
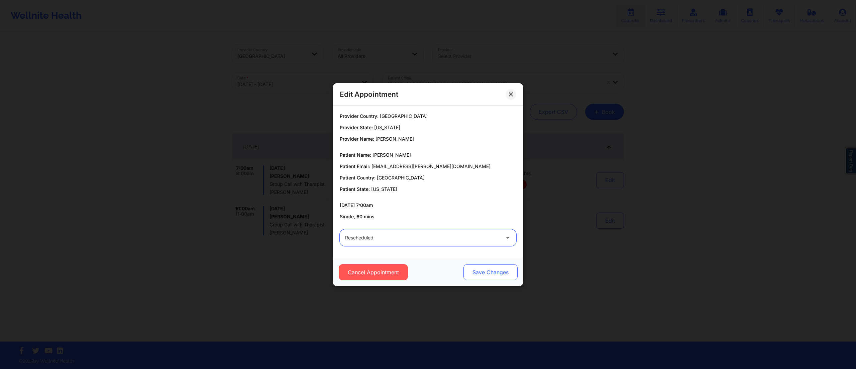
click at [498, 274] on button "Save Changes" at bounding box center [491, 272] width 54 height 16
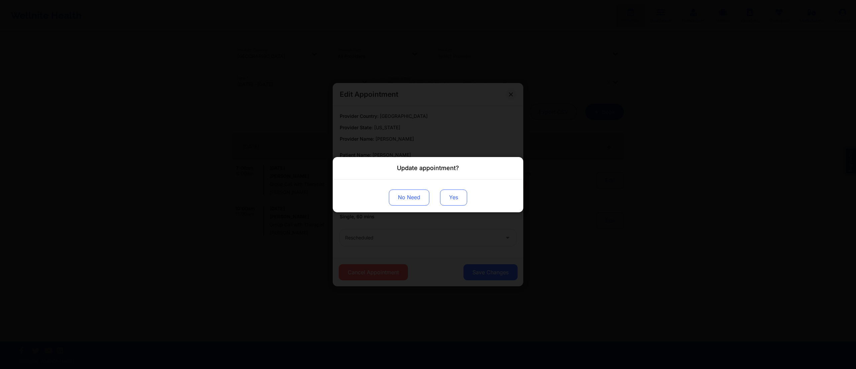
click at [449, 201] on button "Yes" at bounding box center [453, 197] width 27 height 16
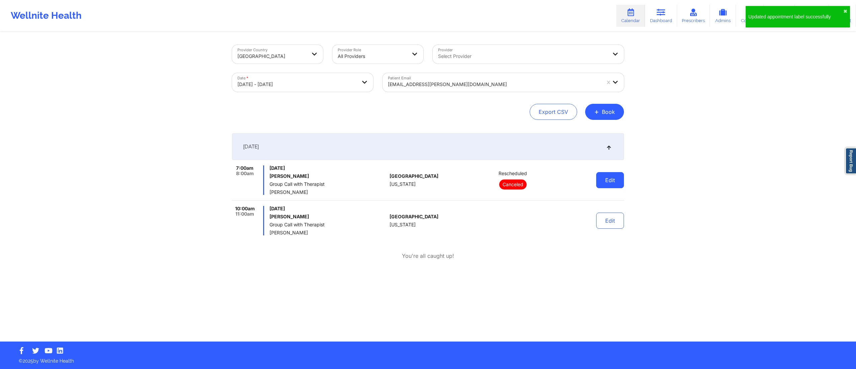
click at [623, 182] on button "Edit" at bounding box center [611, 180] width 28 height 16
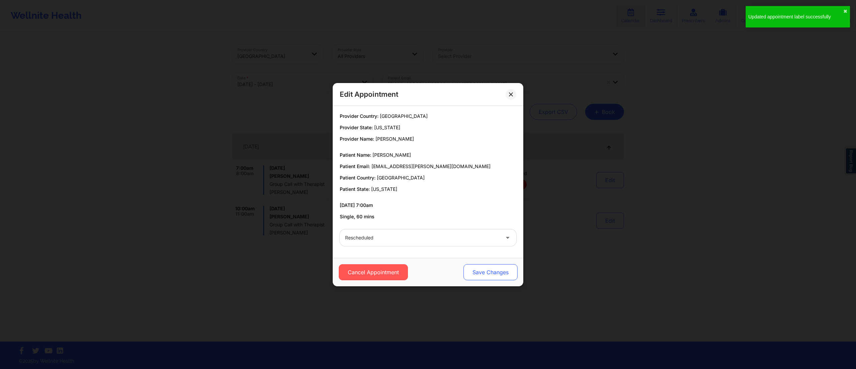
click at [496, 271] on button "Save Changes" at bounding box center [491, 272] width 54 height 16
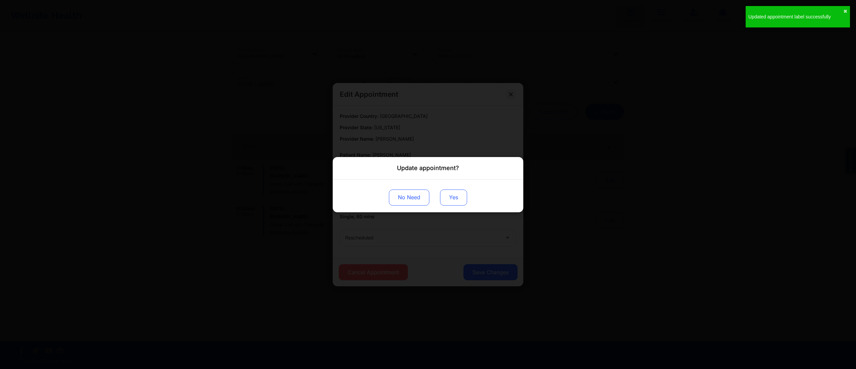
click at [450, 192] on button "Yes" at bounding box center [453, 197] width 27 height 16
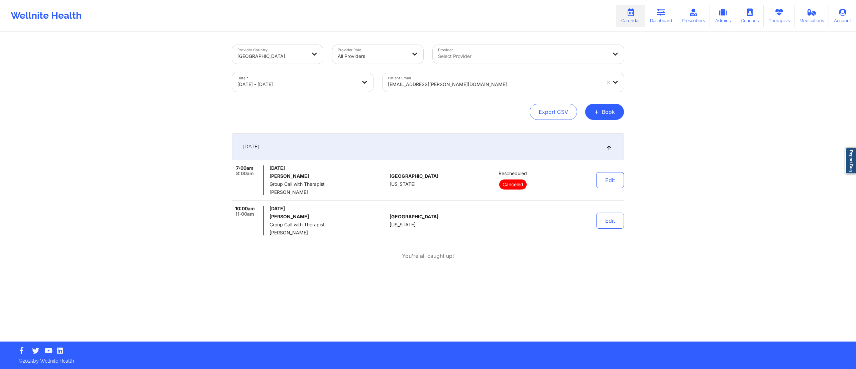
click at [454, 80] on div "[EMAIL_ADDRESS][PERSON_NAME][DOMAIN_NAME]" at bounding box center [492, 82] width 219 height 19
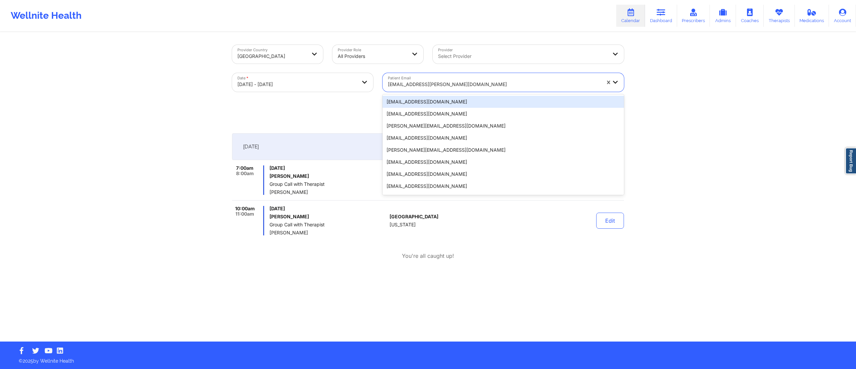
paste input "[EMAIL_ADDRESS][DOMAIN_NAME]"
type input "[EMAIL_ADDRESS][DOMAIN_NAME]"
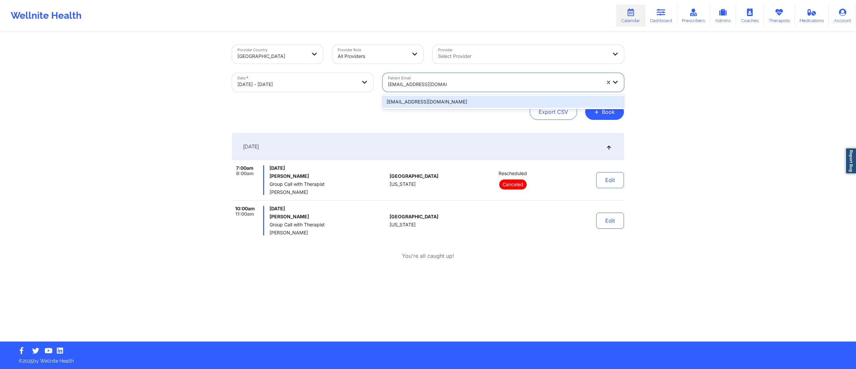
click at [434, 101] on div "[EMAIL_ADDRESS][DOMAIN_NAME]" at bounding box center [504, 102] width 242 height 12
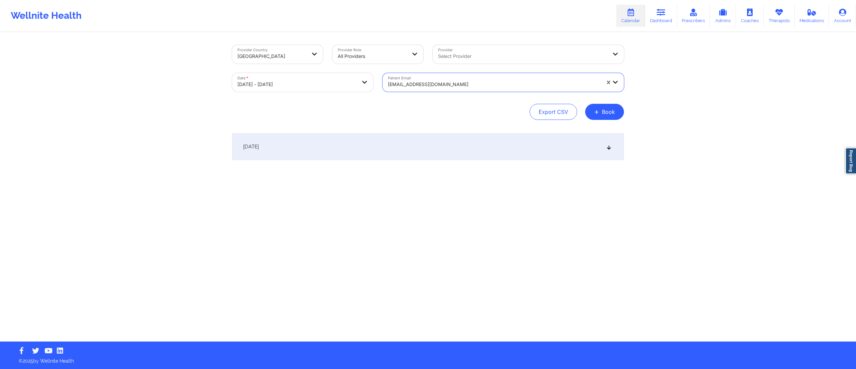
click at [418, 147] on div "[DATE]" at bounding box center [428, 146] width 392 height 27
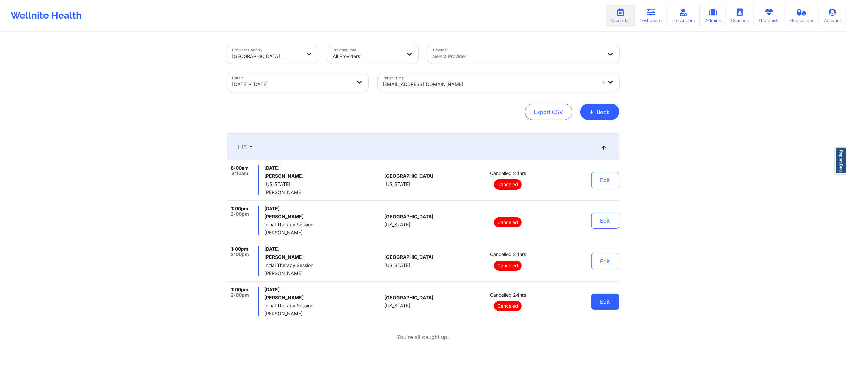
click at [603, 302] on button "Edit" at bounding box center [605, 301] width 28 height 16
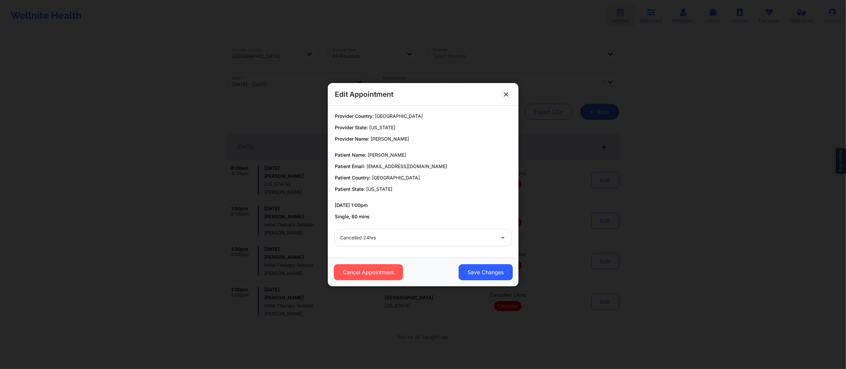
click at [361, 244] on div "Cancelled 24hrs" at bounding box center [417, 237] width 155 height 17
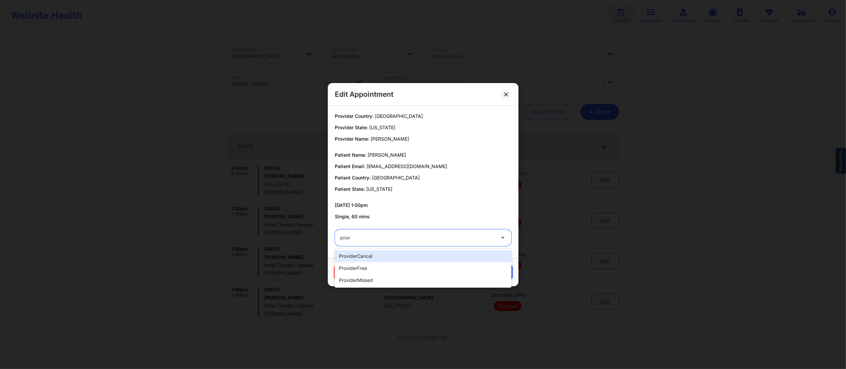
type input "provi"
click at [378, 258] on div "providerCancel" at bounding box center [423, 256] width 177 height 12
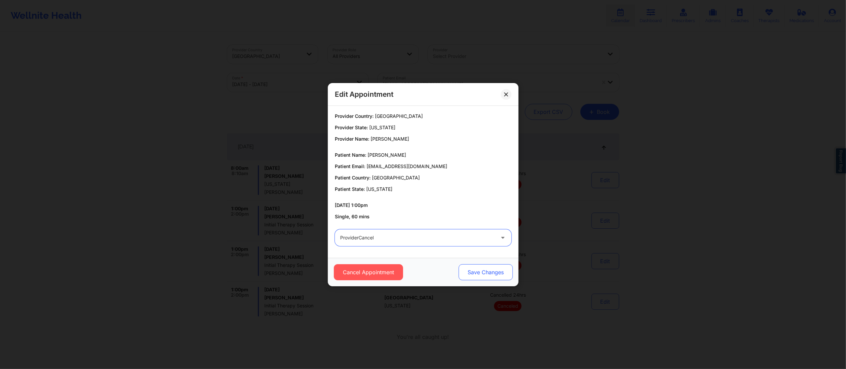
click at [488, 278] on button "Save Changes" at bounding box center [485, 272] width 54 height 16
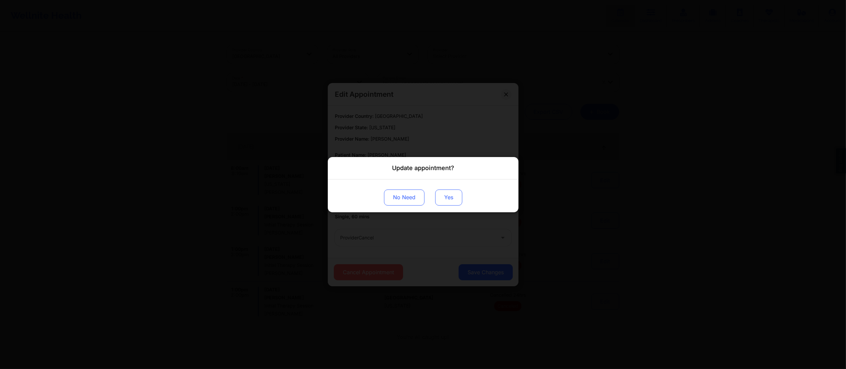
click at [448, 191] on button "Yes" at bounding box center [448, 197] width 27 height 16
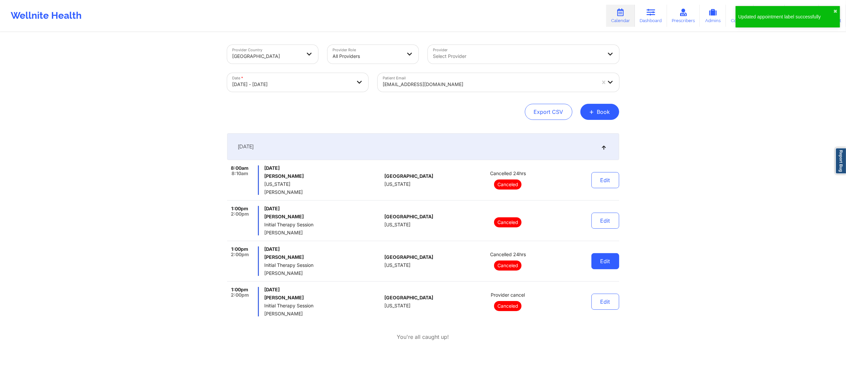
click at [598, 262] on button "Edit" at bounding box center [605, 261] width 28 height 16
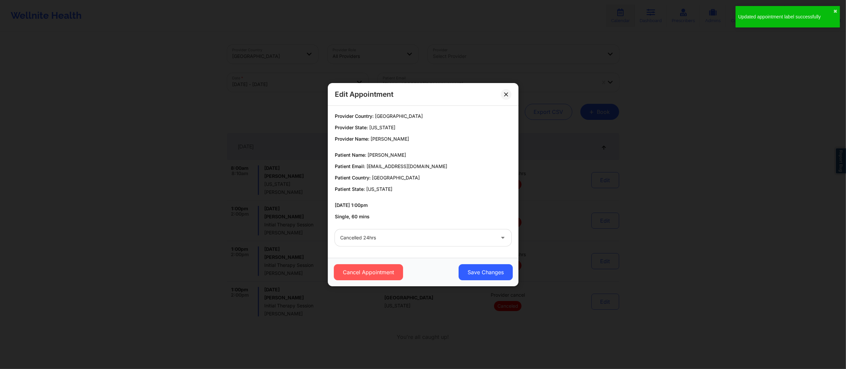
click at [478, 241] on div at bounding box center [417, 238] width 155 height 8
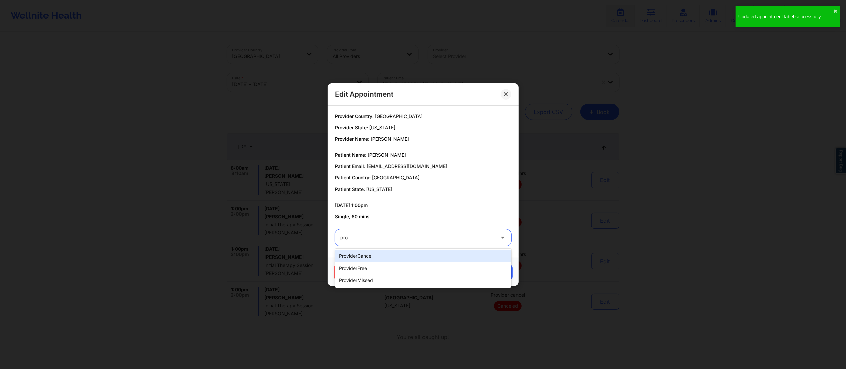
type input "prov"
click at [403, 251] on div "providerCancel" at bounding box center [423, 256] width 177 height 12
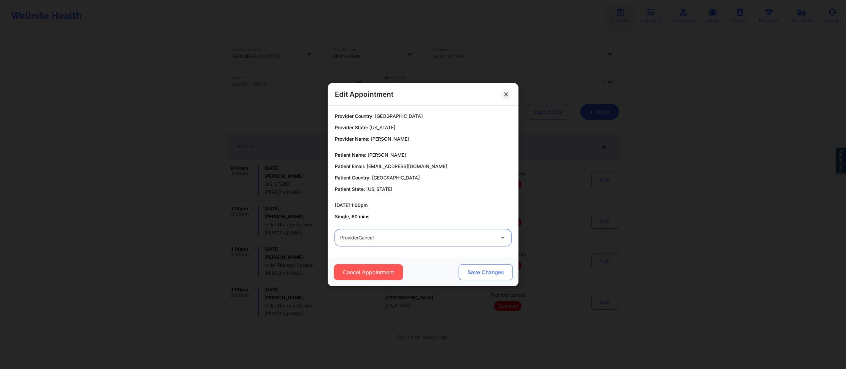
click at [491, 273] on button "Save Changes" at bounding box center [485, 272] width 54 height 16
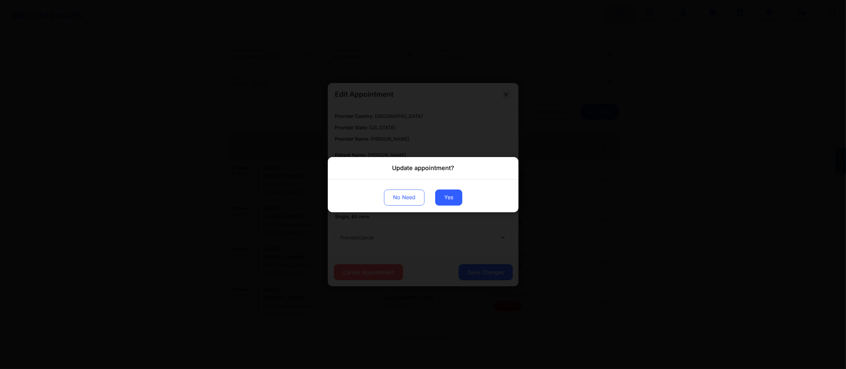
click at [433, 200] on div "No Need Yes" at bounding box center [423, 195] width 191 height 33
click at [444, 198] on button "Yes" at bounding box center [448, 197] width 27 height 16
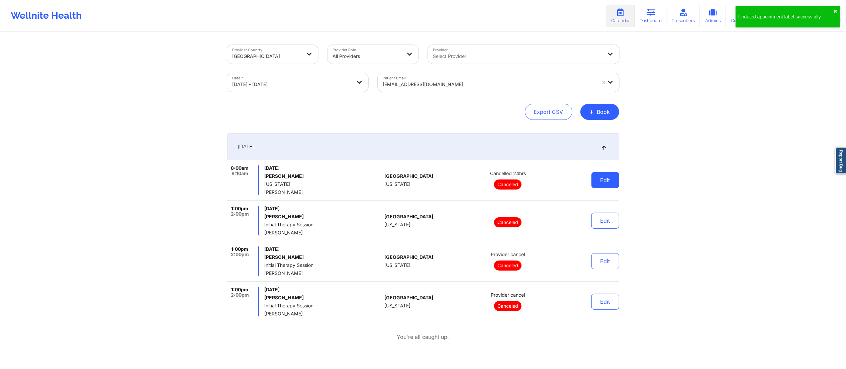
click at [607, 179] on button "Edit" at bounding box center [605, 180] width 28 height 16
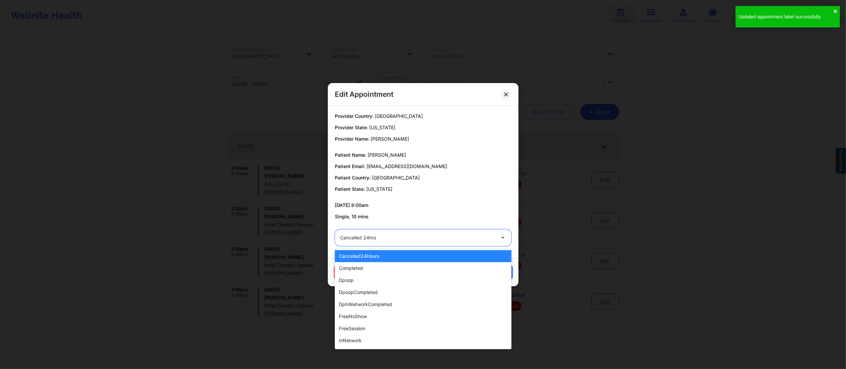
click at [454, 242] on div "Cancelled 24hrs" at bounding box center [415, 237] width 161 height 17
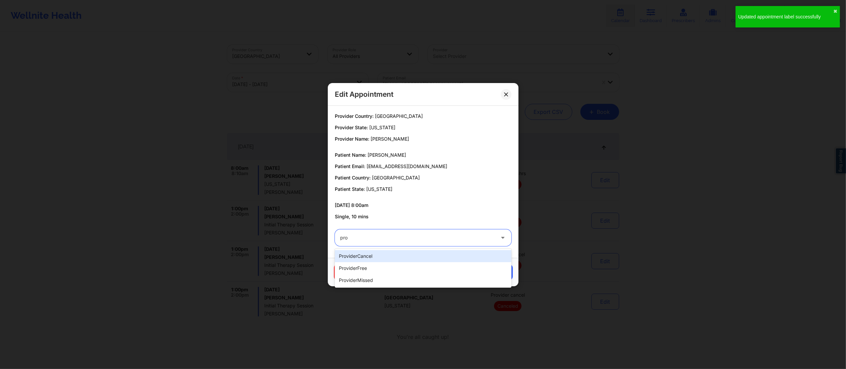
type input "prov"
click at [375, 254] on div "providerCancel" at bounding box center [423, 256] width 177 height 12
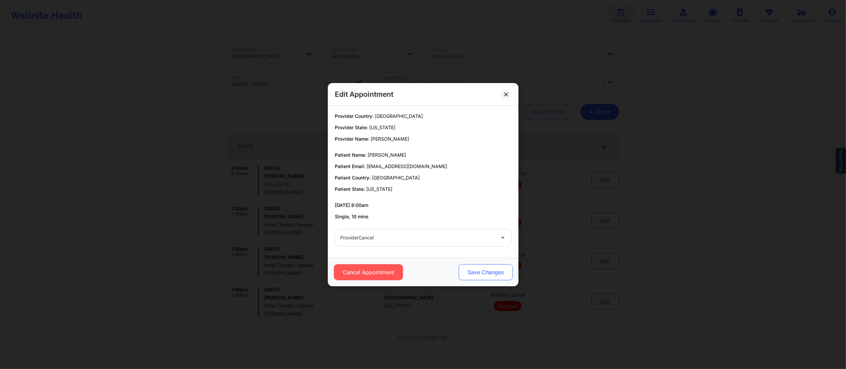
click at [476, 276] on button "Save Changes" at bounding box center [485, 272] width 54 height 16
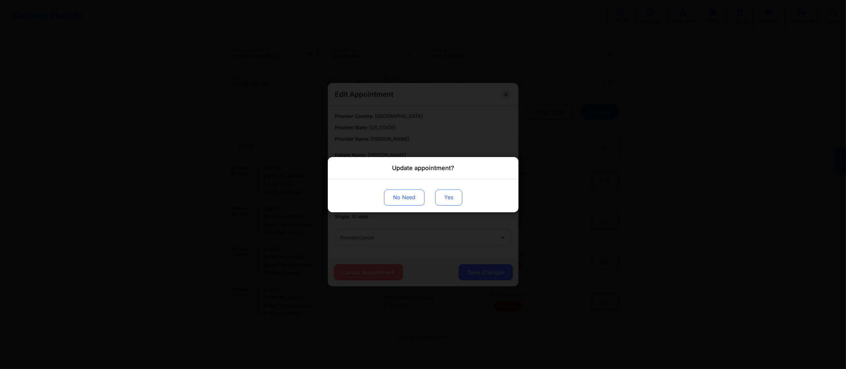
click at [451, 199] on button "Yes" at bounding box center [448, 197] width 27 height 16
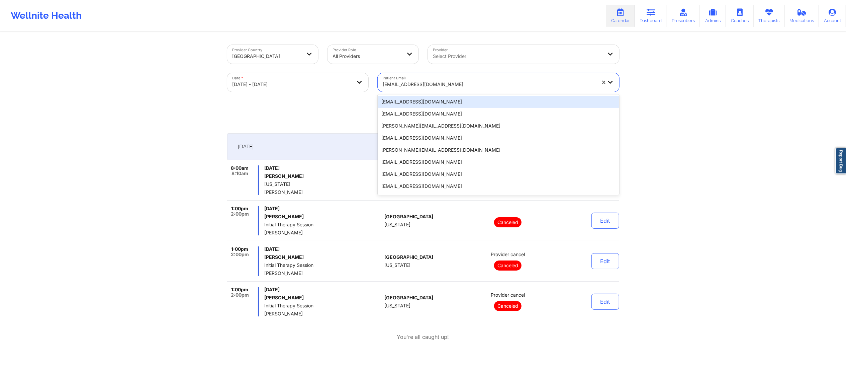
click at [442, 84] on div at bounding box center [489, 84] width 213 height 8
paste input "pari.vkumar@gmail.com"
type input "pari.vkumar@gmail.com"
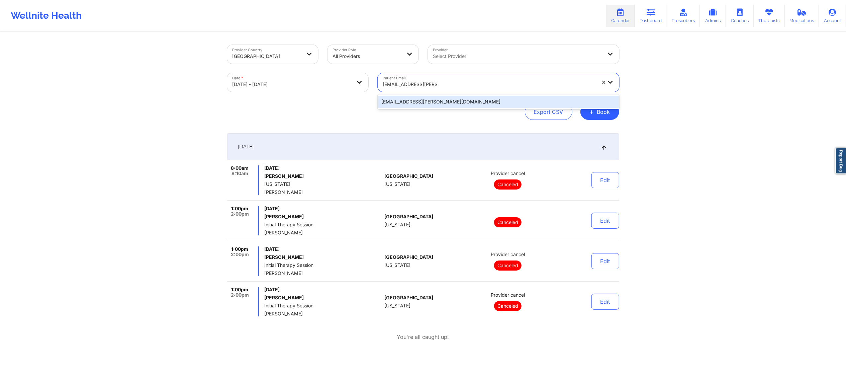
click at [425, 103] on div "pari.vkumar@gmail.com" at bounding box center [499, 102] width 242 height 12
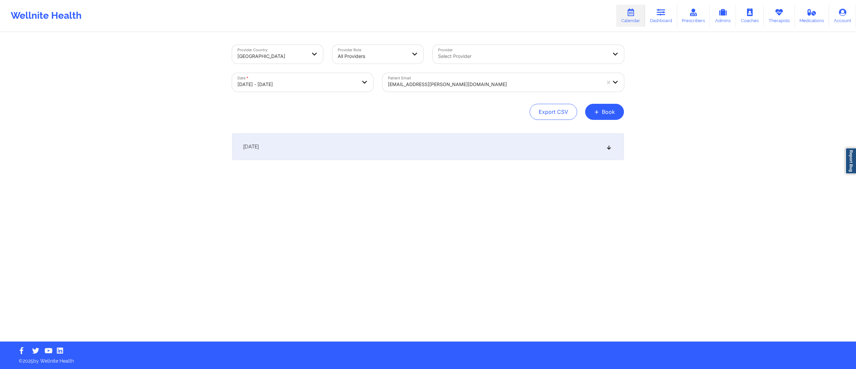
click at [366, 156] on div "[DATE]" at bounding box center [428, 146] width 392 height 27
click at [425, 78] on div "pari.vkumar@gmail.com" at bounding box center [494, 84] width 213 height 15
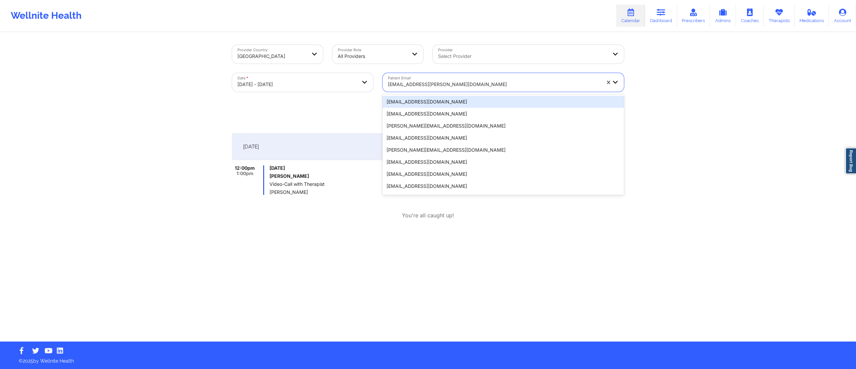
paste input "aaronclazar@gmail.com"
type input "aaronclazar@gmail.com"
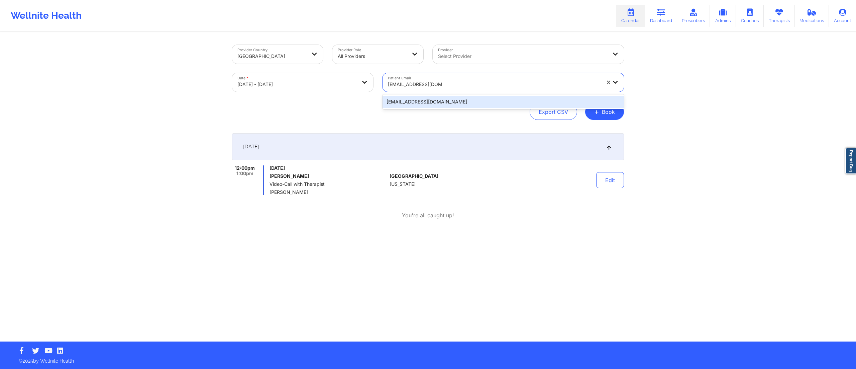
click at [414, 103] on div "aaronclazar@gmail.com" at bounding box center [504, 102] width 242 height 12
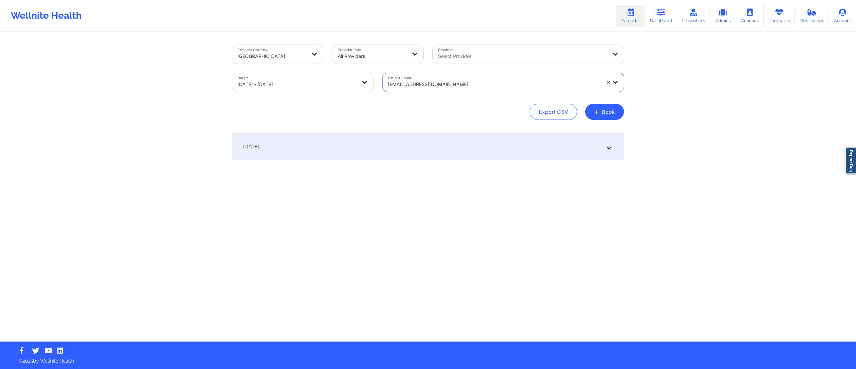
click at [386, 149] on div "[DATE]" at bounding box center [428, 146] width 392 height 27
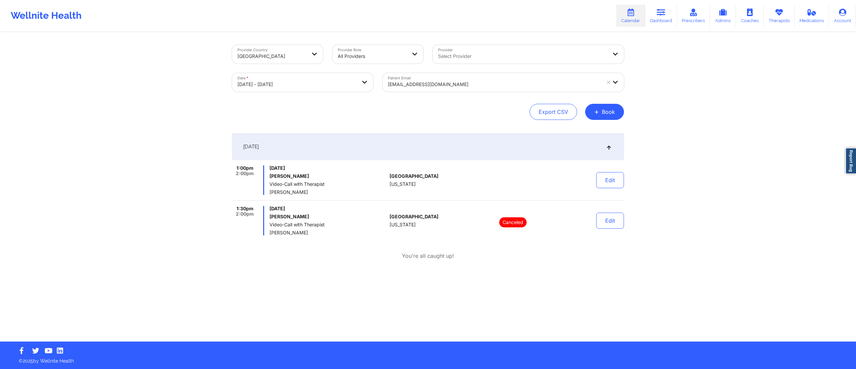
click at [434, 79] on div "aaronclazar@gmail.com" at bounding box center [494, 84] width 213 height 15
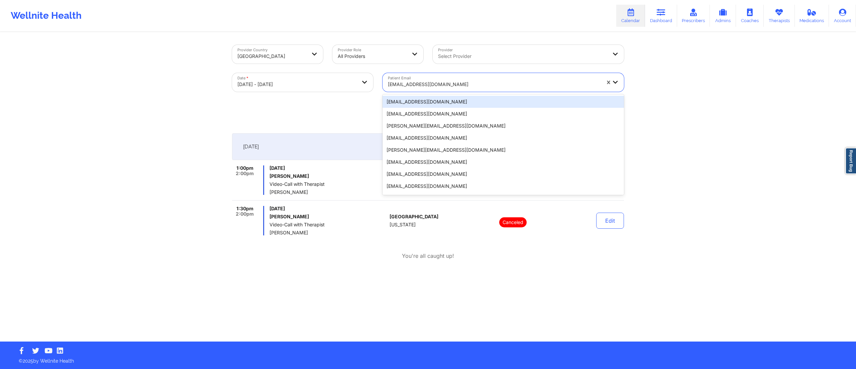
paste input "lexi107342@gmail.com"
type input "lexi107342@gmail.com"
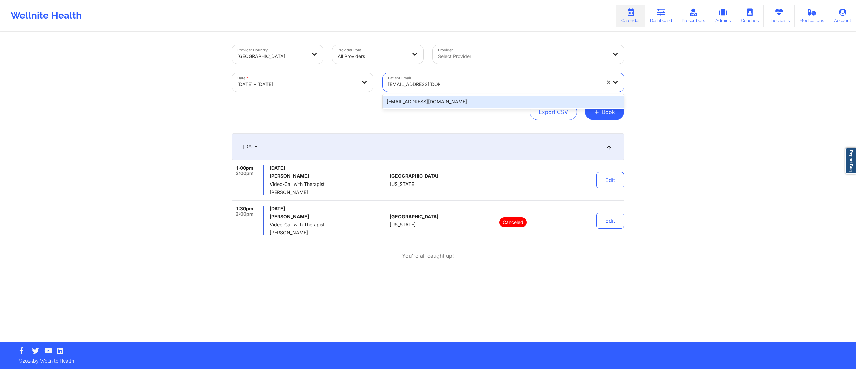
click at [430, 102] on div "lexi107342@gmail.com" at bounding box center [504, 102] width 242 height 12
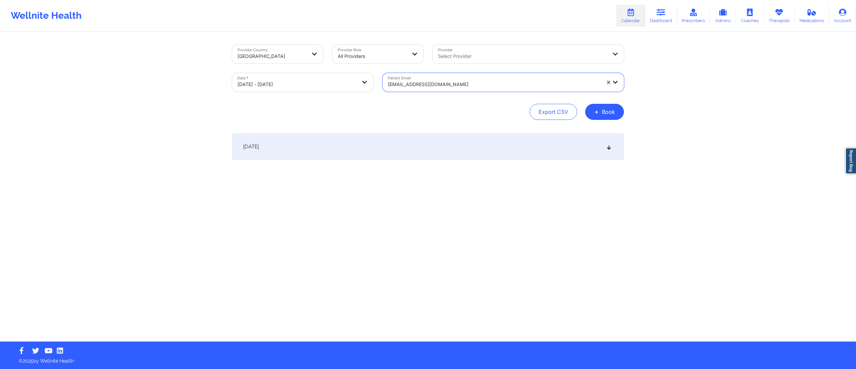
click at [430, 146] on div "[DATE]" at bounding box center [428, 146] width 392 height 27
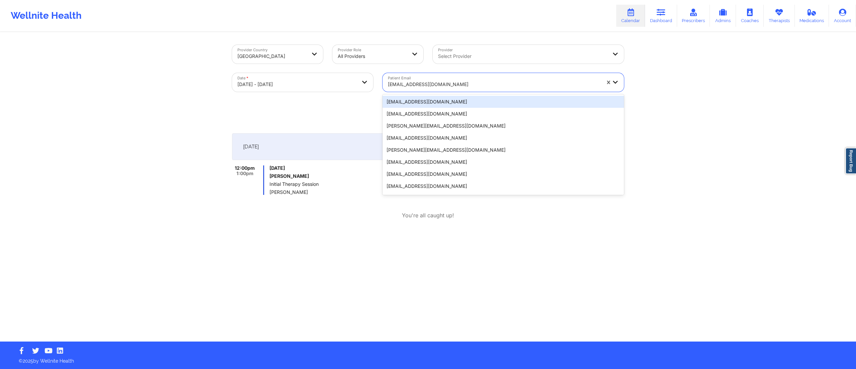
click at [421, 80] on div "lexi107342@gmail.com" at bounding box center [494, 84] width 213 height 15
paste input "keytonwalls@gmail.com"
type input "keytonwalls@gmail.com"
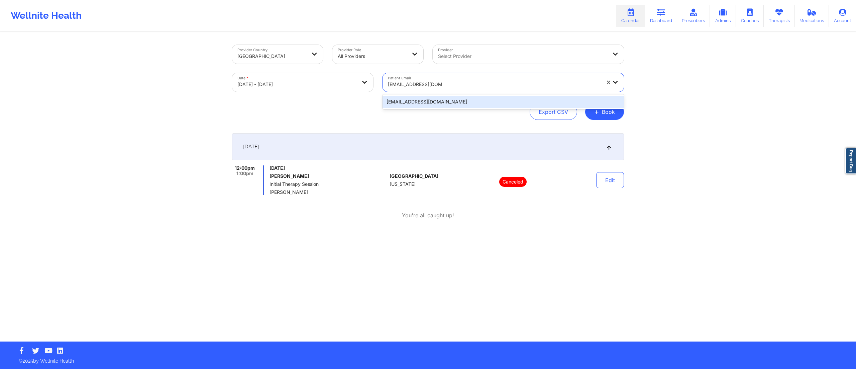
click at [421, 100] on div "keytonwalls@gmail.com" at bounding box center [504, 102] width 242 height 12
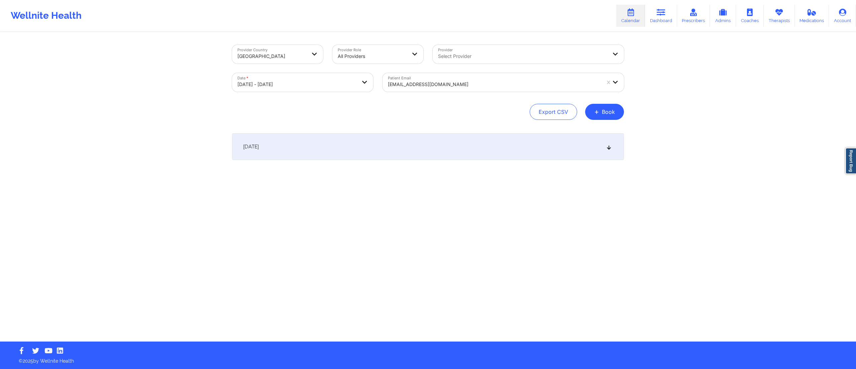
click at [367, 145] on div "[DATE]" at bounding box center [428, 146] width 392 height 27
click at [301, 78] on body "Wellnite Health Calendar Dashboard Prescribers Admins Coaches Therapists Medica…" at bounding box center [428, 184] width 856 height 369
select select "2025-9"
select select "2025-10"
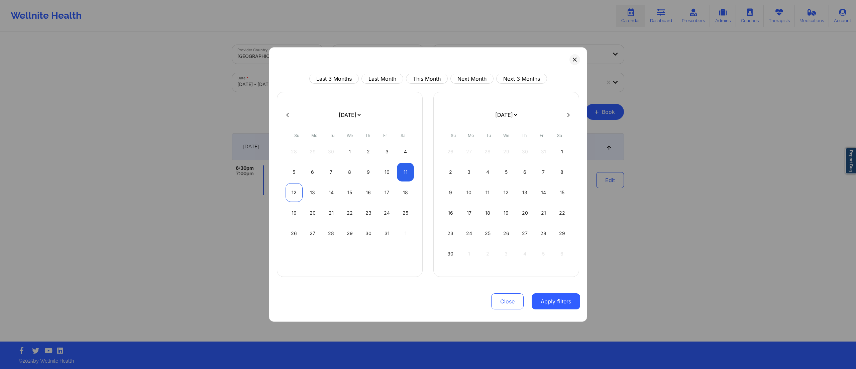
click at [302, 194] on div "12" at bounding box center [294, 192] width 17 height 19
select select "2025-9"
select select "2025-10"
drag, startPoint x: 296, startPoint y: 195, endPoint x: 320, endPoint y: 202, distance: 25.1
click at [296, 195] on div "12" at bounding box center [294, 192] width 17 height 19
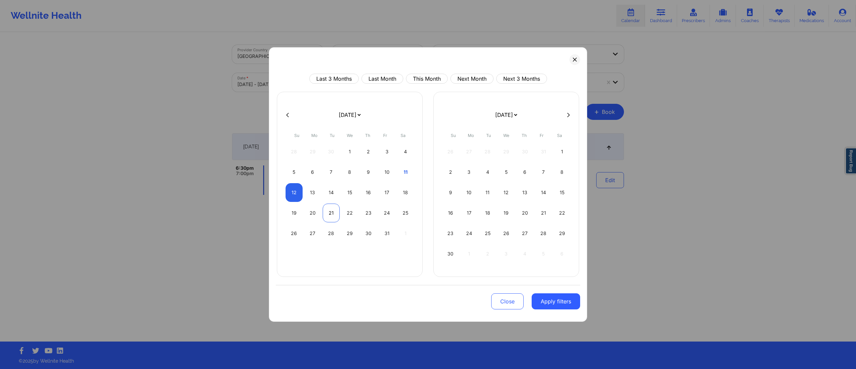
select select "2025-9"
select select "2025-10"
click at [549, 313] on div "Close Apply filters" at bounding box center [428, 300] width 304 height 31
click at [548, 303] on button "Apply filters" at bounding box center [556, 301] width 49 height 16
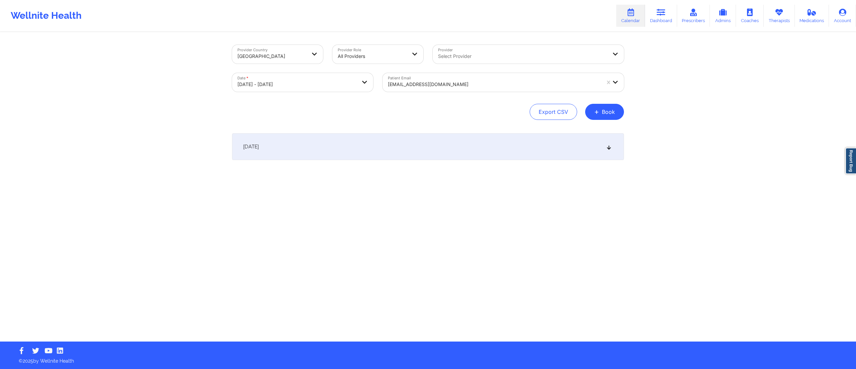
click at [434, 88] on div at bounding box center [494, 84] width 213 height 8
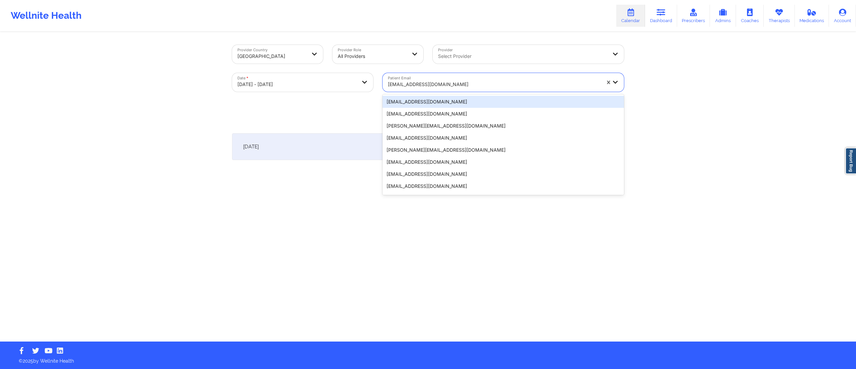
paste input "irizariz39@gmail.com"
type input "irizariz39@gmail.com"
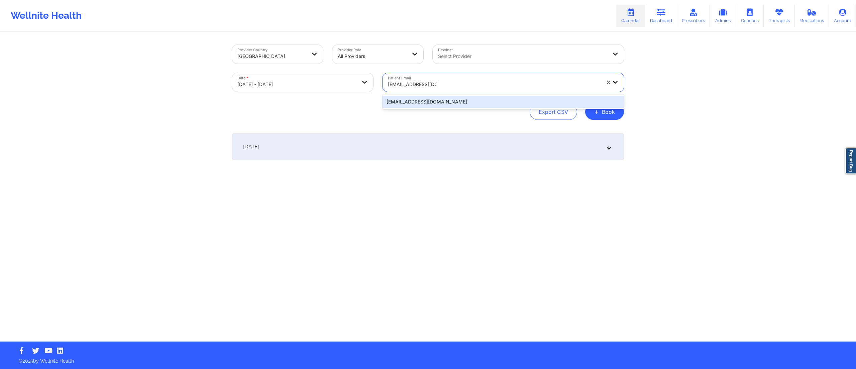
click at [435, 104] on div "irizariz39@gmail.com" at bounding box center [504, 102] width 242 height 12
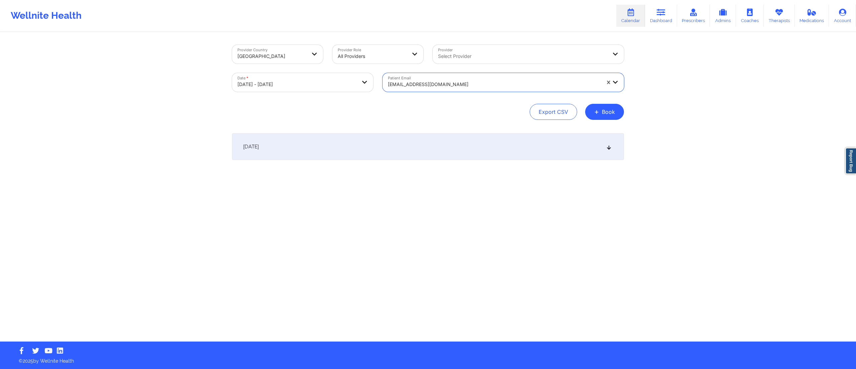
click at [415, 146] on div "October 12, 2025" at bounding box center [428, 146] width 392 height 27
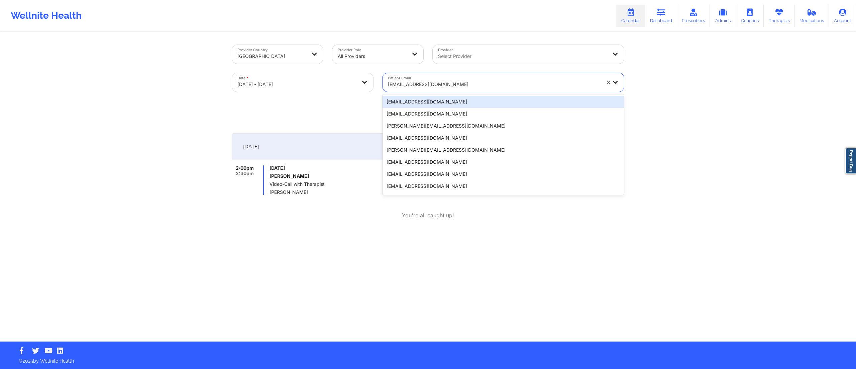
click at [419, 84] on div at bounding box center [494, 84] width 213 height 8
paste input "jlino194@yahoo.com"
type input "jlino194@yahoo.com"
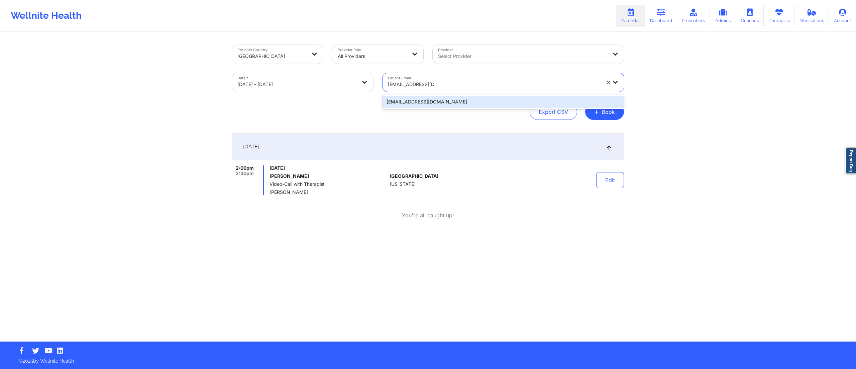
click at [413, 104] on div "jlino194@yahoo.com" at bounding box center [504, 102] width 242 height 12
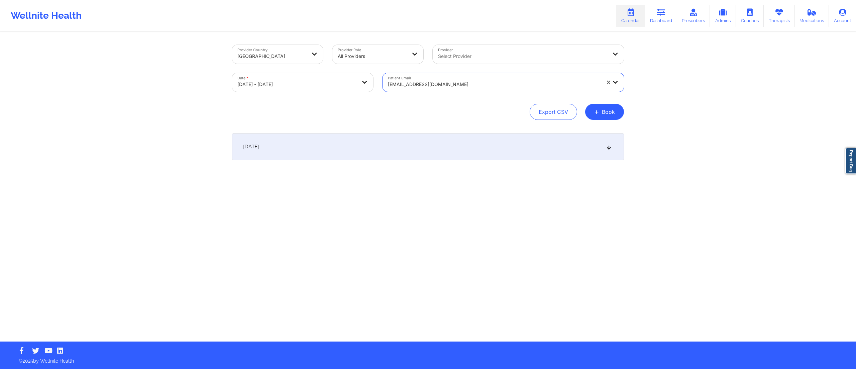
click at [363, 153] on div "October 12, 2025" at bounding box center [428, 146] width 392 height 27
click at [444, 81] on div at bounding box center [494, 84] width 213 height 8
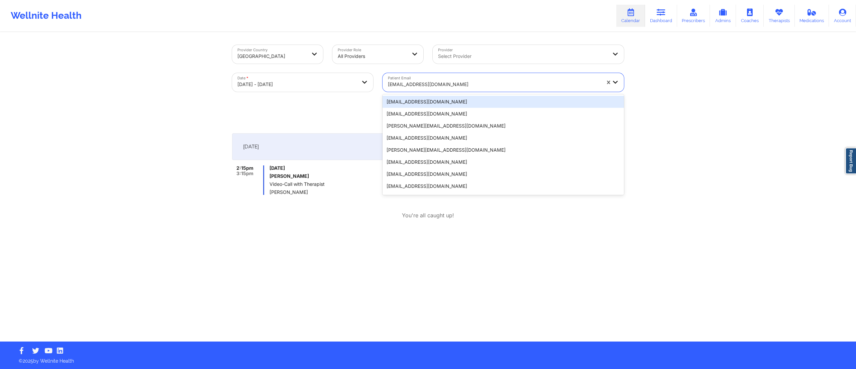
paste input "djj175@aol.com"
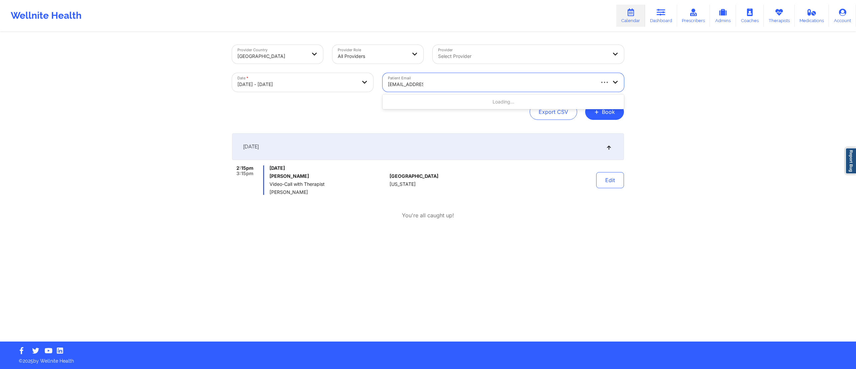
type input "djj175@aol.com"
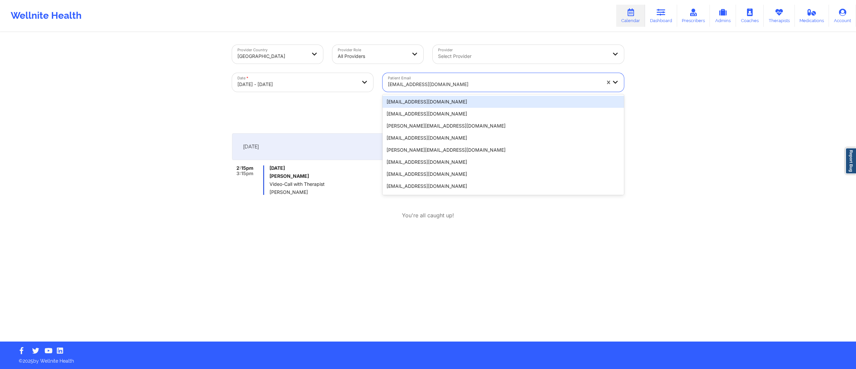
click at [431, 89] on div "jlino194@yahoo.com" at bounding box center [494, 84] width 213 height 15
paste input "djj175@aol.com"
type input "djj175@aol.com"
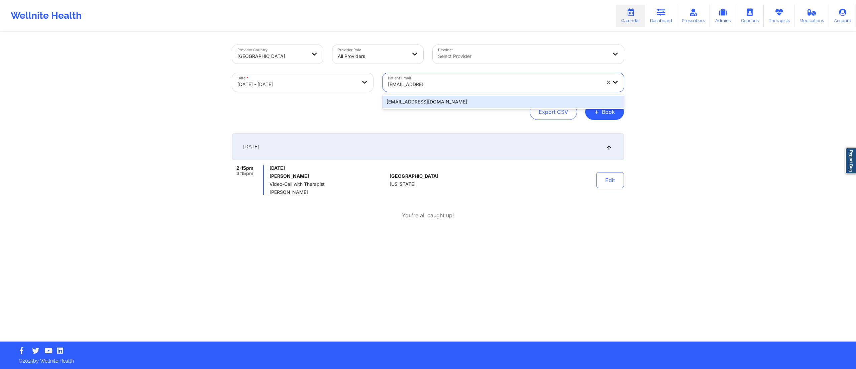
click at [416, 106] on div "djj175@aol.com" at bounding box center [504, 102] width 242 height 12
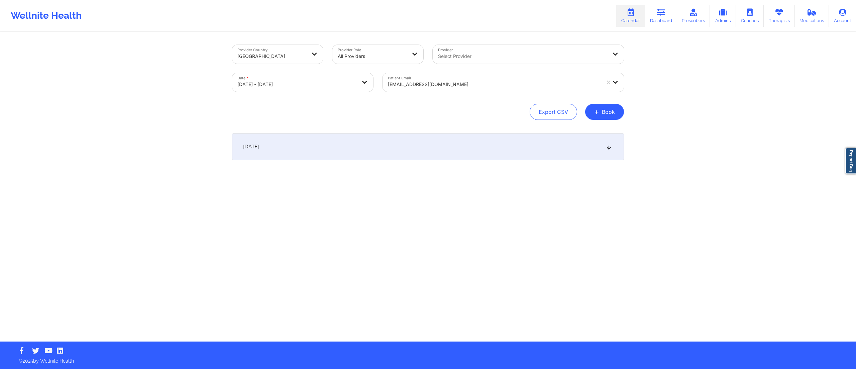
click at [390, 143] on div "October 12, 2025" at bounding box center [428, 146] width 392 height 27
click at [421, 80] on div at bounding box center [494, 84] width 213 height 8
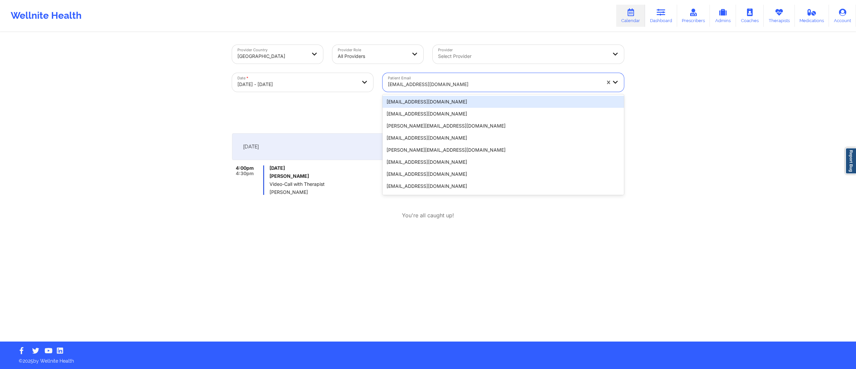
paste input "fogeljoey@yahoo.com"
type input "fogeljoey@yahoo.com"
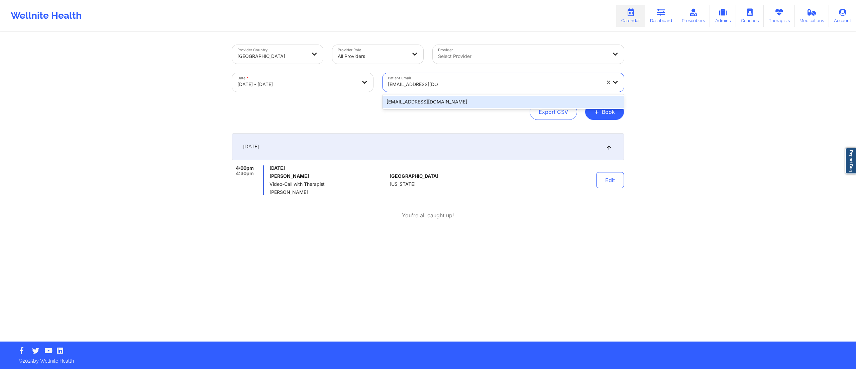
drag, startPoint x: 419, startPoint y: 99, endPoint x: 418, endPoint y: 104, distance: 5.1
click at [418, 104] on div "fogeljoey@yahoo.com" at bounding box center [504, 102] width 242 height 12
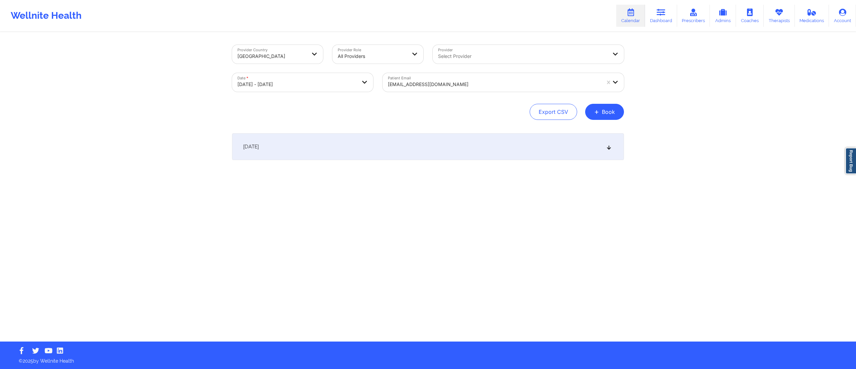
click at [388, 148] on div "October 12, 2025" at bounding box center [428, 146] width 392 height 27
click at [304, 75] on body "Wellnite Health Calendar Dashboard Prescribers Admins Coaches Therapists Medica…" at bounding box center [428, 184] width 856 height 369
select select "2025-9"
select select "2025-10"
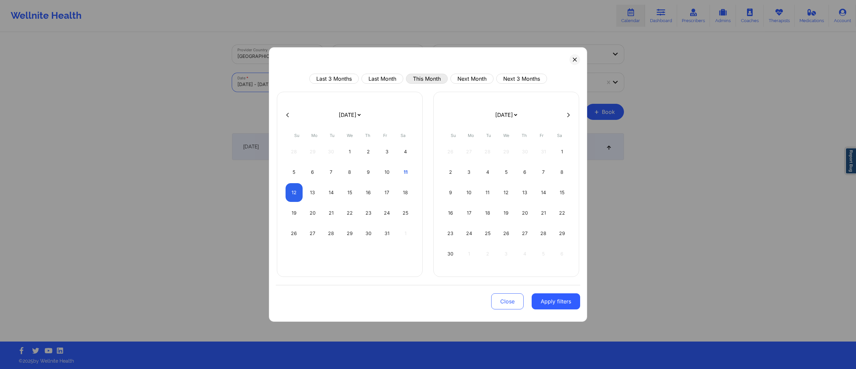
click at [431, 81] on button "This Month" at bounding box center [427, 79] width 42 height 10
select select "2025-9"
select select "2025-10"
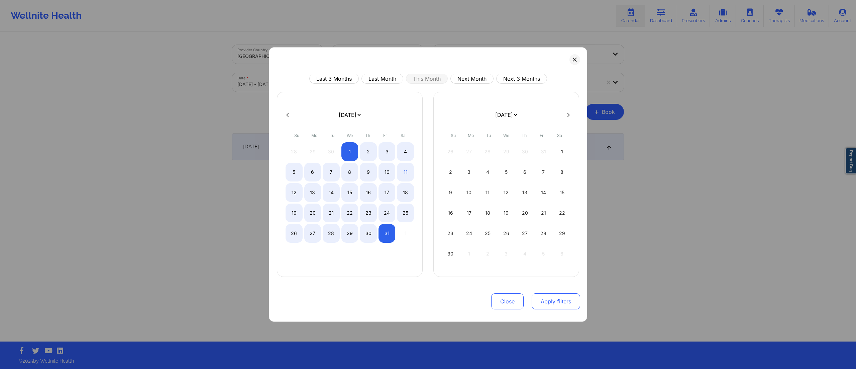
click at [547, 306] on button "Apply filters" at bounding box center [556, 301] width 49 height 16
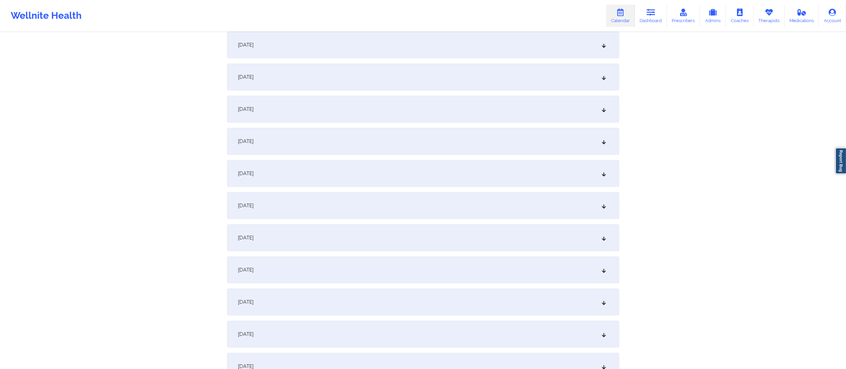
scroll to position [232, 0]
click at [316, 256] on div "October 12, 2025" at bounding box center [423, 268] width 392 height 27
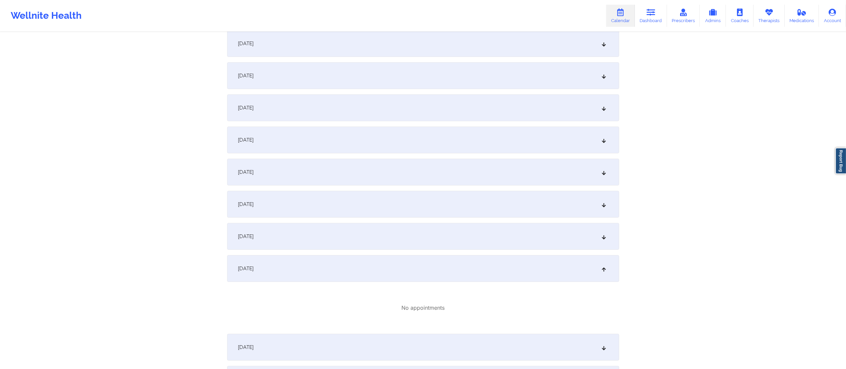
click at [336, 238] on div "[DATE]" at bounding box center [423, 236] width 392 height 27
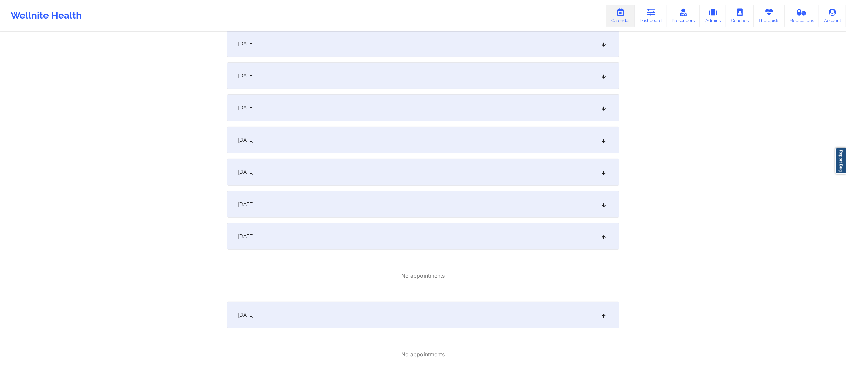
drag, startPoint x: 349, startPoint y: 227, endPoint x: 340, endPoint y: 253, distance: 26.9
click at [349, 235] on div "[DATE]" at bounding box center [423, 236] width 392 height 27
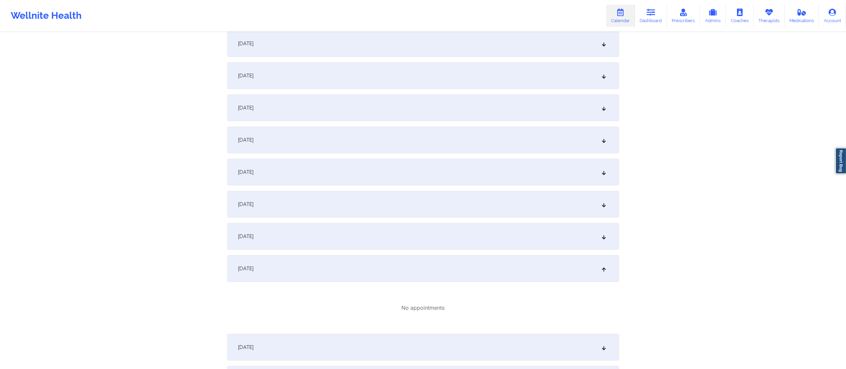
click at [309, 337] on div "October 13, 2025" at bounding box center [423, 347] width 392 height 27
click at [343, 268] on div "October 12, 2025" at bounding box center [423, 268] width 392 height 27
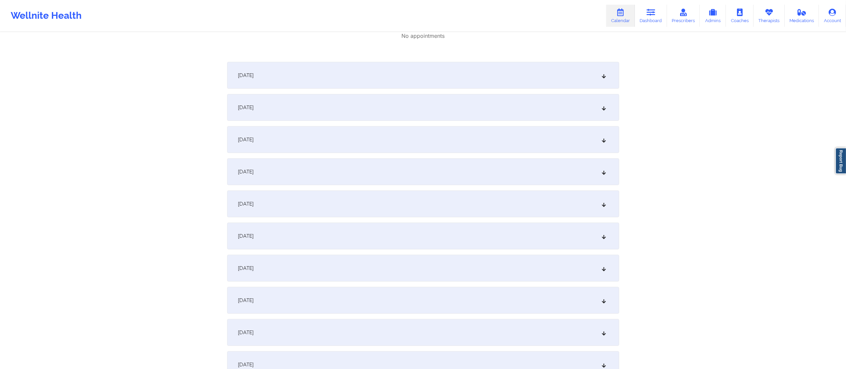
scroll to position [536, 0]
click at [308, 232] on div "October 19, 2025" at bounding box center [423, 235] width 392 height 27
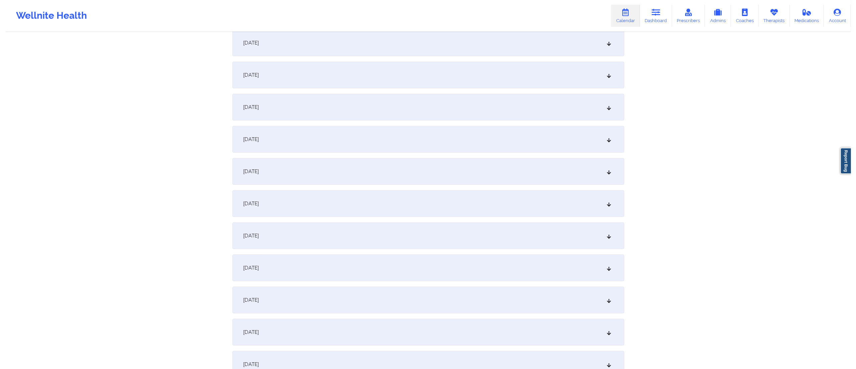
scroll to position [0, 0]
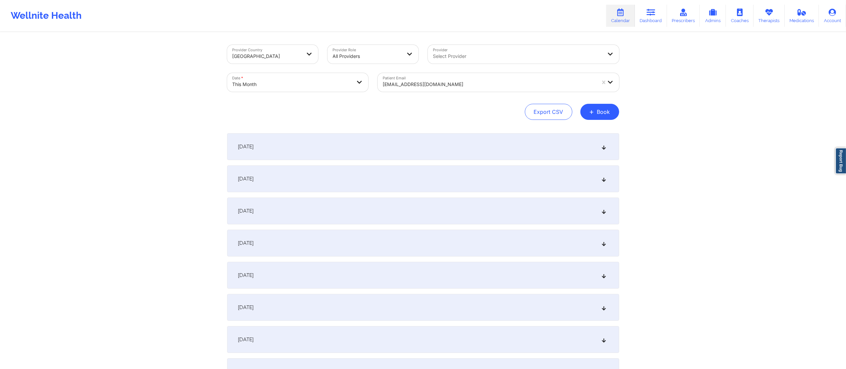
click at [283, 78] on body "Wellnite Health Calendar Dashboard Prescribers Admins Coaches Therapists Medica…" at bounding box center [423, 184] width 846 height 369
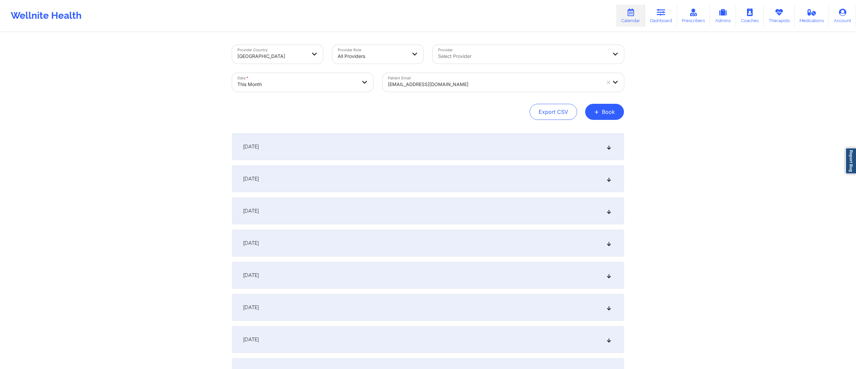
select select "2025-9"
select select "2025-10"
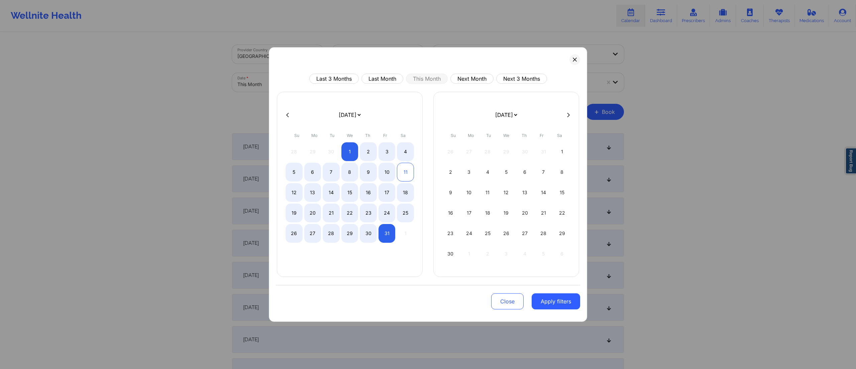
click at [406, 174] on div "11" at bounding box center [405, 172] width 17 height 19
select select "2025-9"
select select "2025-10"
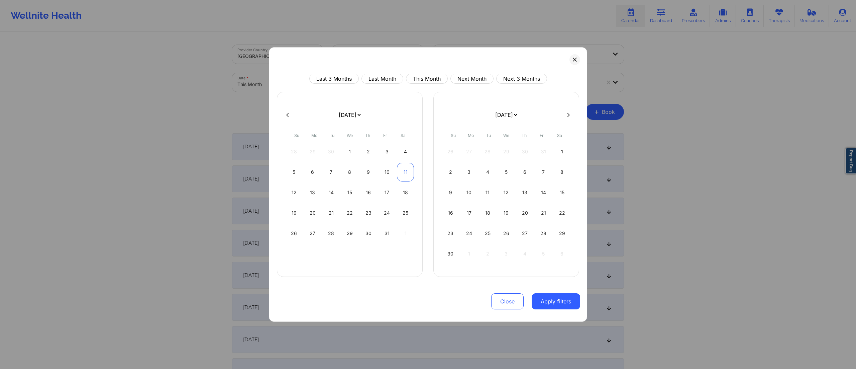
click at [406, 174] on div "11" at bounding box center [405, 172] width 17 height 19
select select "2025-9"
select select "2025-10"
click at [294, 194] on div "12" at bounding box center [294, 192] width 17 height 19
select select "2025-9"
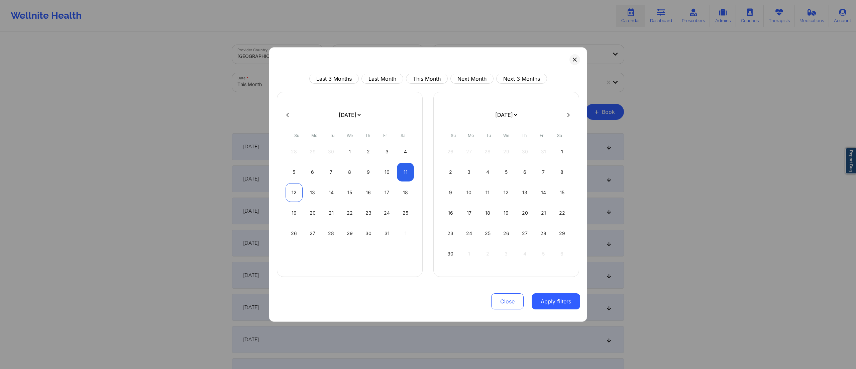
select select "2025-10"
click at [294, 194] on div "12" at bounding box center [294, 192] width 17 height 19
select select "2025-9"
select select "2025-10"
click at [553, 306] on button "Apply filters" at bounding box center [556, 301] width 49 height 16
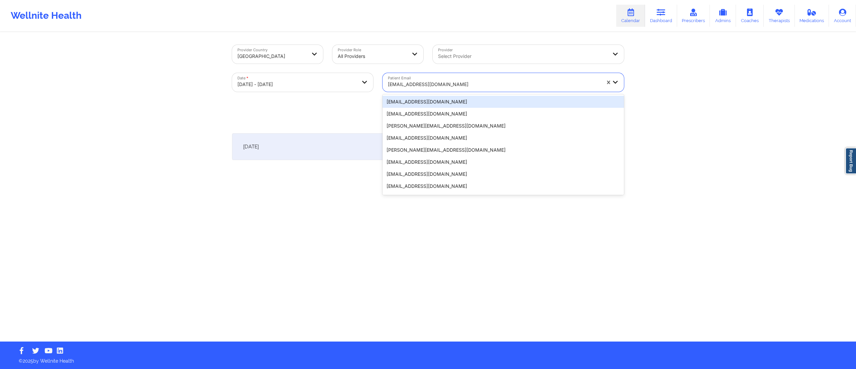
click at [450, 86] on div at bounding box center [494, 84] width 213 height 8
paste input "riacarr3@gmail.com"
type input "riacarr3@gmail.com"
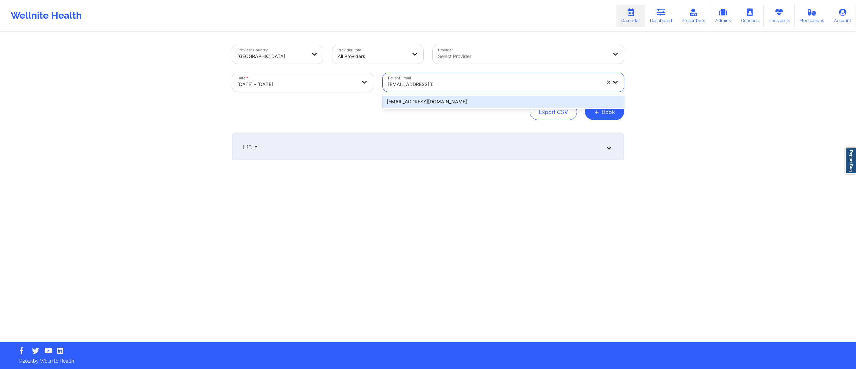
click at [425, 104] on div "riacarr3@gmail.com" at bounding box center [504, 102] width 242 height 12
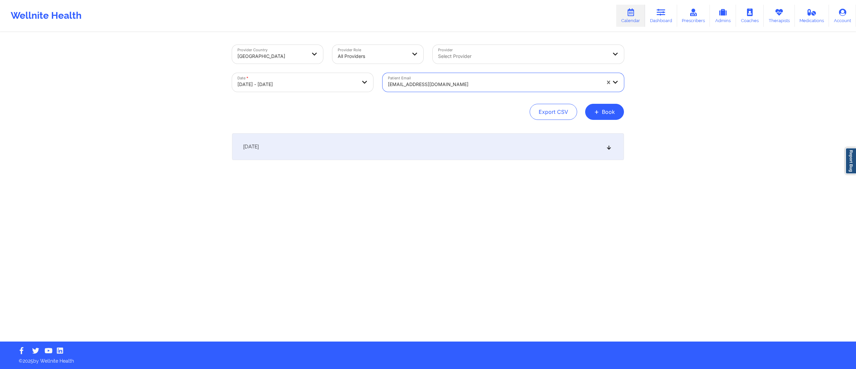
click at [410, 147] on div "October 12, 2025" at bounding box center [428, 146] width 392 height 27
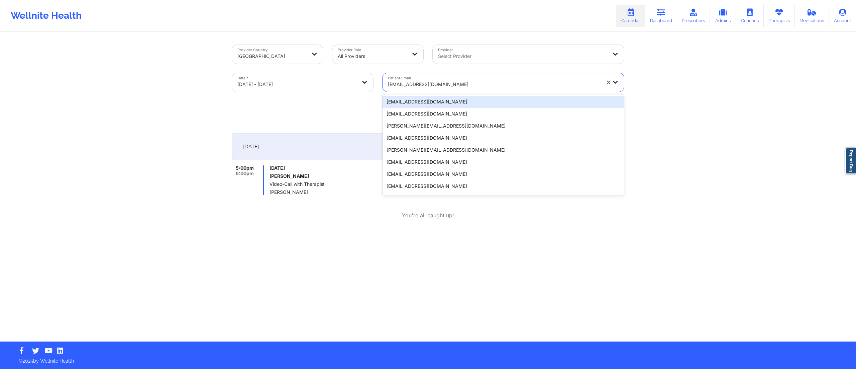
click at [422, 82] on div at bounding box center [494, 84] width 213 height 8
paste input "veronicaceselka@gmail.com"
type input "veronicaceselka@gmail.com"
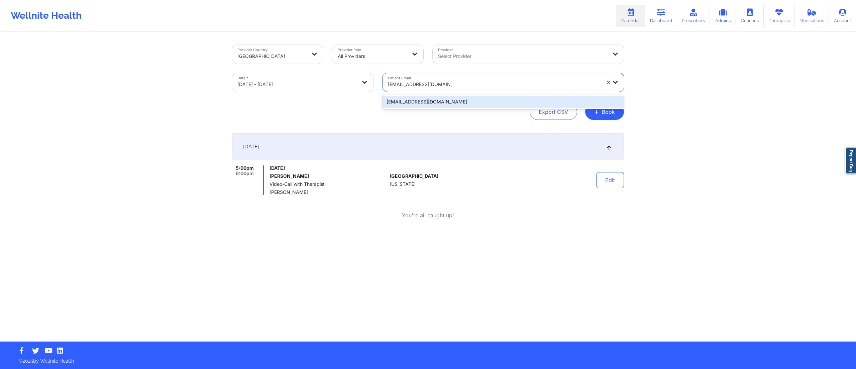
click at [418, 101] on div "veronicaceselka@gmail.com" at bounding box center [504, 102] width 242 height 12
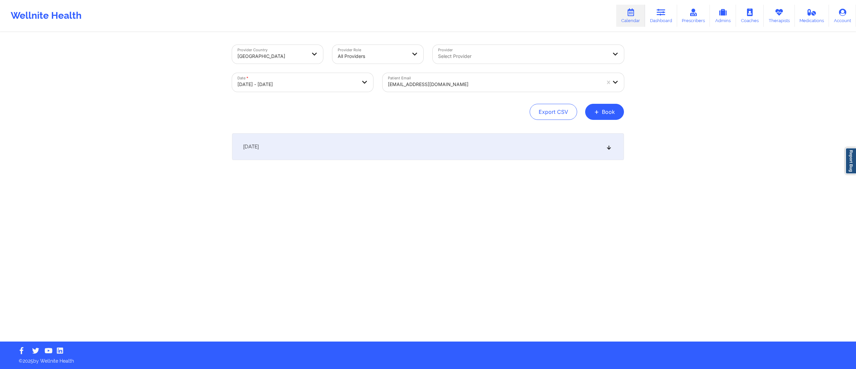
click at [420, 147] on div "October 12, 2025" at bounding box center [428, 146] width 392 height 27
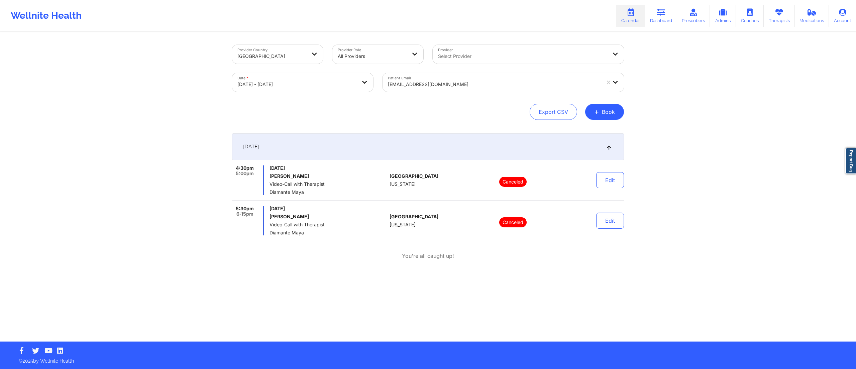
click at [458, 83] on div at bounding box center [494, 84] width 213 height 8
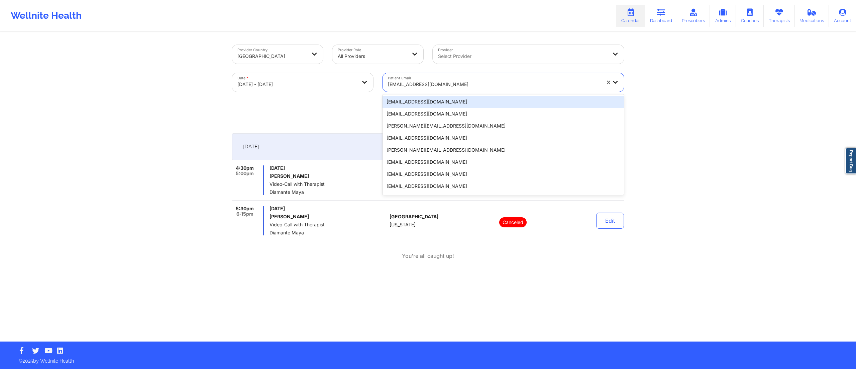
paste input "kjorgensen0905@gmail.com"
type input "kjorgensen0905@gmail.com"
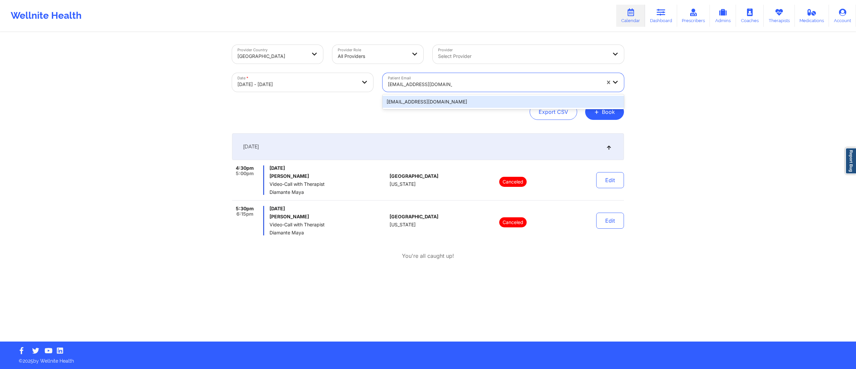
click at [451, 104] on div "kjorgensen0905@gmail.com" at bounding box center [504, 102] width 242 height 12
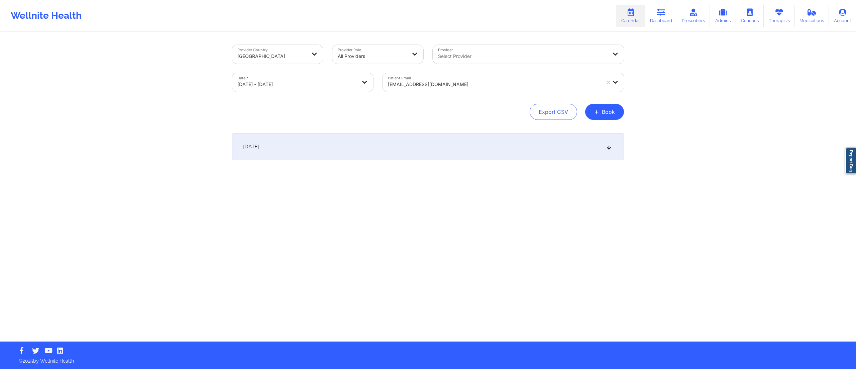
click at [447, 146] on div "October 12, 2025" at bounding box center [428, 146] width 392 height 27
click at [438, 81] on div at bounding box center [494, 84] width 213 height 8
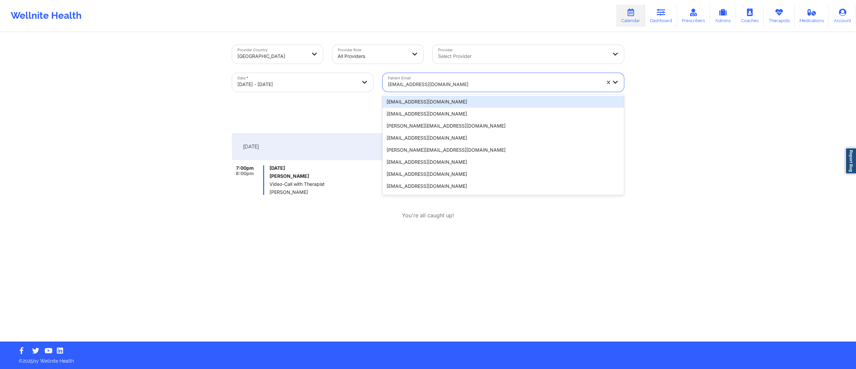
paste input "morgansvensson@yahoo.com"
type input "morgansvensson@yahoo.com"
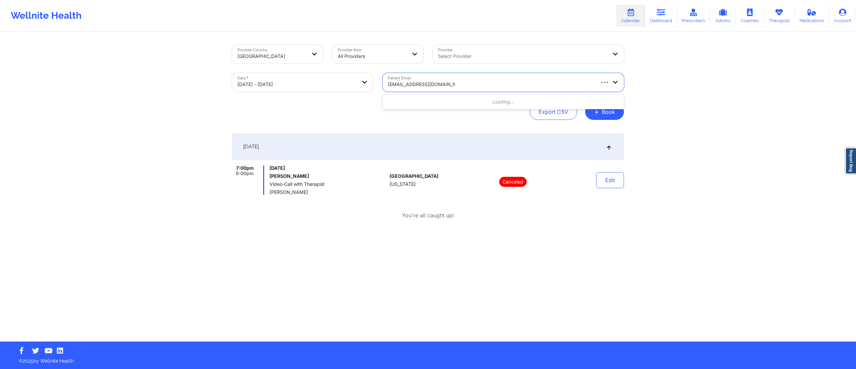
click at [441, 100] on div "Loading..." at bounding box center [504, 102] width 242 height 12
click at [441, 98] on div "morgansvensson@yahoo.com" at bounding box center [504, 102] width 242 height 12
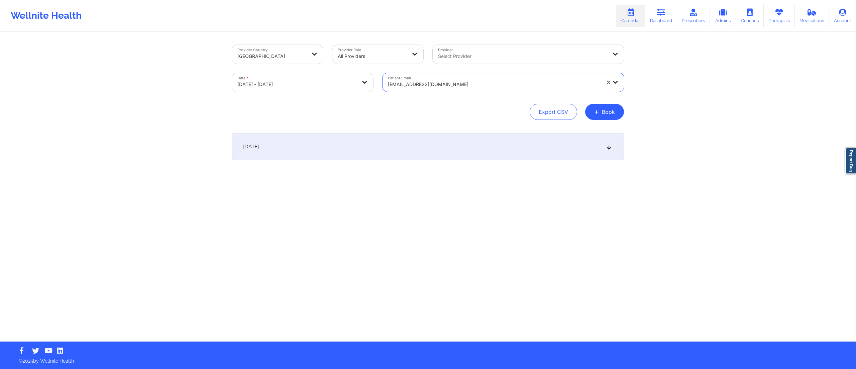
click at [427, 155] on div "October 12, 2025" at bounding box center [428, 146] width 392 height 27
click at [352, 149] on div "October 12, 2025" at bounding box center [428, 146] width 392 height 27
click at [437, 88] on div at bounding box center [494, 84] width 213 height 8
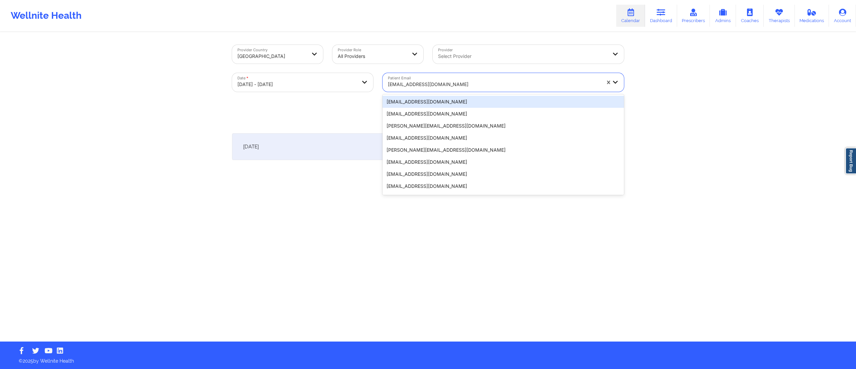
paste input "jwilliams1990@hotmail.com"
type input "jwilliams1990@hotmail.com"
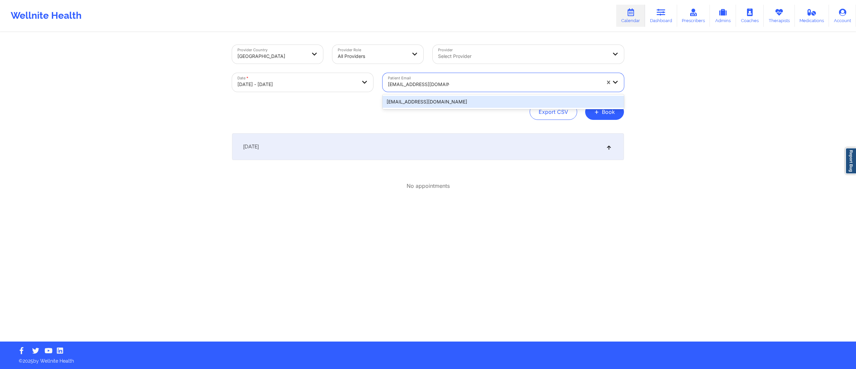
click at [434, 99] on div "jwilliams1990@hotmail.com" at bounding box center [504, 102] width 242 height 12
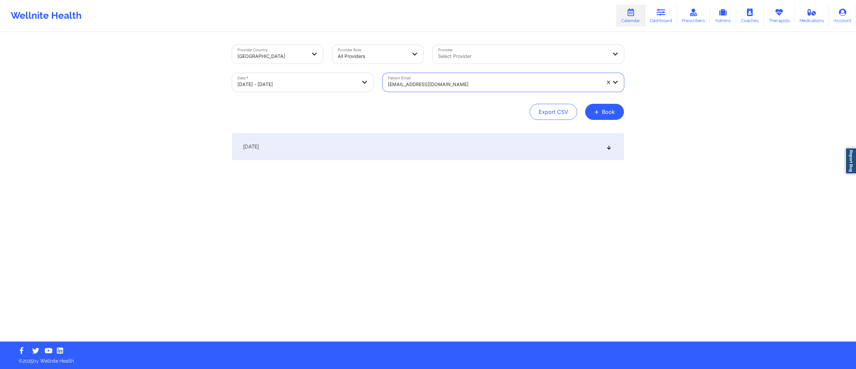
click at [395, 134] on div "October 12, 2025" at bounding box center [428, 146] width 392 height 27
click at [373, 149] on div "October 12, 2025" at bounding box center [428, 146] width 392 height 27
click at [372, 147] on div "October 12, 2025" at bounding box center [428, 146] width 392 height 27
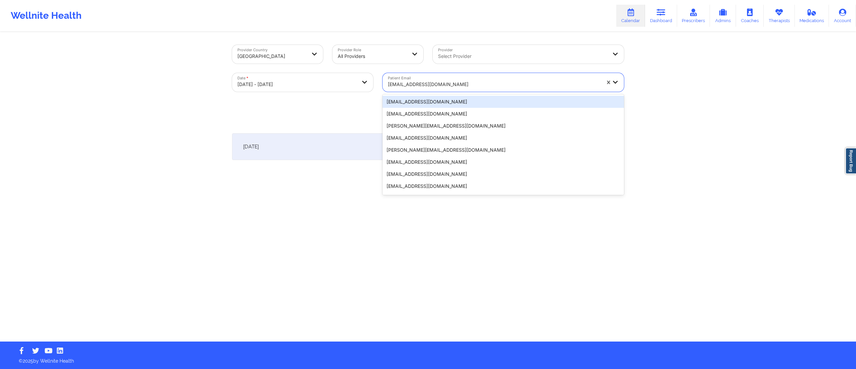
click at [428, 85] on div at bounding box center [494, 84] width 213 height 8
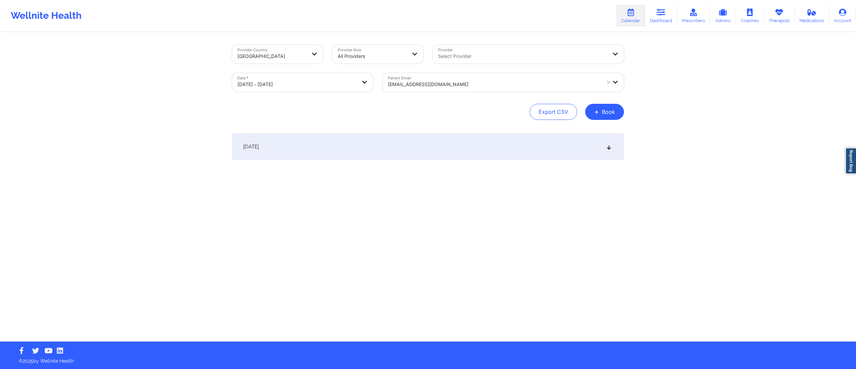
click at [308, 151] on div "October 12, 2025" at bounding box center [428, 146] width 392 height 27
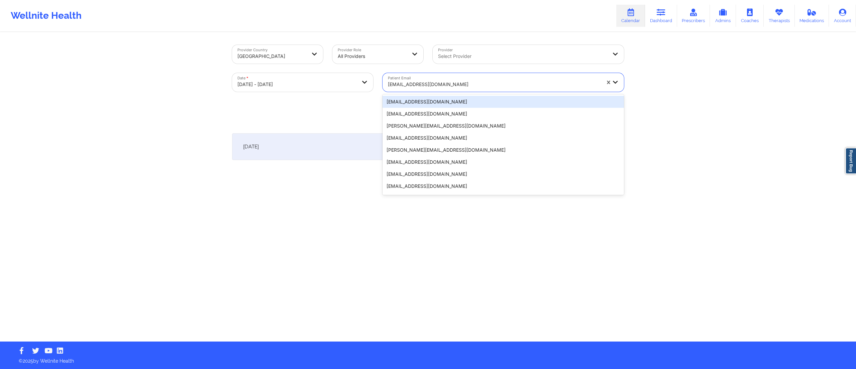
click at [421, 82] on div at bounding box center [494, 84] width 213 height 8
paste input "jwilliams1990@hotmail.com"
type input "jwilliams1990@hotmail.com"
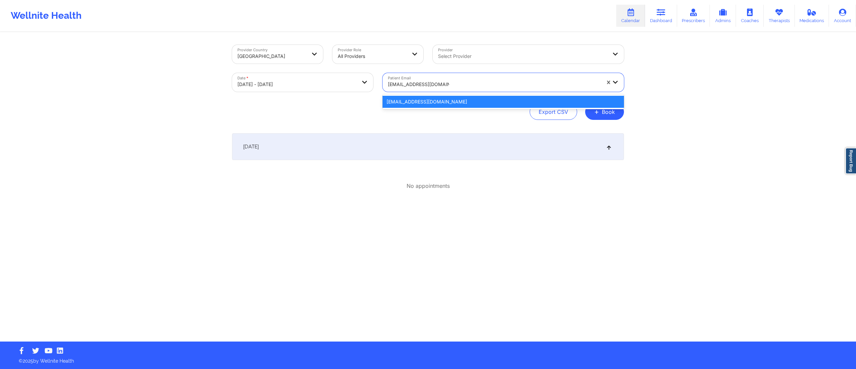
click at [413, 104] on div "jwilliams1990@hotmail.com" at bounding box center [504, 102] width 242 height 12
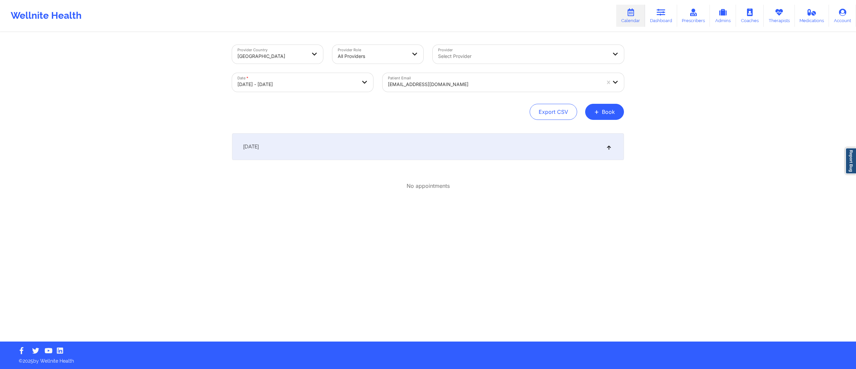
click at [377, 149] on div "October 12, 2025" at bounding box center [428, 146] width 392 height 27
click at [377, 147] on div "October 12, 2025" at bounding box center [428, 146] width 392 height 27
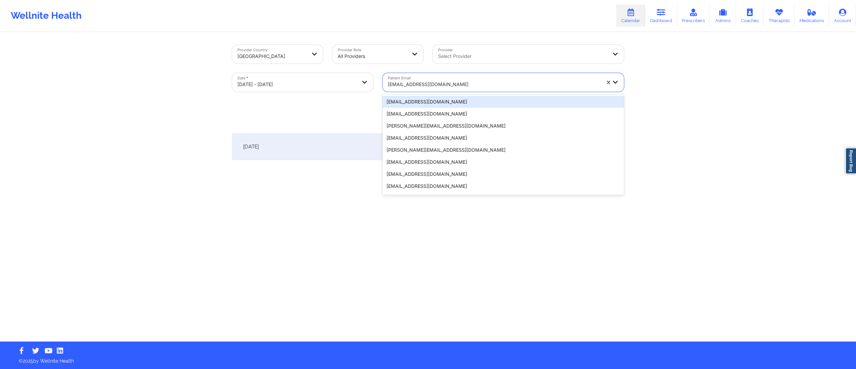
click at [418, 83] on div at bounding box center [494, 84] width 213 height 8
paste input "ayoka.baptiste@gmail.com"
type input "ayoka.baptiste@gmail.com"
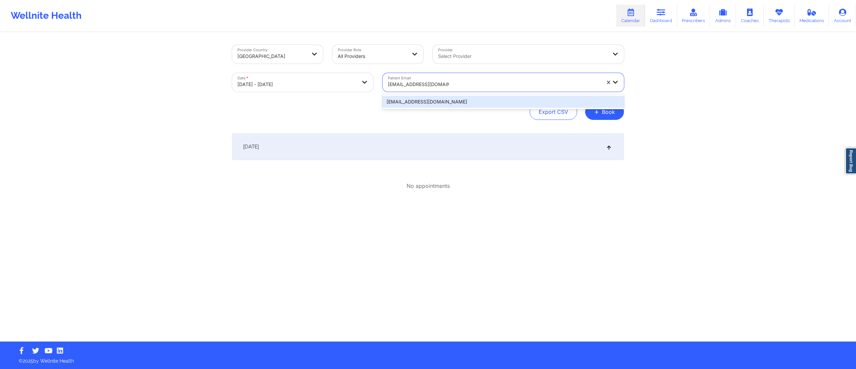
click at [413, 104] on div "ayoka.baptiste@gmail.com" at bounding box center [504, 102] width 242 height 12
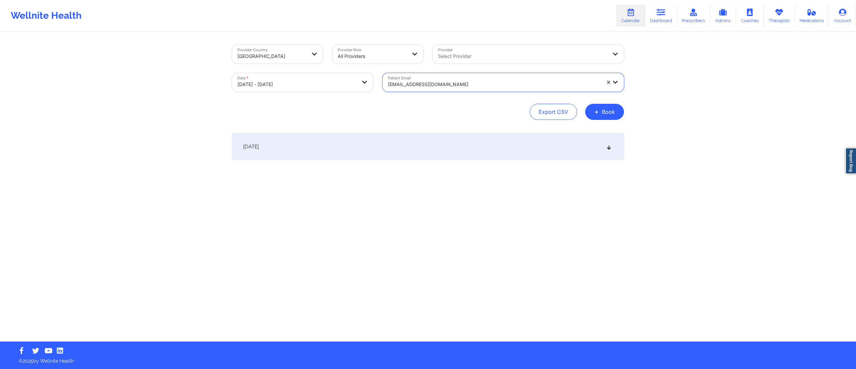
click at [402, 153] on div "October 12, 2025" at bounding box center [428, 146] width 392 height 27
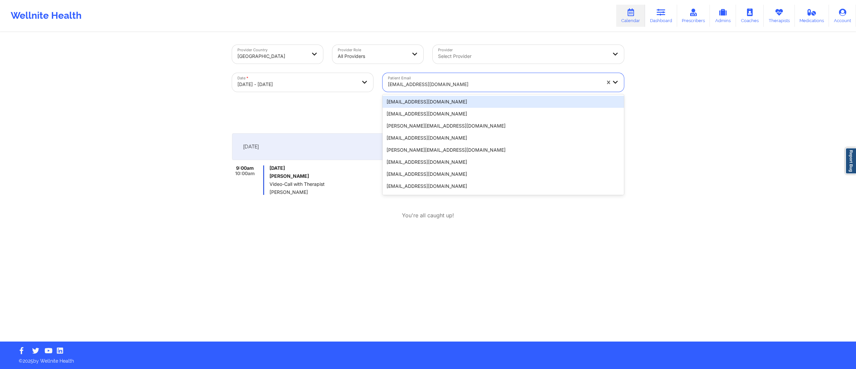
click at [442, 80] on div "ayoka.baptiste@gmail.com" at bounding box center [494, 84] width 213 height 15
paste input "dstolich@hotmail.com"
type input "dstolich@hotmail.com"
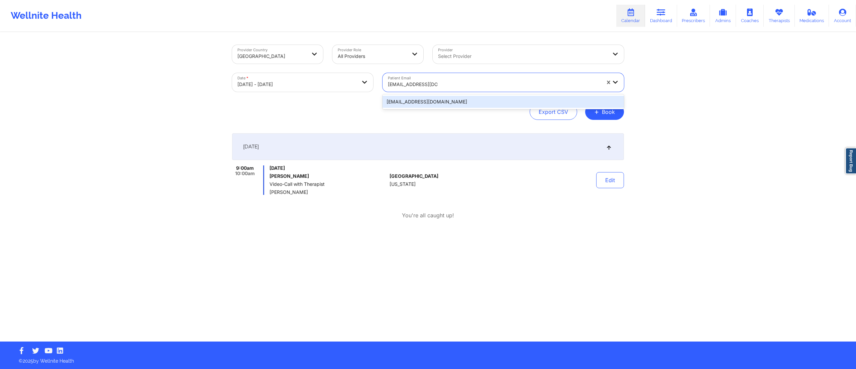
click at [424, 105] on div "dstolich@hotmail.com" at bounding box center [504, 102] width 242 height 12
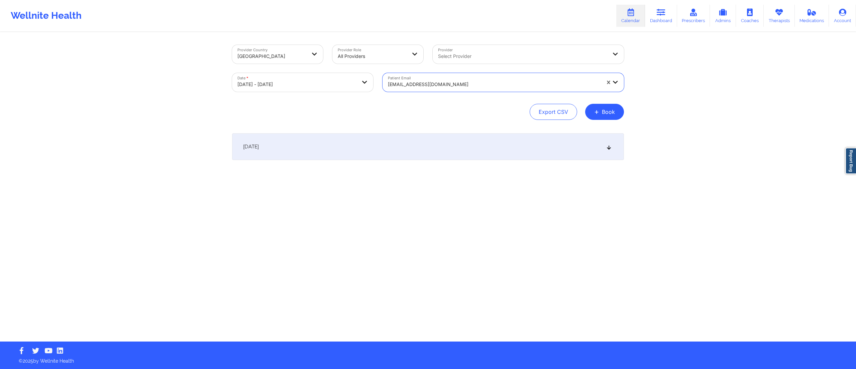
click at [410, 151] on div "October 12, 2025" at bounding box center [428, 146] width 392 height 27
click at [435, 81] on div at bounding box center [494, 84] width 213 height 8
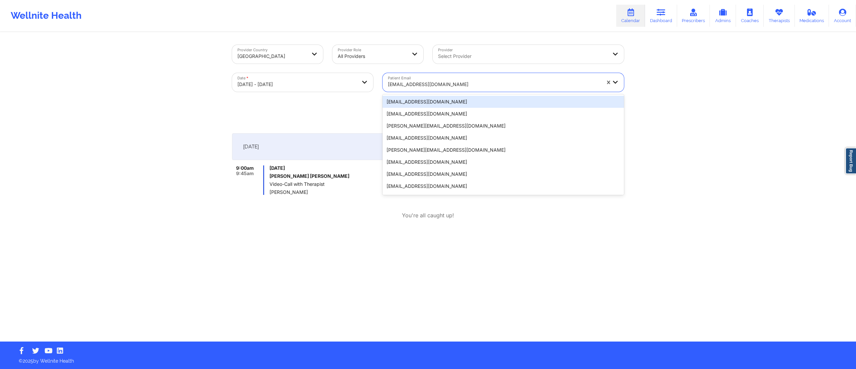
paste input "sgordano@gmail.com"
type input "sgordano@gmail.com"
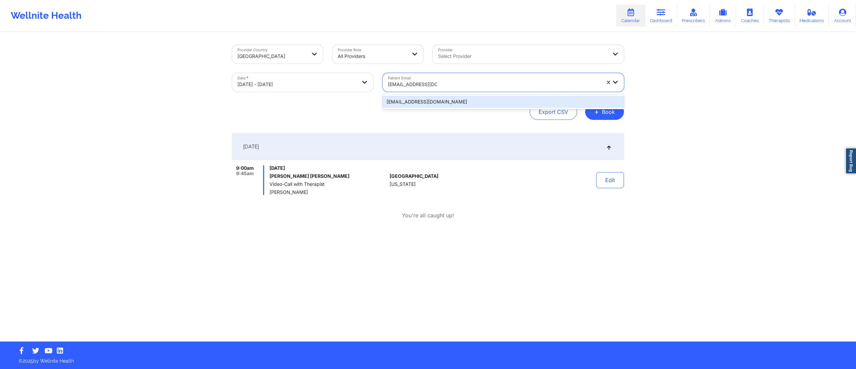
click at [429, 102] on div "sgordano@gmail.com" at bounding box center [504, 102] width 242 height 12
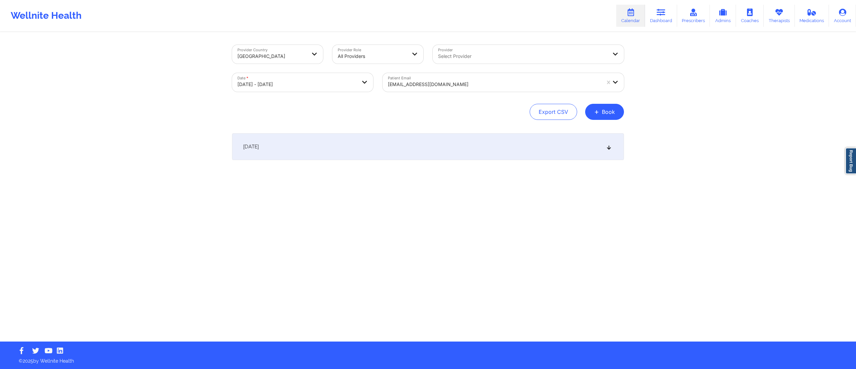
click at [381, 150] on div "October 12, 2025" at bounding box center [428, 146] width 392 height 27
click at [439, 87] on div at bounding box center [494, 84] width 213 height 8
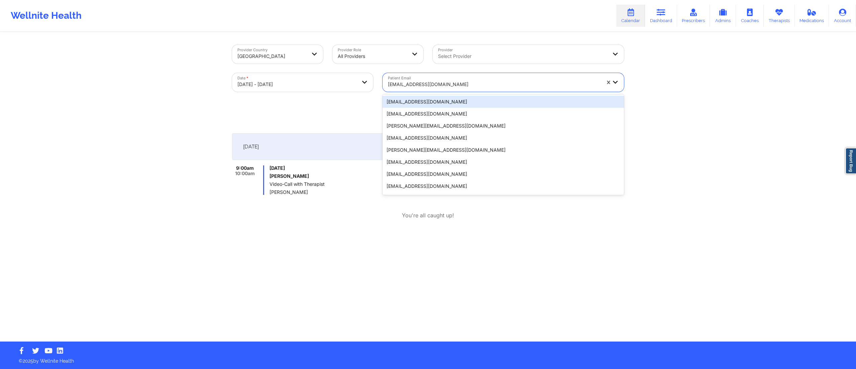
paste input "lindseysteer@gmail.com"
type input "lindseysteer@gmail.com"
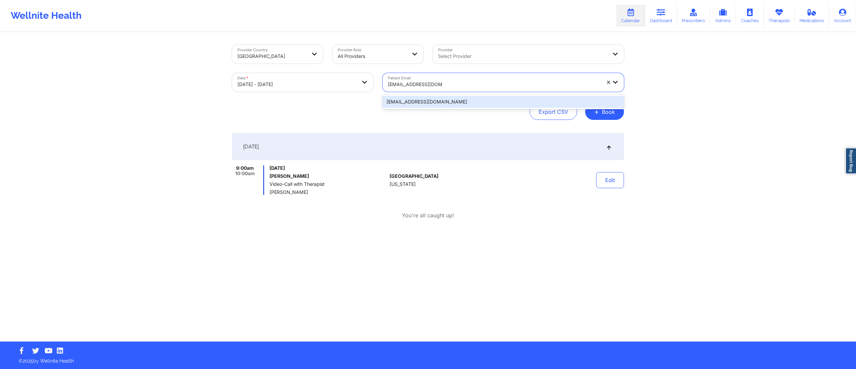
click at [433, 102] on div "lindseysteer@gmail.com" at bounding box center [504, 102] width 242 height 12
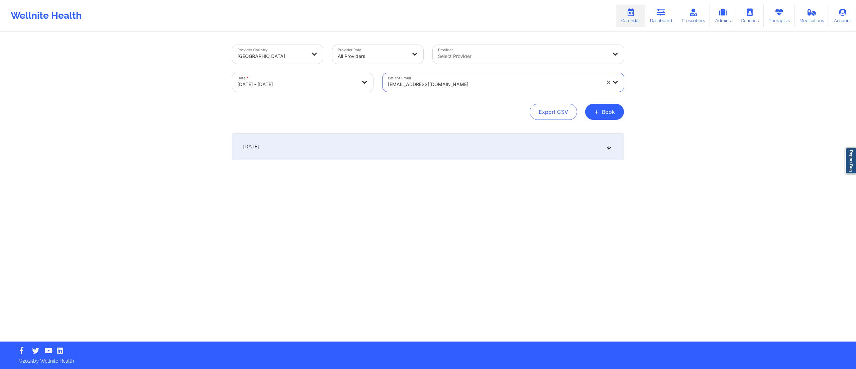
click at [304, 88] on body "Wellnite Health Calendar Dashboard Prescribers Admins Coaches Therapists Medica…" at bounding box center [428, 184] width 856 height 369
select select "2025-9"
select select "2025-10"
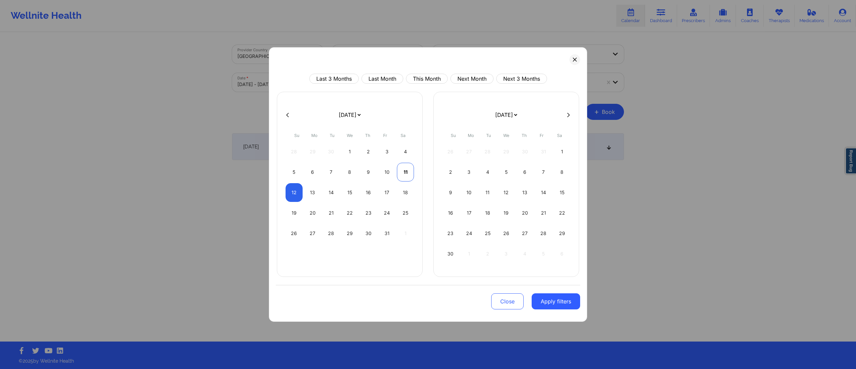
click at [410, 169] on div "11" at bounding box center [405, 172] width 17 height 19
select select "2025-9"
select select "2025-10"
select select "2025-9"
select select "2025-10"
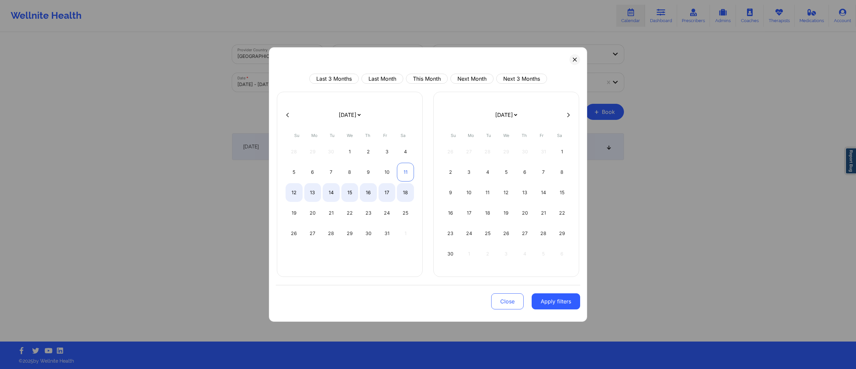
select select "2025-9"
select select "2025-10"
click at [404, 172] on div "11" at bounding box center [405, 172] width 17 height 19
select select "2025-9"
select select "2025-10"
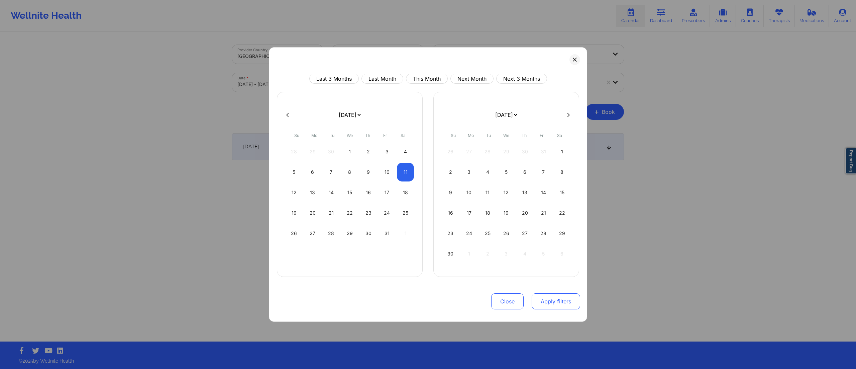
click at [546, 303] on button "Apply filters" at bounding box center [556, 301] width 49 height 16
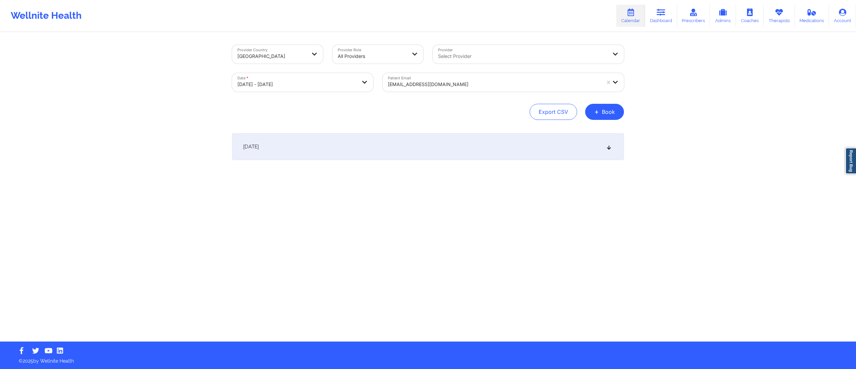
click at [397, 152] on div "[DATE]" at bounding box center [428, 146] width 392 height 27
click at [611, 181] on button "Edit" at bounding box center [611, 180] width 28 height 16
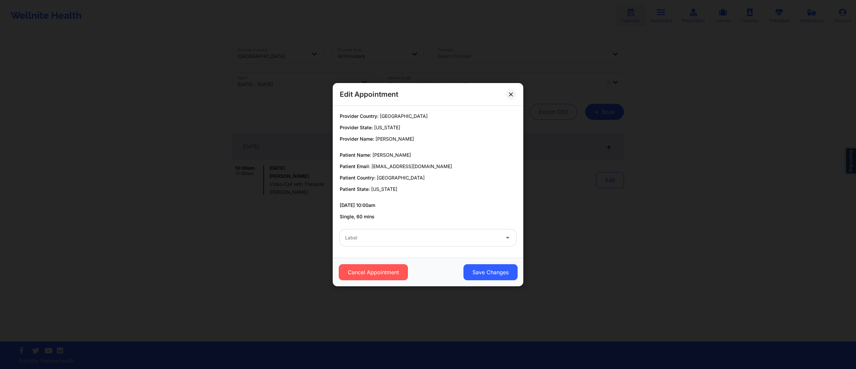
click at [389, 238] on div at bounding box center [422, 238] width 155 height 8
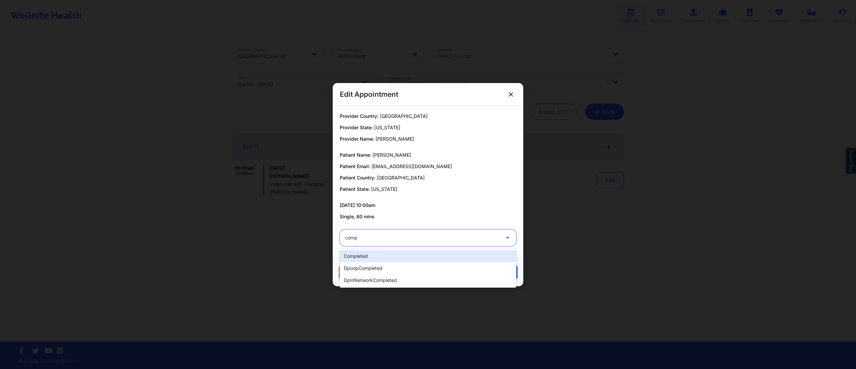
type input "compl"
click at [374, 252] on div "completed" at bounding box center [428, 256] width 177 height 12
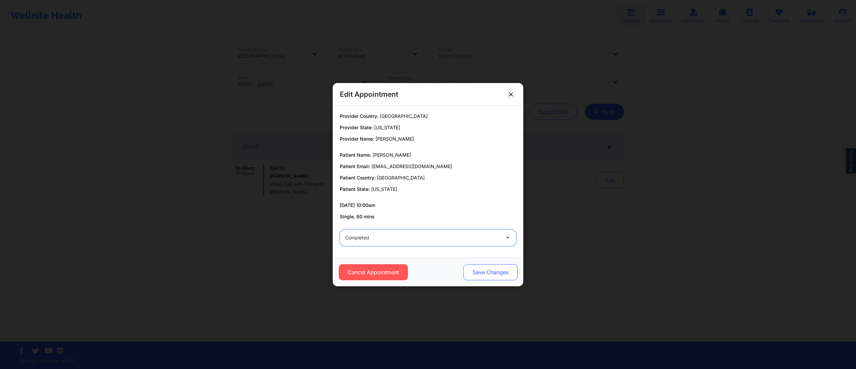
click at [472, 270] on button "Save Changes" at bounding box center [491, 272] width 54 height 16
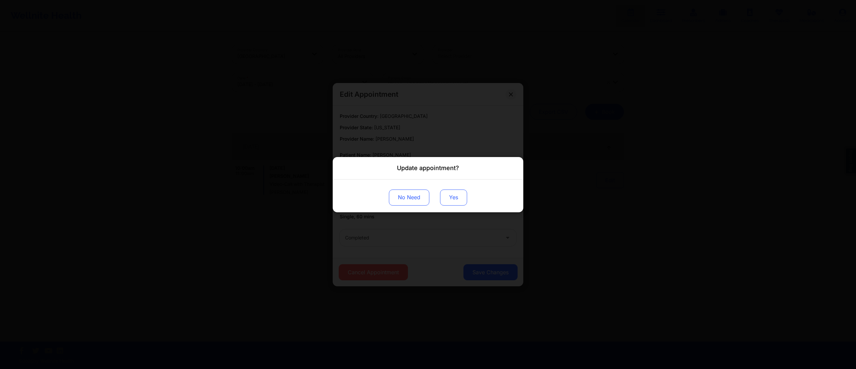
click at [453, 195] on button "Yes" at bounding box center [453, 197] width 27 height 16
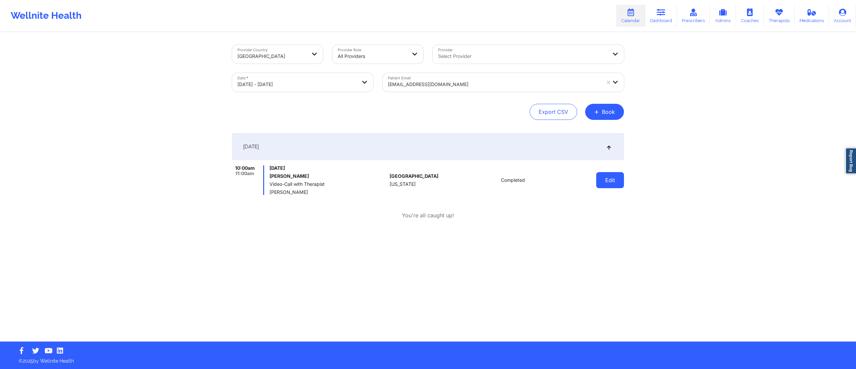
click at [617, 178] on button "Edit" at bounding box center [611, 180] width 28 height 16
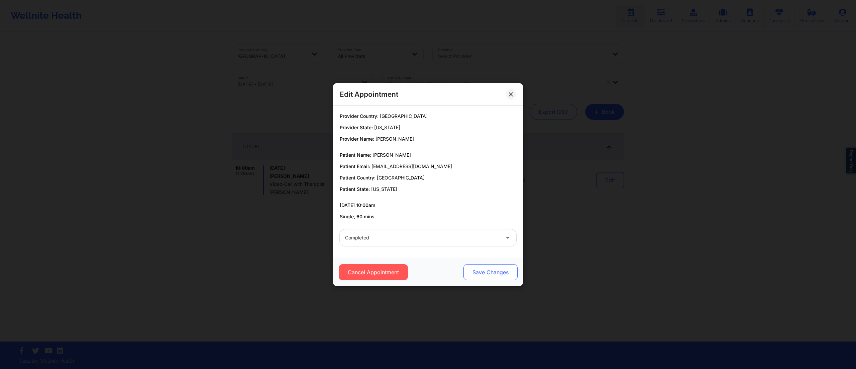
click at [470, 271] on button "Save Changes" at bounding box center [491, 272] width 54 height 16
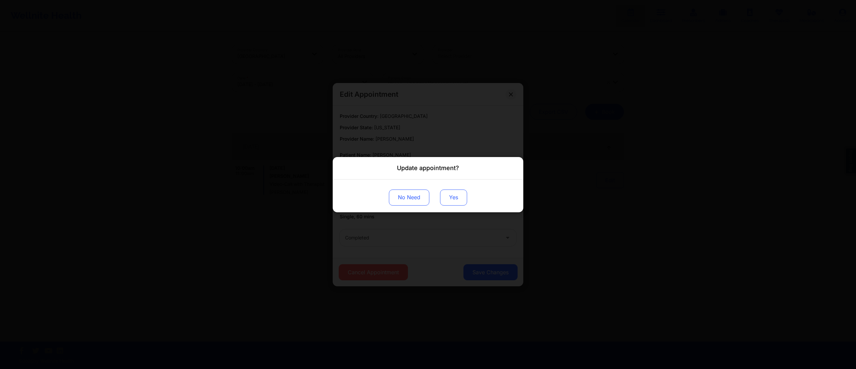
click at [452, 197] on button "Yes" at bounding box center [453, 197] width 27 height 16
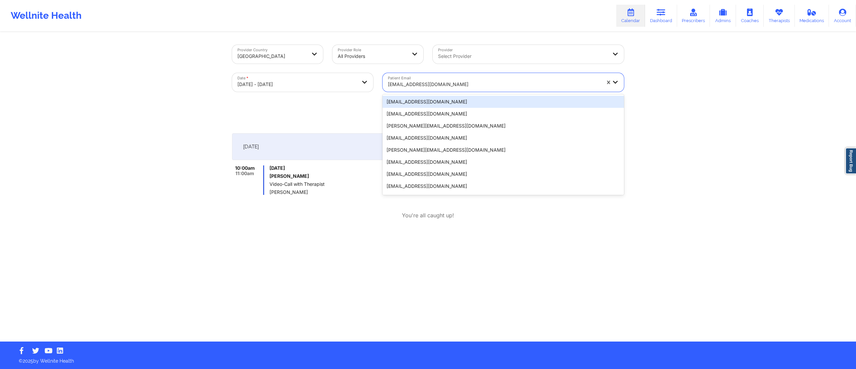
click at [421, 79] on div "lindseysteer@gmail.com" at bounding box center [494, 84] width 213 height 15
click at [318, 86] on body "Wellnite Health Calendar Dashboard Prescribers Admins Coaches Therapists Medica…" at bounding box center [428, 184] width 856 height 369
select select "2025-9"
select select "2025-10"
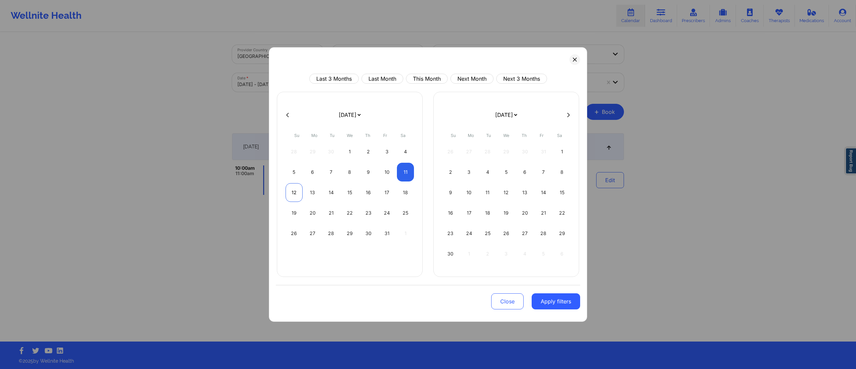
click at [296, 190] on div "12" at bounding box center [294, 192] width 17 height 19
select select "2025-9"
select select "2025-10"
click at [293, 197] on div "12" at bounding box center [294, 192] width 17 height 19
select select "2025-9"
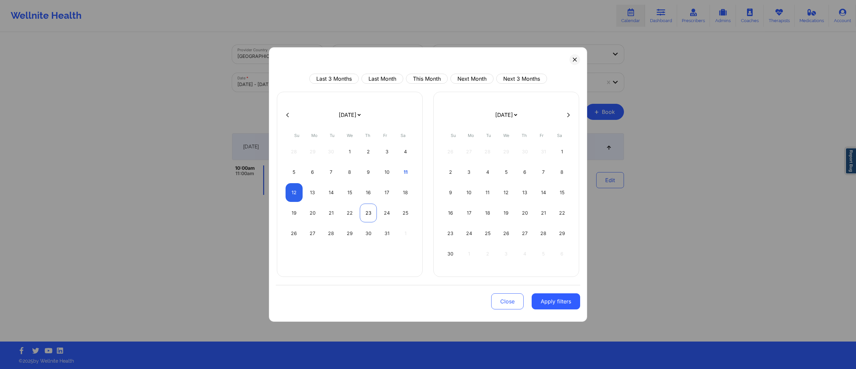
select select "2025-10"
click at [548, 303] on button "Apply filters" at bounding box center [556, 301] width 49 height 16
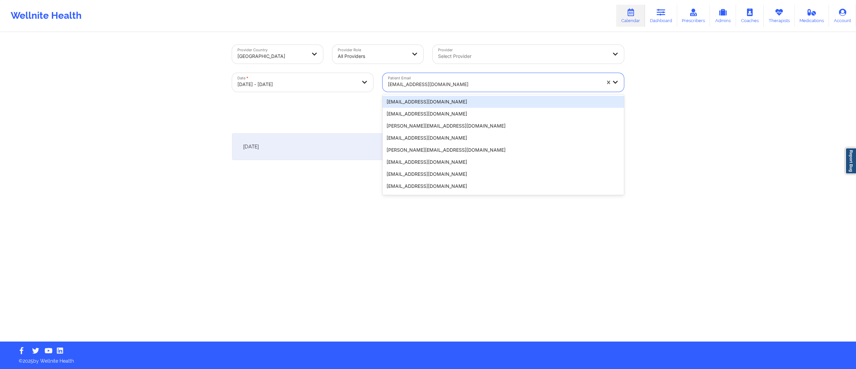
click at [435, 79] on div "lindseysteer@gmail.com" at bounding box center [494, 84] width 213 height 15
paste input "owilliamshealth@gmail.com"
type input "owilliamshealth@gmail.com"
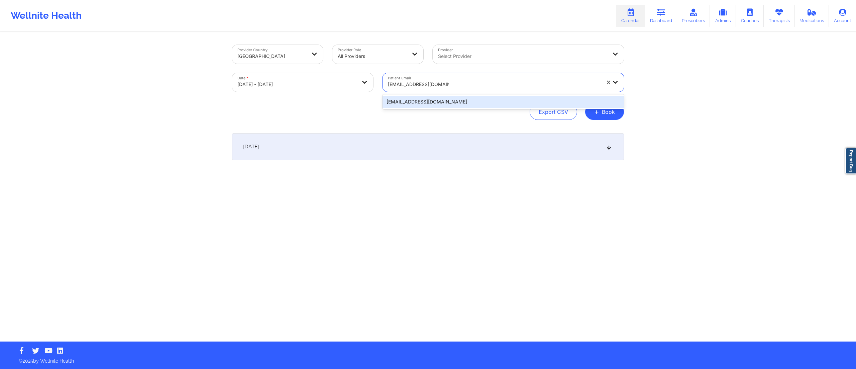
click at [444, 103] on div "owilliamshealth@gmail.com" at bounding box center [504, 102] width 242 height 12
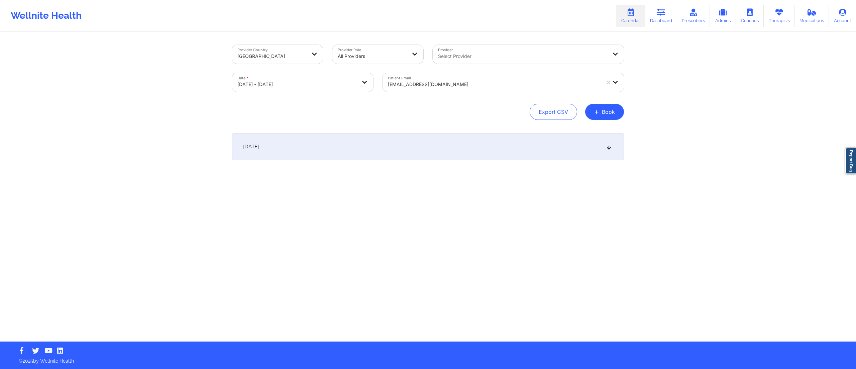
drag, startPoint x: 430, startPoint y: 142, endPoint x: 429, endPoint y: 149, distance: 7.1
click at [430, 144] on div "October 12, 2025" at bounding box center [428, 146] width 392 height 27
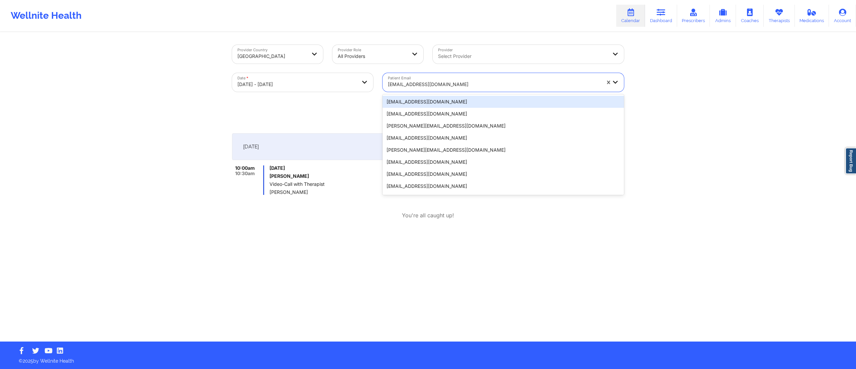
click at [443, 84] on div at bounding box center [494, 84] width 213 height 8
paste input "sarahlesch776@gmail.com"
type input "sarahlesch776@gmail.com"
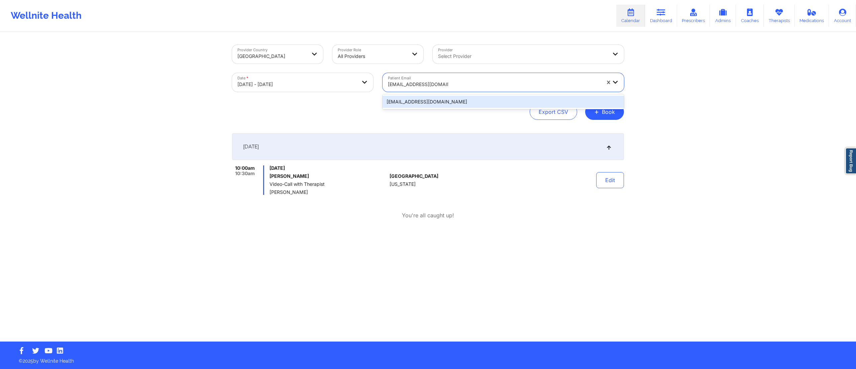
click at [427, 100] on div "sarahlesch776@gmail.com" at bounding box center [504, 102] width 242 height 12
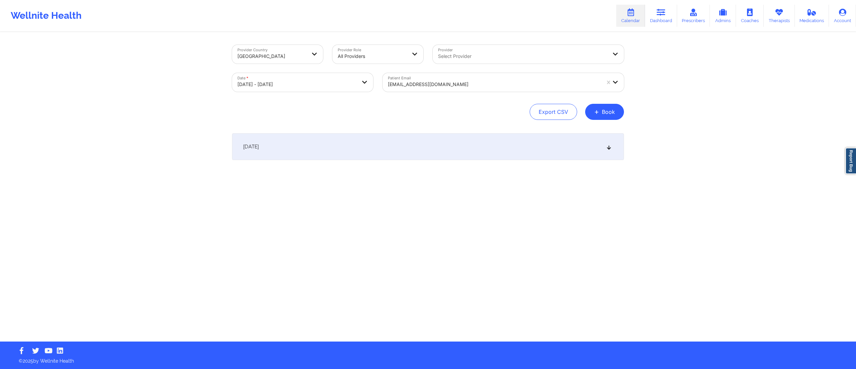
click at [442, 142] on div "October 12, 2025" at bounding box center [428, 146] width 392 height 27
click at [455, 81] on div at bounding box center [494, 84] width 213 height 8
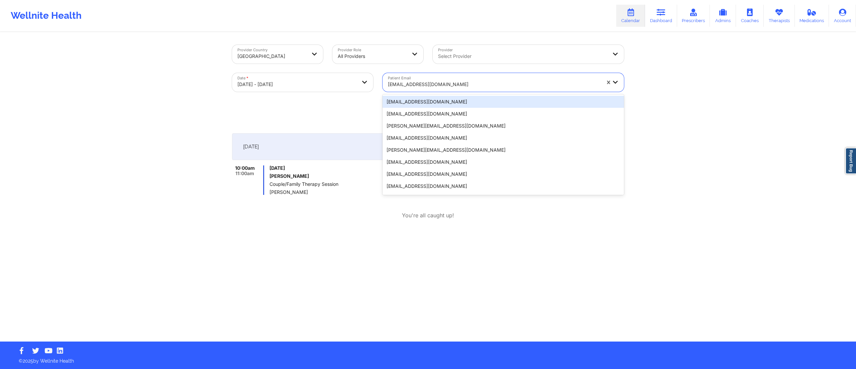
paste input "nortons3@att.net"
type input "nortons3@att.net"
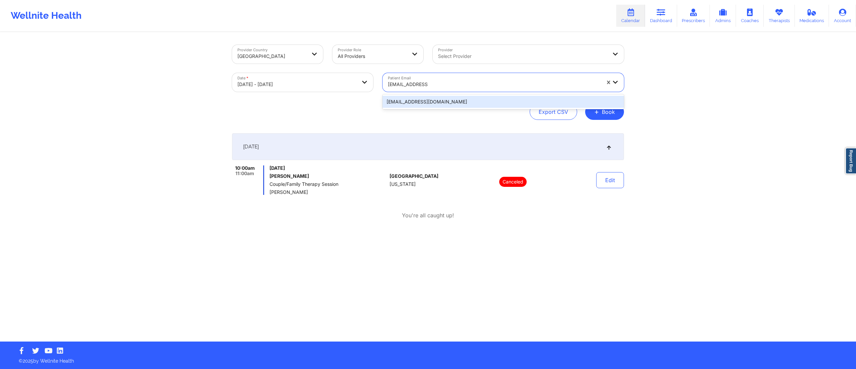
click at [430, 100] on div "nortons3@att.net" at bounding box center [504, 102] width 242 height 12
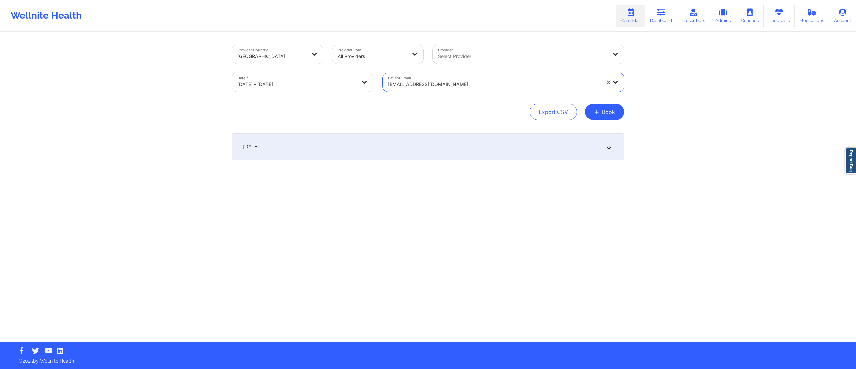
click at [339, 147] on div "October 12, 2025" at bounding box center [428, 146] width 392 height 27
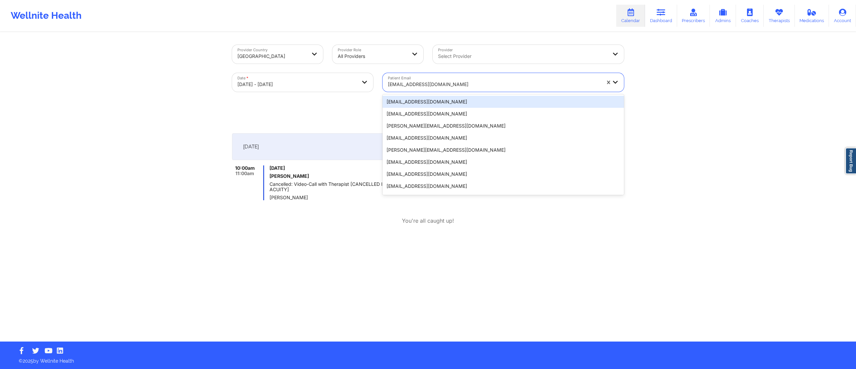
click at [411, 86] on div at bounding box center [494, 84] width 213 height 8
paste input "adrianne.artist@gmail.com"
type input "adrianne.artist@gmail.com"
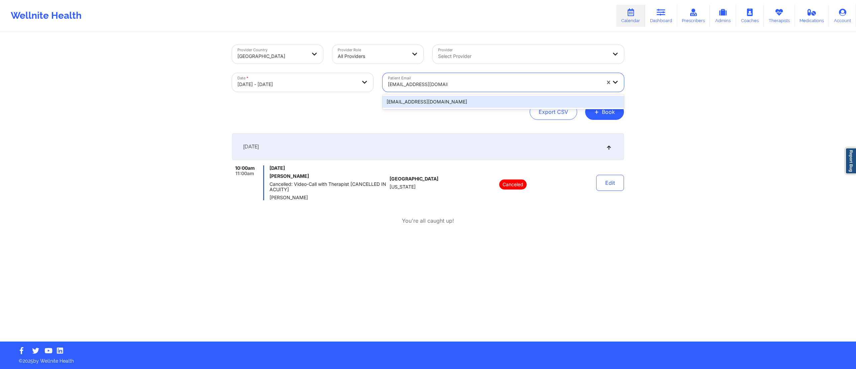
click at [413, 94] on div "adrianne.artist@gmail.com" at bounding box center [504, 101] width 242 height 15
click at [414, 103] on div "adrianne.artist@gmail.com" at bounding box center [504, 102] width 242 height 12
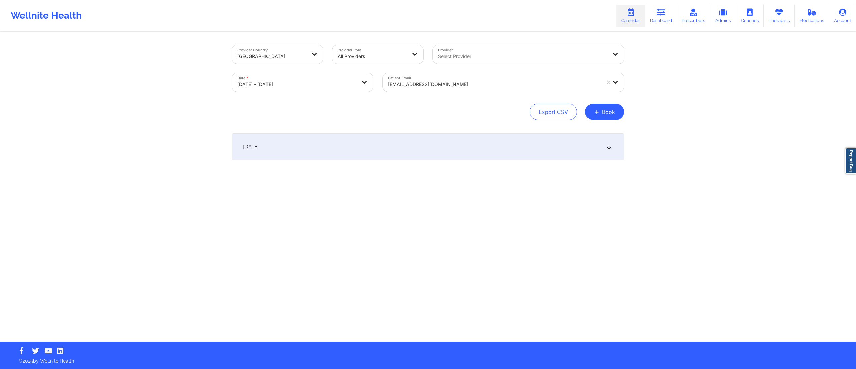
drag, startPoint x: 402, startPoint y: 146, endPoint x: 401, endPoint y: 152, distance: 6.2
click at [401, 148] on div "October 12, 2025" at bounding box center [428, 146] width 392 height 27
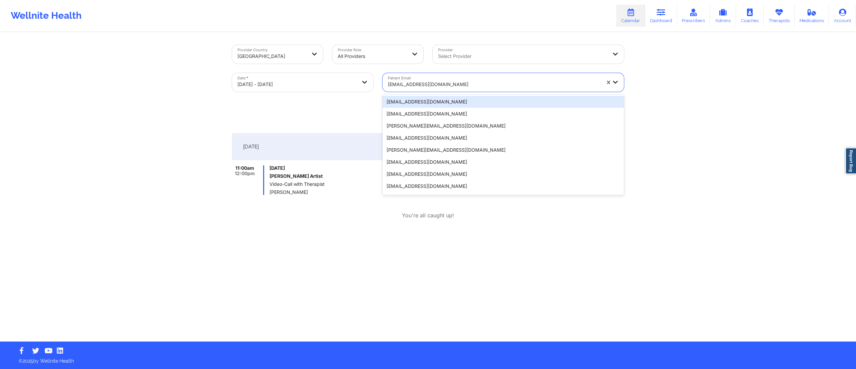
click at [434, 85] on div at bounding box center [494, 84] width 213 height 8
paste input "alyssanalick@gmail.com"
type input "alyssanalick@gmail.com"
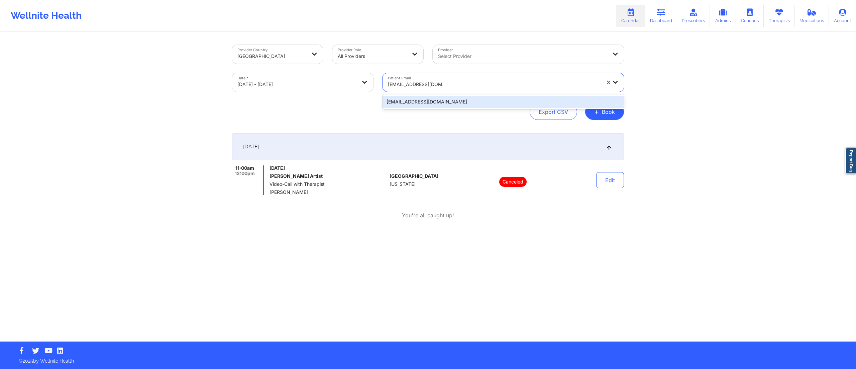
drag, startPoint x: 429, startPoint y: 99, endPoint x: 427, endPoint y: 102, distance: 3.9
click at [427, 101] on div "alyssanalick@gmail.com" at bounding box center [504, 102] width 242 height 12
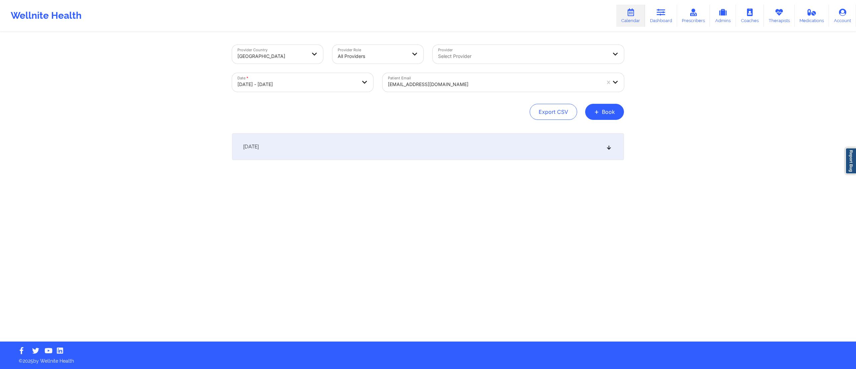
drag, startPoint x: 359, startPoint y: 152, endPoint x: 357, endPoint y: 136, distance: 16.6
click at [359, 152] on div "October 12, 2025" at bounding box center [428, 146] width 392 height 27
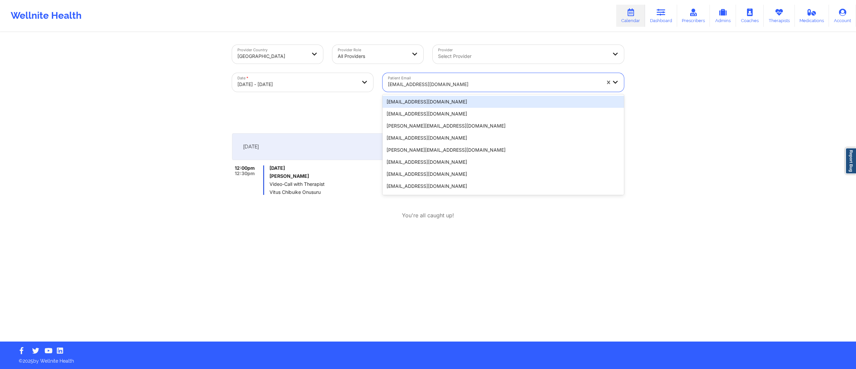
click at [424, 86] on div at bounding box center [494, 84] width 213 height 8
paste input "andrenescfe@icloud.com"
type input "andrenescfe@icloud.com"
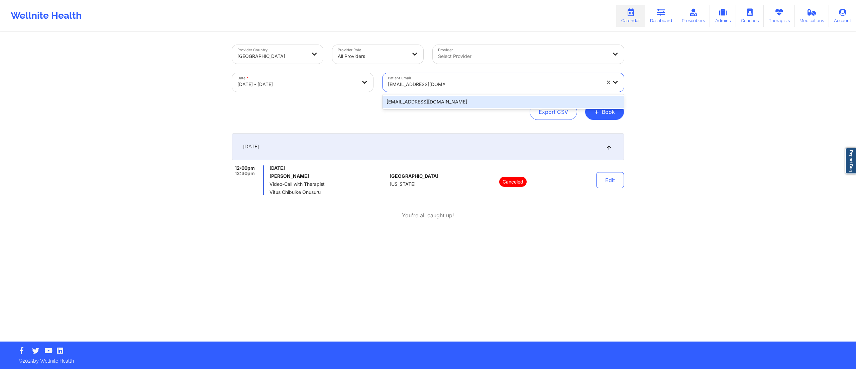
click at [415, 98] on div "andrenescfe@icloud.com" at bounding box center [504, 102] width 242 height 12
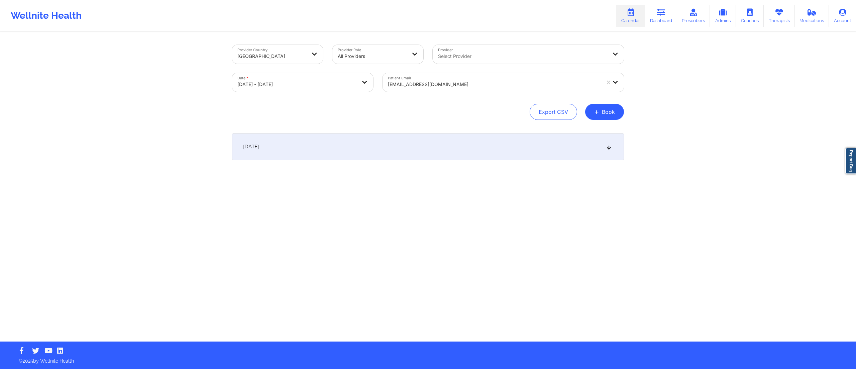
click at [426, 149] on div "October 12, 2025" at bounding box center [428, 146] width 392 height 27
click at [437, 83] on div at bounding box center [494, 84] width 213 height 8
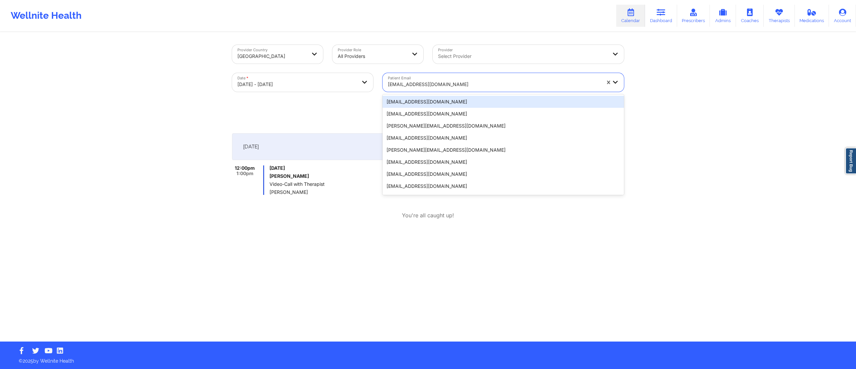
paste input "ksv21@yahoo.com"
type input "ksv21@yahoo.com"
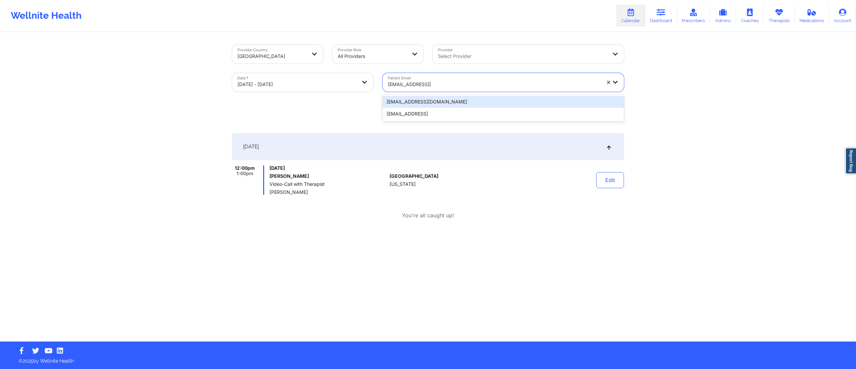
click at [410, 102] on div "ksv21@yahoo.com" at bounding box center [504, 102] width 242 height 12
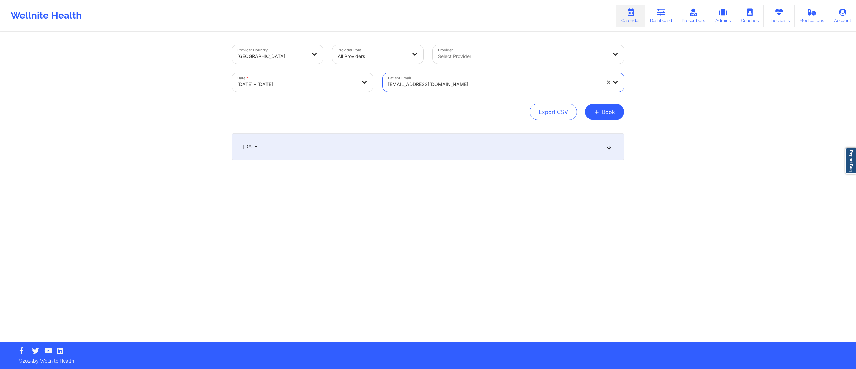
click at [405, 158] on div "October 12, 2025" at bounding box center [428, 146] width 392 height 27
click at [434, 86] on div at bounding box center [494, 84] width 213 height 8
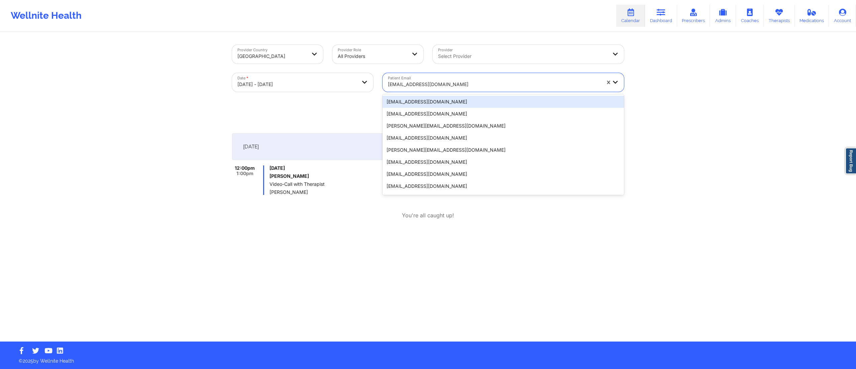
paste input "ksv21@yahoo.com"
type input "ksv21@yahoo.com"
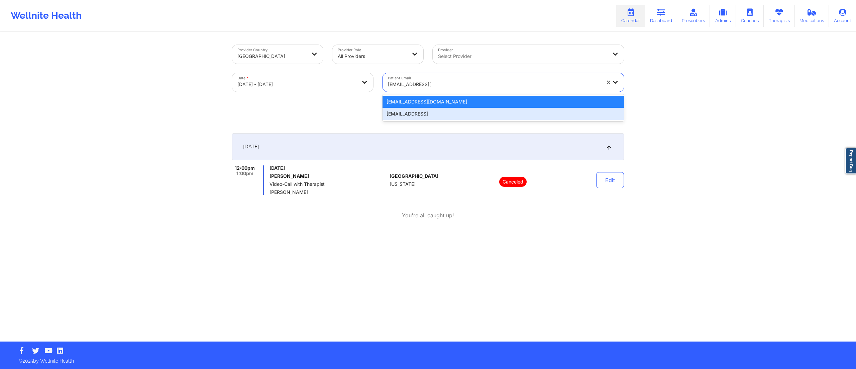
click at [422, 112] on div "ksv21@yahoo.comt" at bounding box center [504, 114] width 242 height 12
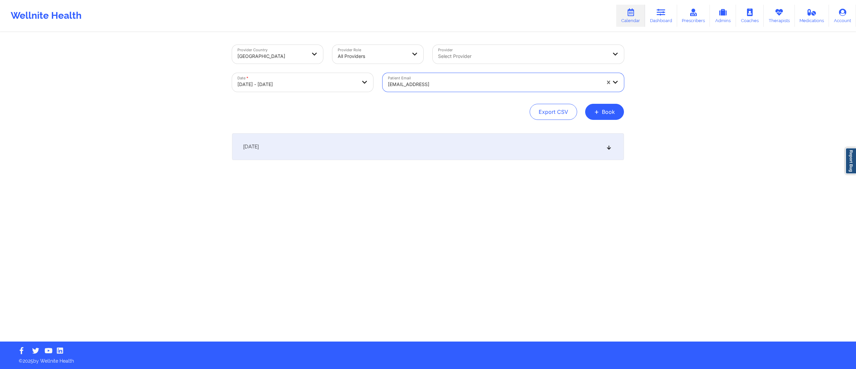
click at [414, 144] on div "October 12, 2025" at bounding box center [428, 146] width 392 height 27
click at [429, 82] on div at bounding box center [494, 84] width 213 height 8
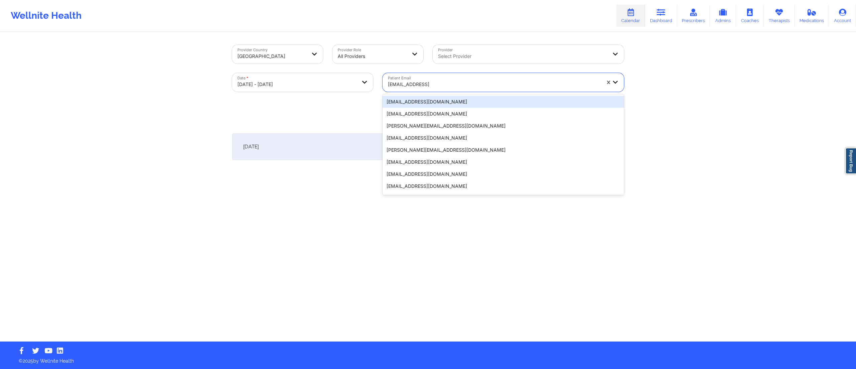
paste input "nvanessec@gmail.com"
type input "nvanessec@gmail.com"
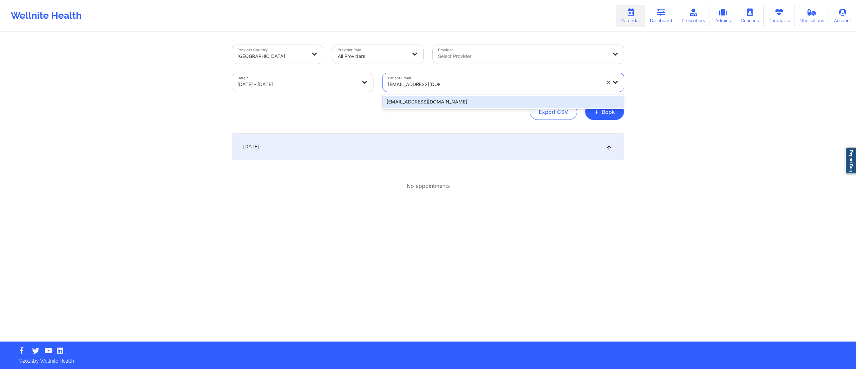
click at [420, 102] on div "nvanessec@gmail.com" at bounding box center [504, 102] width 242 height 12
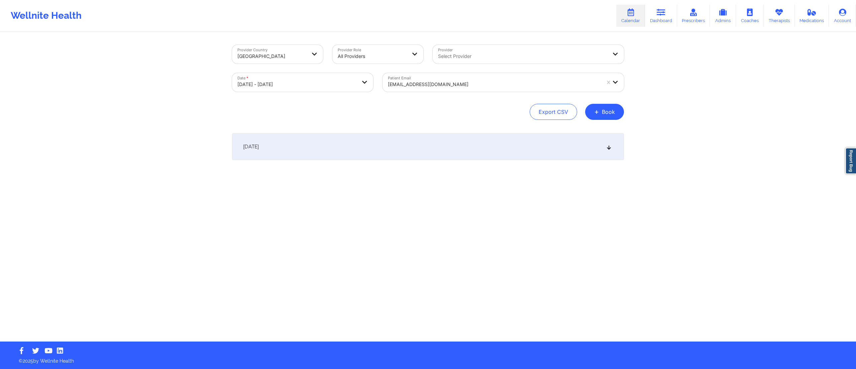
click at [410, 143] on div "October 12, 2025" at bounding box center [428, 146] width 392 height 27
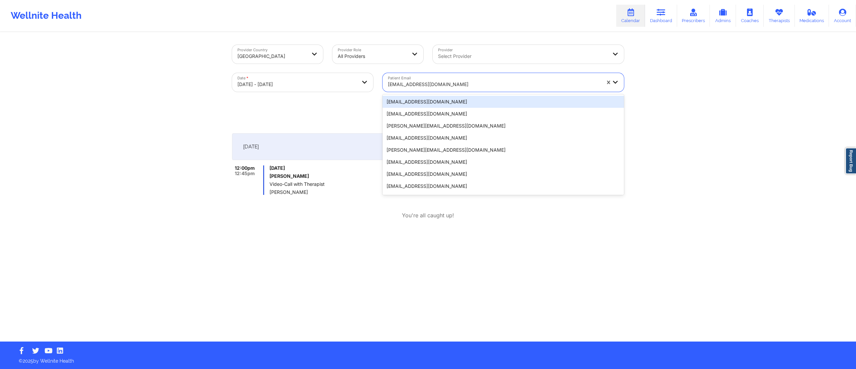
click at [424, 87] on div at bounding box center [494, 84] width 213 height 8
paste input "sheydoug05@gmail.com"
type input "sheydoug05@gmail.com"
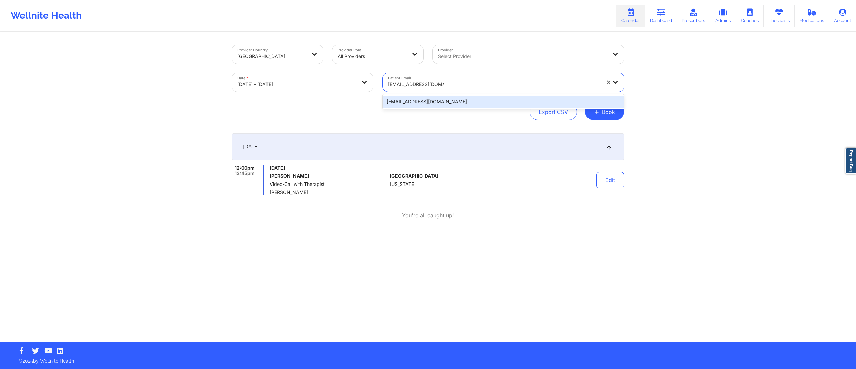
click at [418, 99] on div "sheydoug05@gmail.com" at bounding box center [504, 102] width 242 height 12
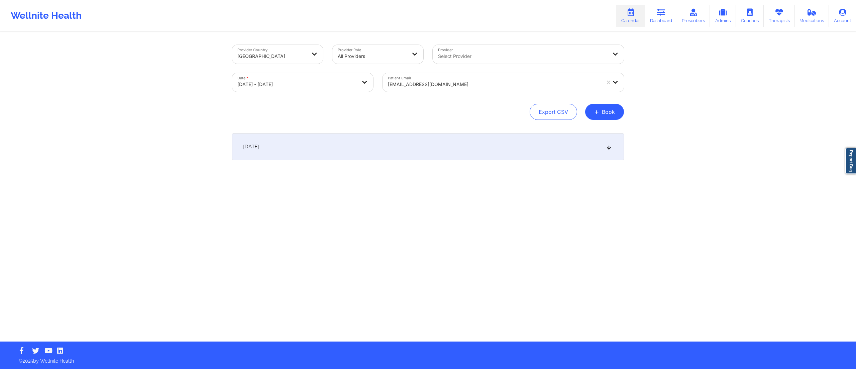
click at [383, 140] on div "October 12, 2025" at bounding box center [428, 146] width 392 height 27
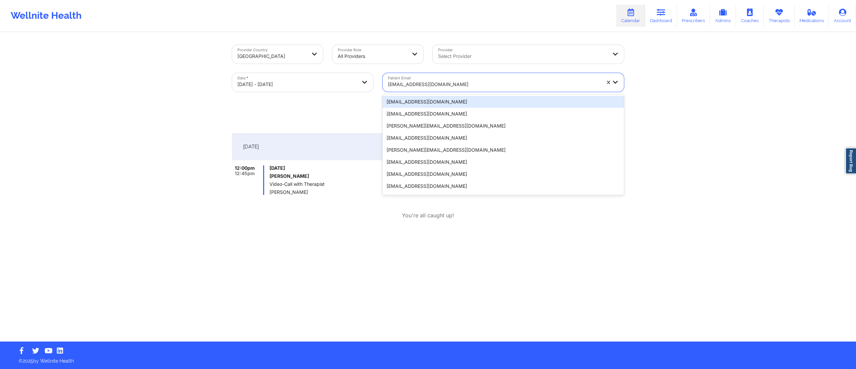
click at [445, 90] on div "sheydoug05@gmail.com" at bounding box center [494, 84] width 213 height 15
paste input "bgabrielanddondi@yahoo.com"
type input "bgabrielanddondi@yahoo.com"
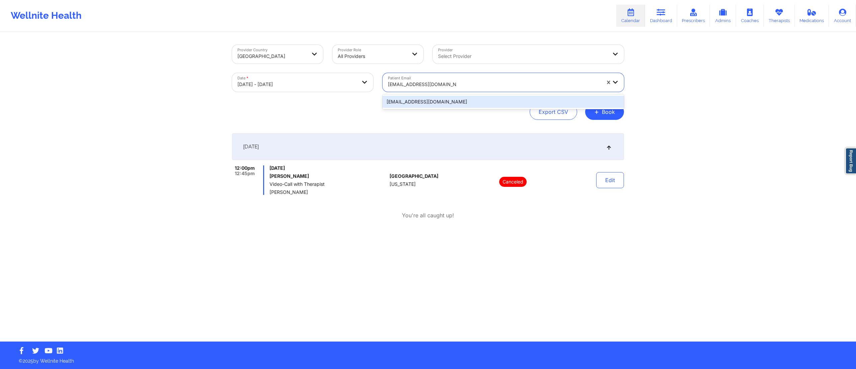
click at [430, 101] on div "bgabrielanddondi@yahoo.com" at bounding box center [504, 102] width 242 height 12
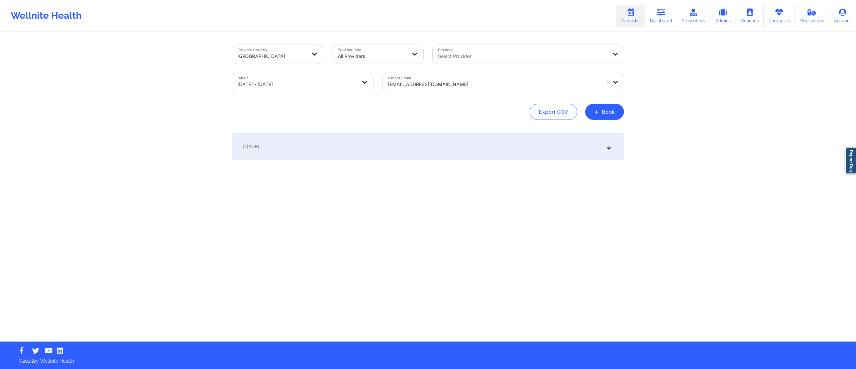
click at [404, 143] on div "October 12, 2025" at bounding box center [428, 146] width 392 height 27
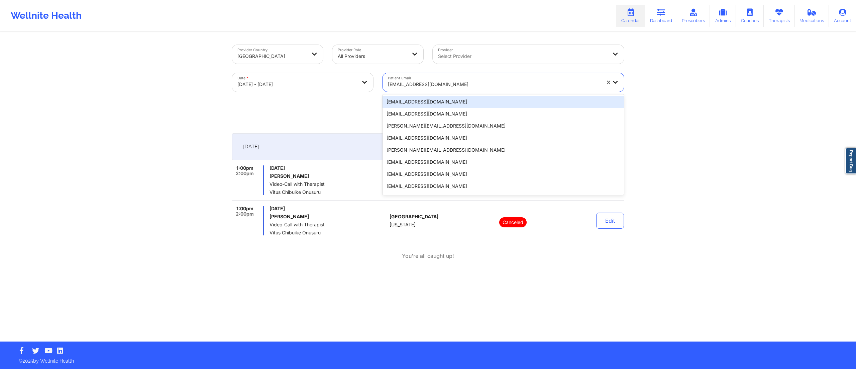
click at [438, 83] on div at bounding box center [494, 84] width 213 height 8
paste input "kendrazoller@gmail.com"
type input "kendrazoller@gmail.com"
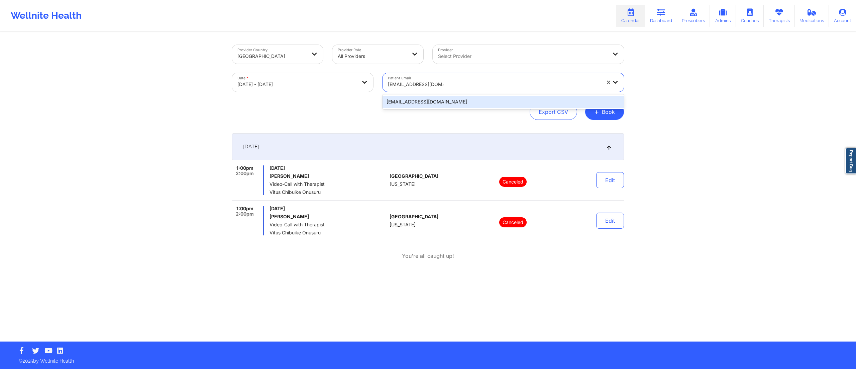
click at [430, 102] on div "kendrazoller@gmail.com" at bounding box center [504, 102] width 242 height 12
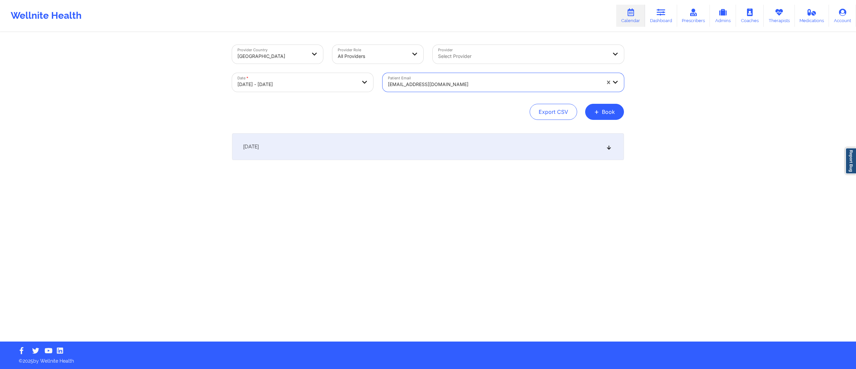
click at [430, 147] on div "October 12, 2025" at bounding box center [428, 146] width 392 height 27
click at [439, 77] on div "kendrazoller@gmail.com" at bounding box center [494, 84] width 213 height 15
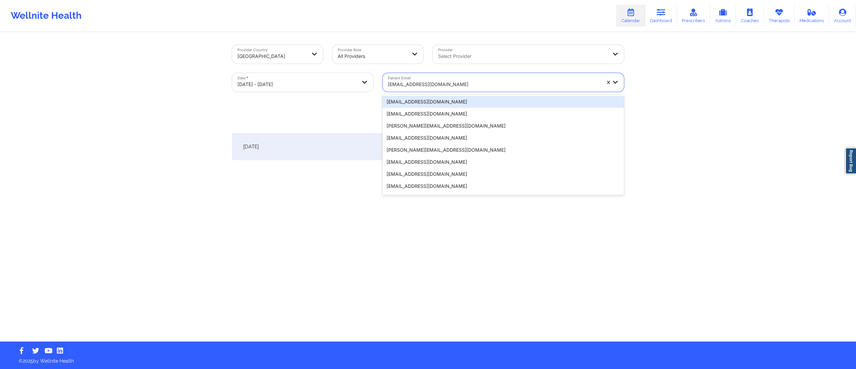
paste input "modemmakenna@gmail.com"
type input "modemmakenna@gmail.com"
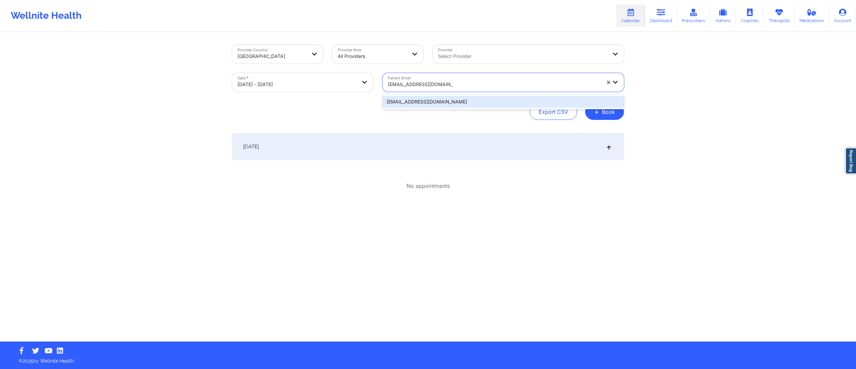
click at [433, 104] on div "modemmakenna@gmail.com" at bounding box center [504, 102] width 242 height 12
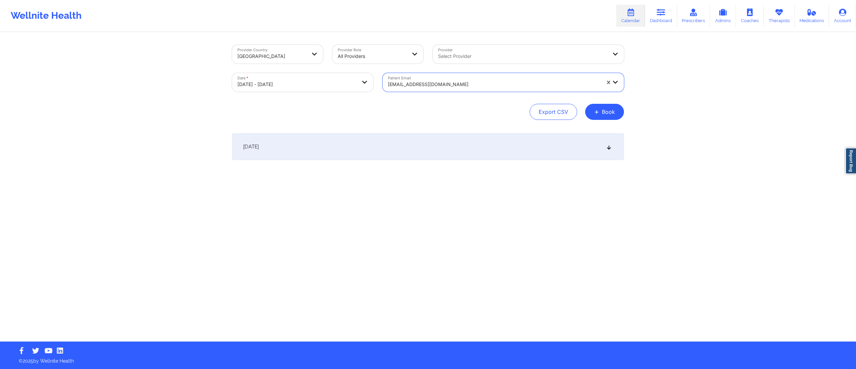
click at [388, 147] on div "October 12, 2025" at bounding box center [428, 146] width 392 height 27
